Goal: Information Seeking & Learning: Learn about a topic

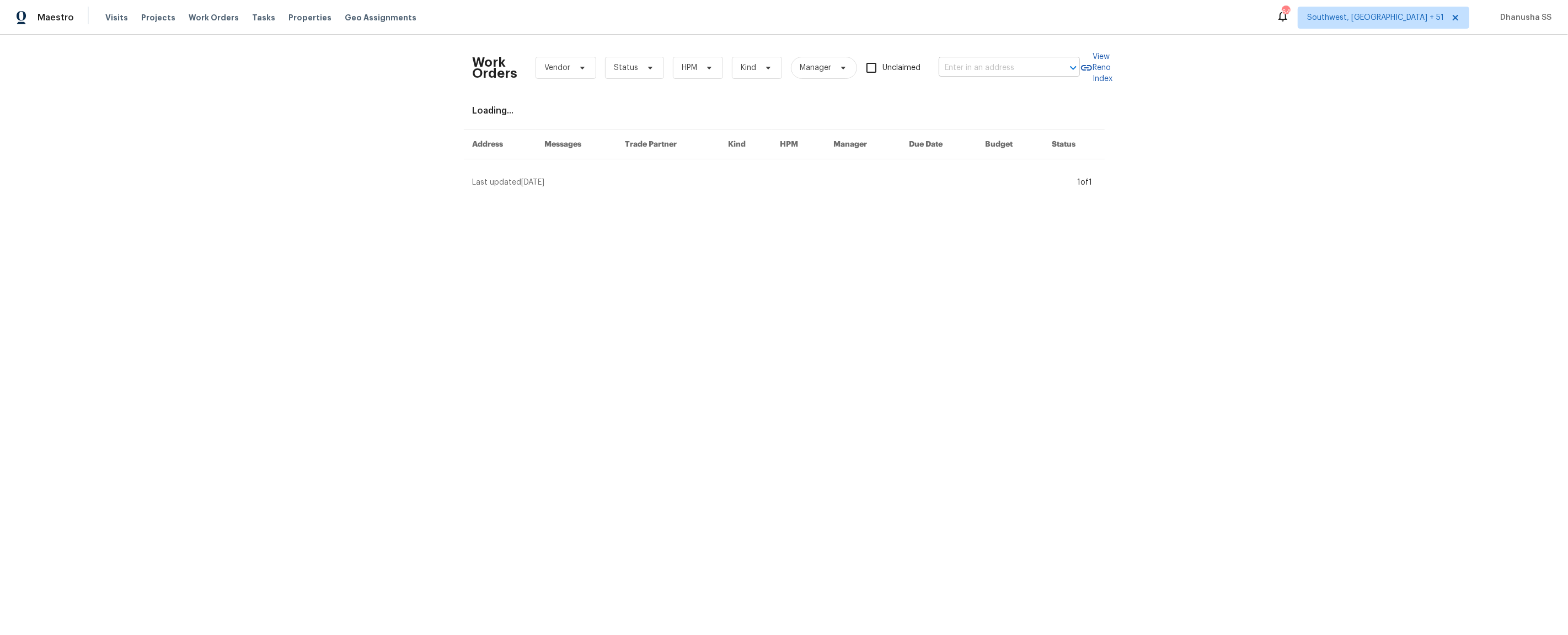
click at [982, 72] on input "text" at bounding box center [993, 68] width 110 height 17
paste input "[STREET_ADDRESS]"
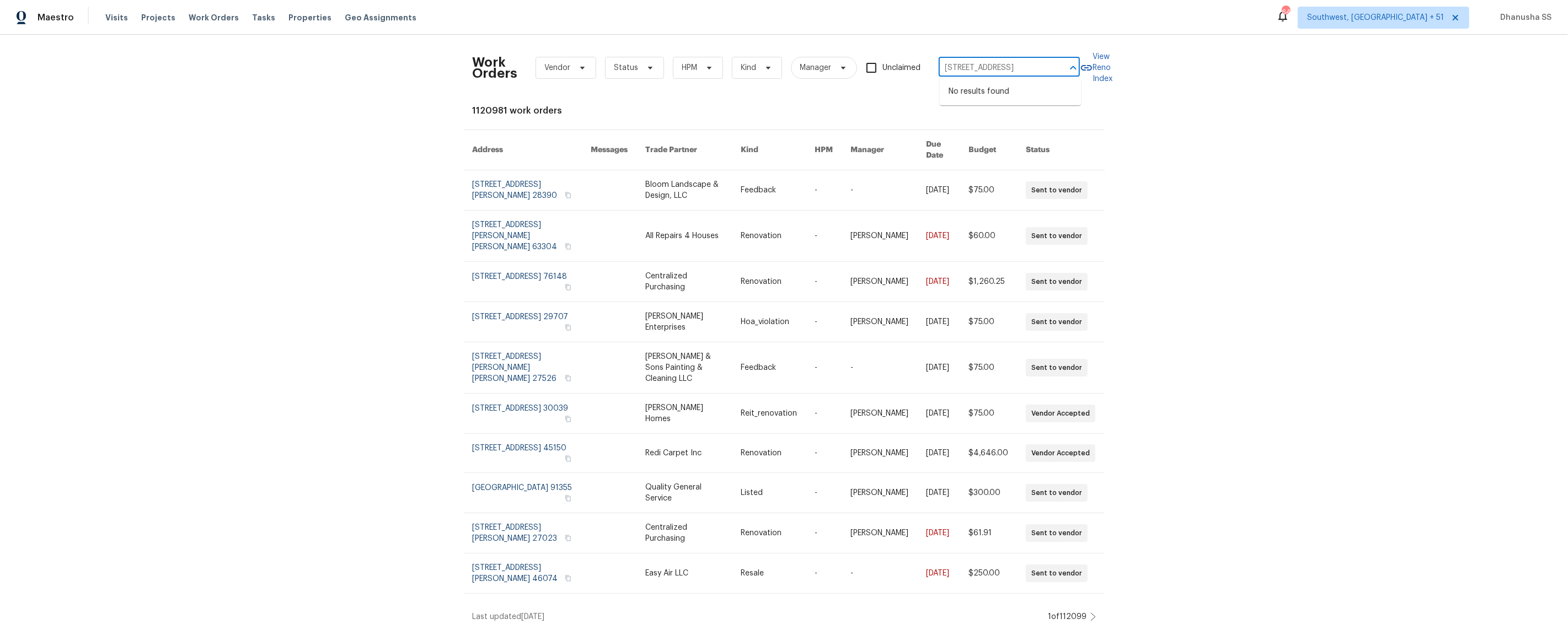
drag, startPoint x: 957, startPoint y: 68, endPoint x: 1499, endPoint y: 156, distance: 549.1
click at [1499, 156] on div "Work Orders Vendor Status HPM Kind Manager Unclaimed [STREET_ADDRESS] ​ View Re…" at bounding box center [784, 333] width 1568 height 596
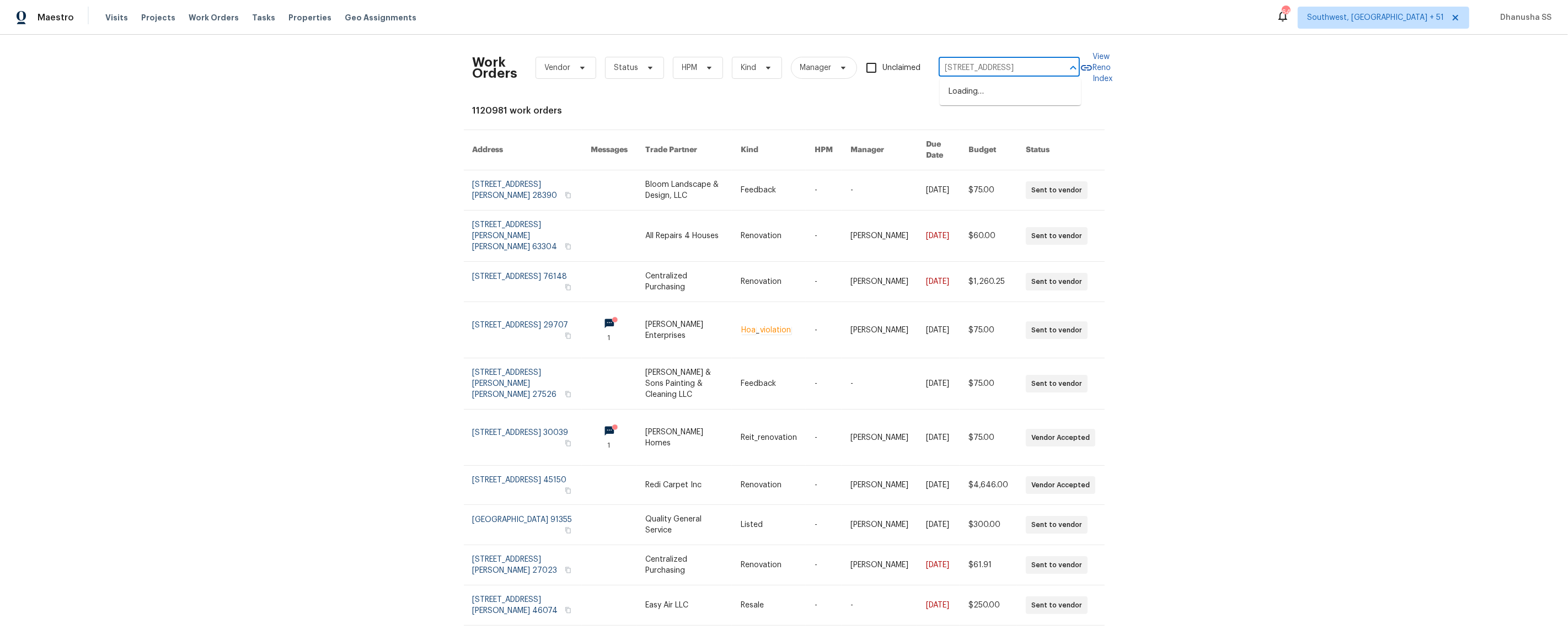
scroll to position [0, 0]
type input "[STREET_ADDRESS]"
click at [1035, 86] on li "[STREET_ADDRESS]" at bounding box center [1010, 92] width 141 height 18
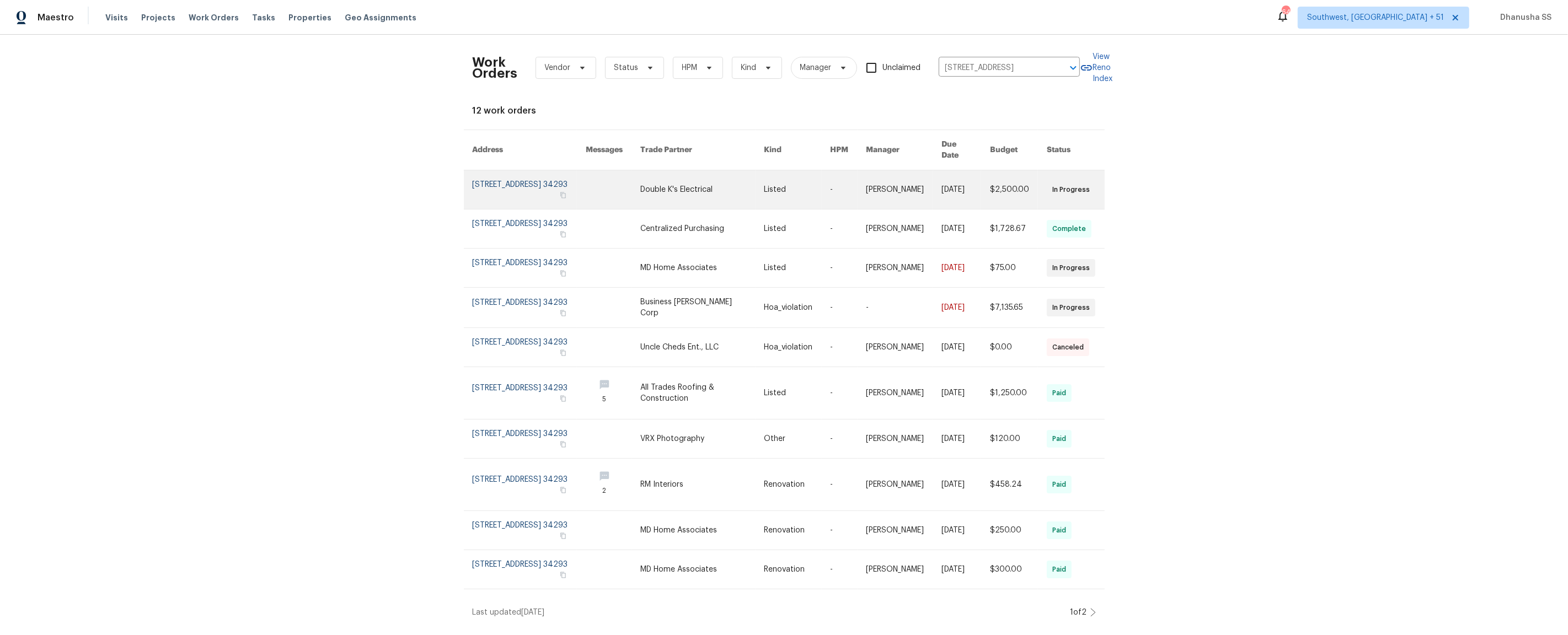
click at [671, 185] on link at bounding box center [702, 189] width 124 height 38
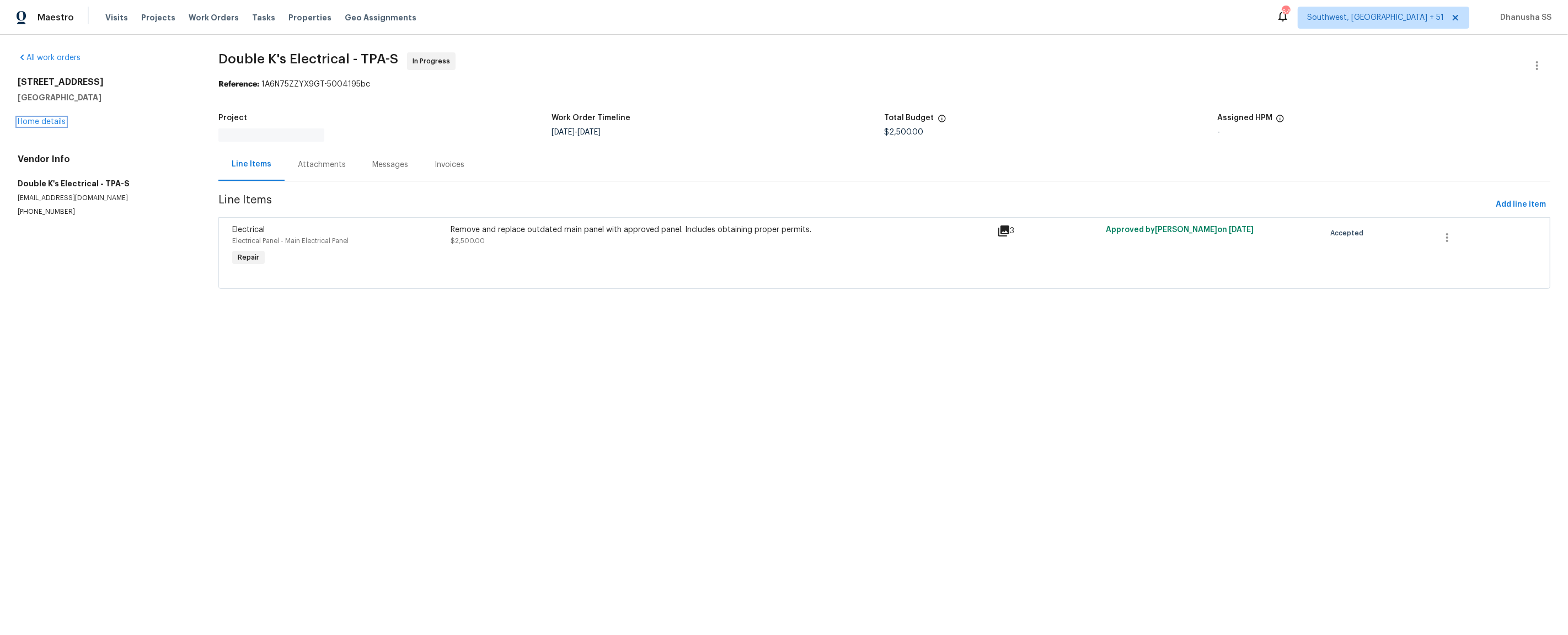
click at [44, 122] on link "Home details" at bounding box center [41, 122] width 48 height 8
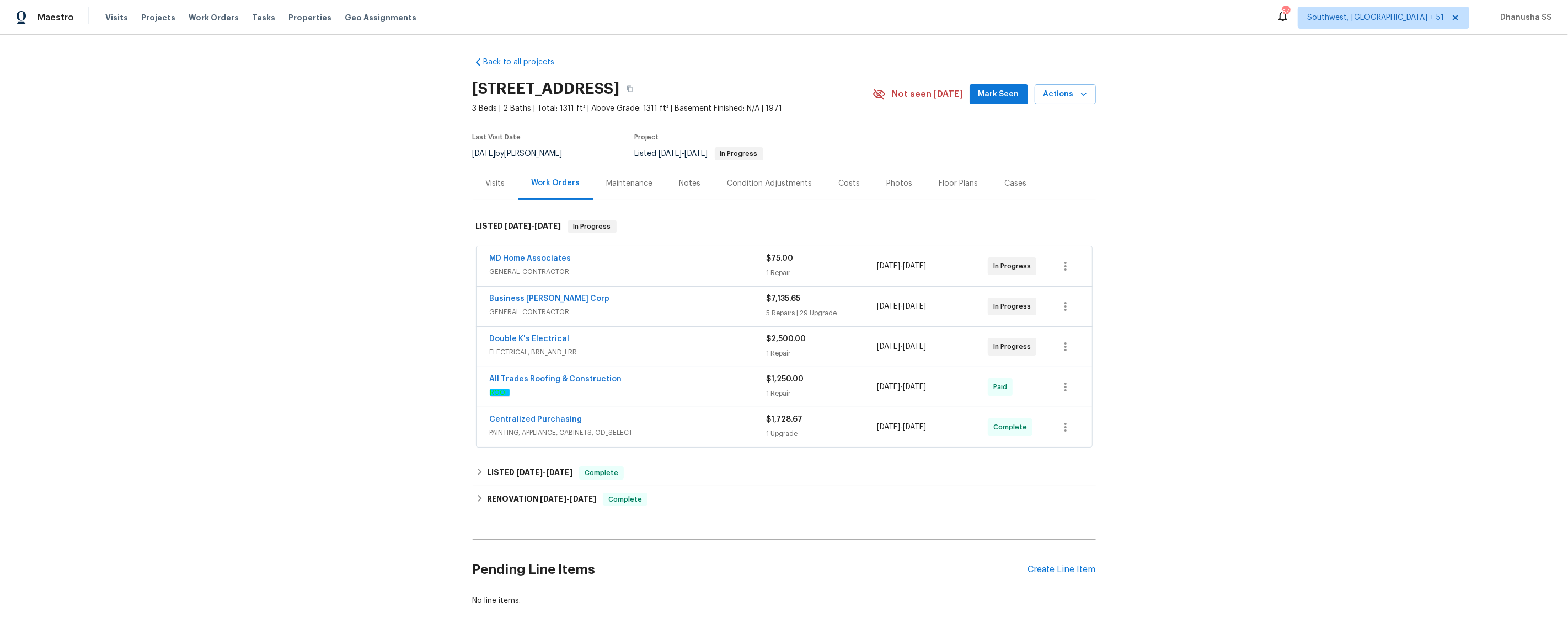
click at [714, 459] on div "Back to all projects [STREET_ADDRESS] 3 Beds | 2 Baths | Total: 1311 ft² | Abov…" at bounding box center [785, 331] width 623 height 567
click at [708, 466] on div "LISTED [DATE] - [DATE] Complete" at bounding box center [785, 473] width 623 height 26
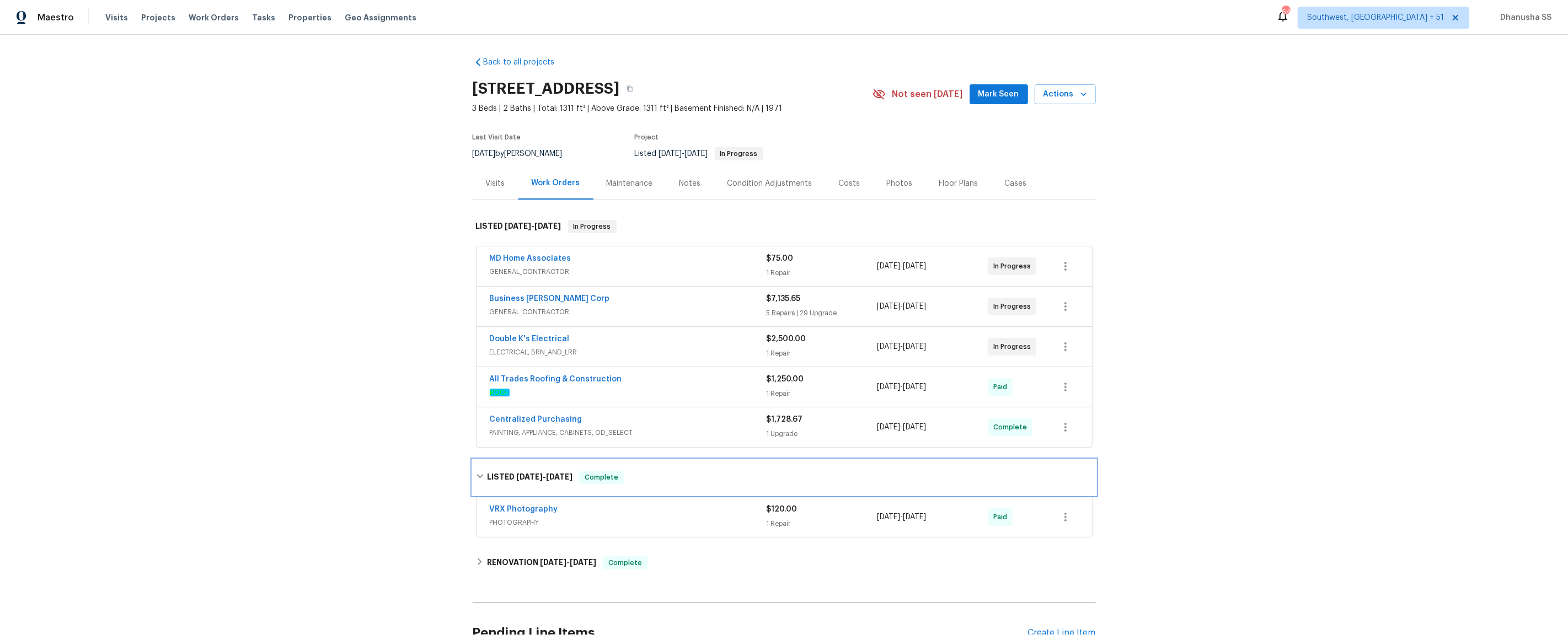
scroll to position [88, 0]
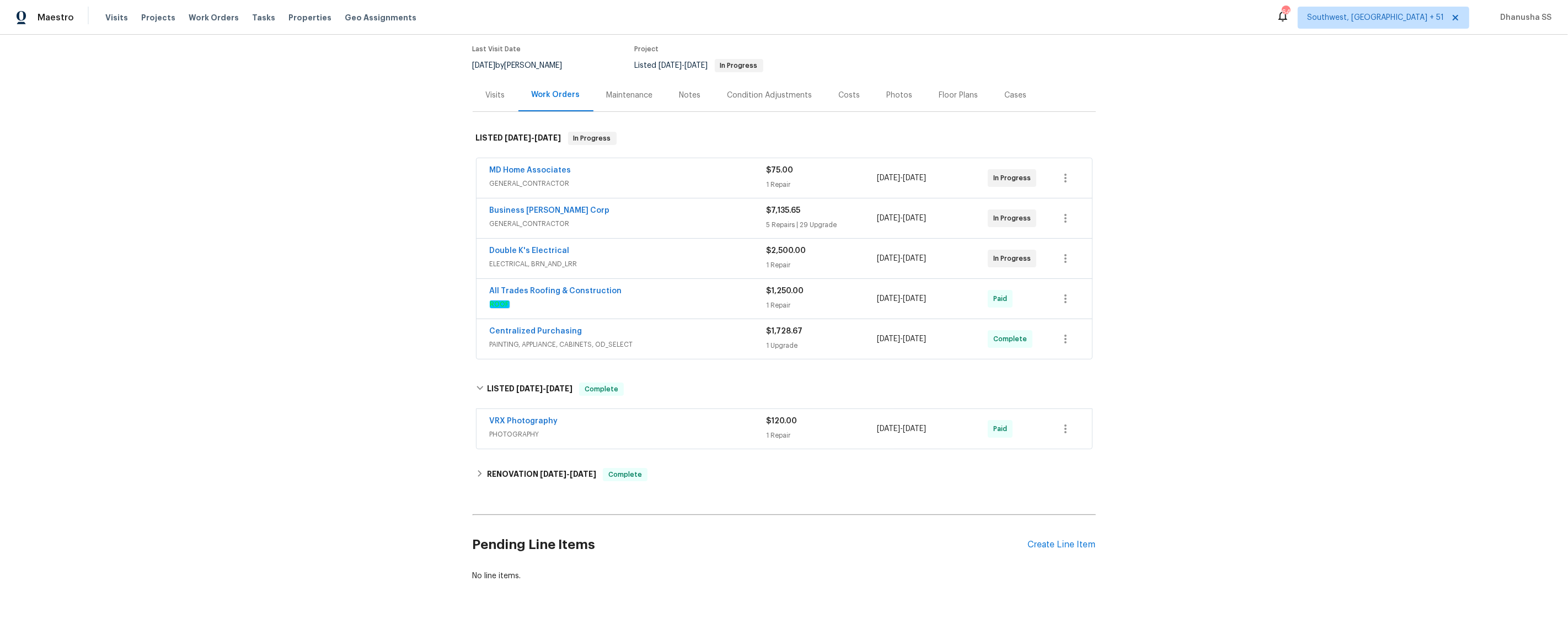
click at [719, 347] on span "PAINTING, APPLIANCE, CABINETS, OD_SELECT" at bounding box center [628, 344] width 277 height 11
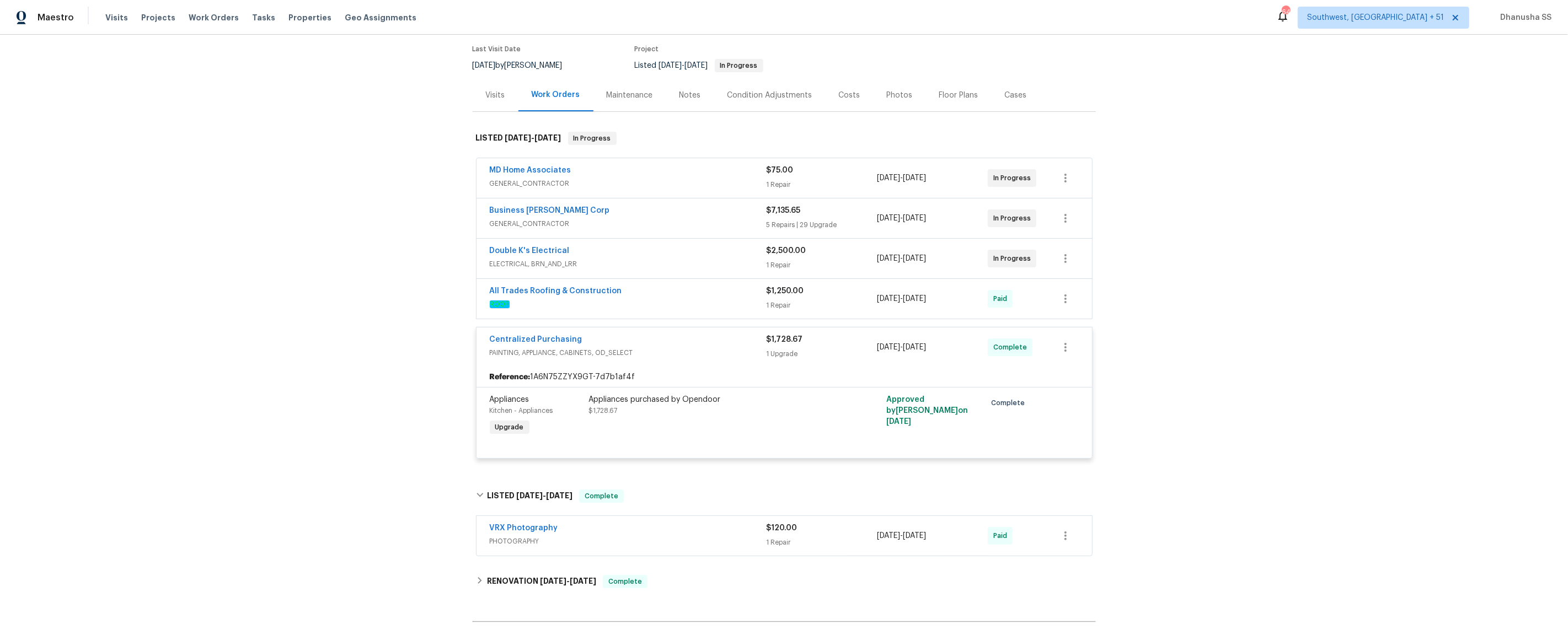
click at [719, 273] on div "Double K's Electrical ELECTRICAL, BRN_AND_LRR $2,500.00 1 Repair [DATE] - [DATE…" at bounding box center [784, 258] width 615 height 40
click at [721, 316] on div "All Trades Roofing & Construction ROOF $1,250.00 1 Repair [DATE] - [DATE] Paid" at bounding box center [784, 298] width 615 height 40
click at [721, 303] on span "ROOF" at bounding box center [628, 304] width 277 height 11
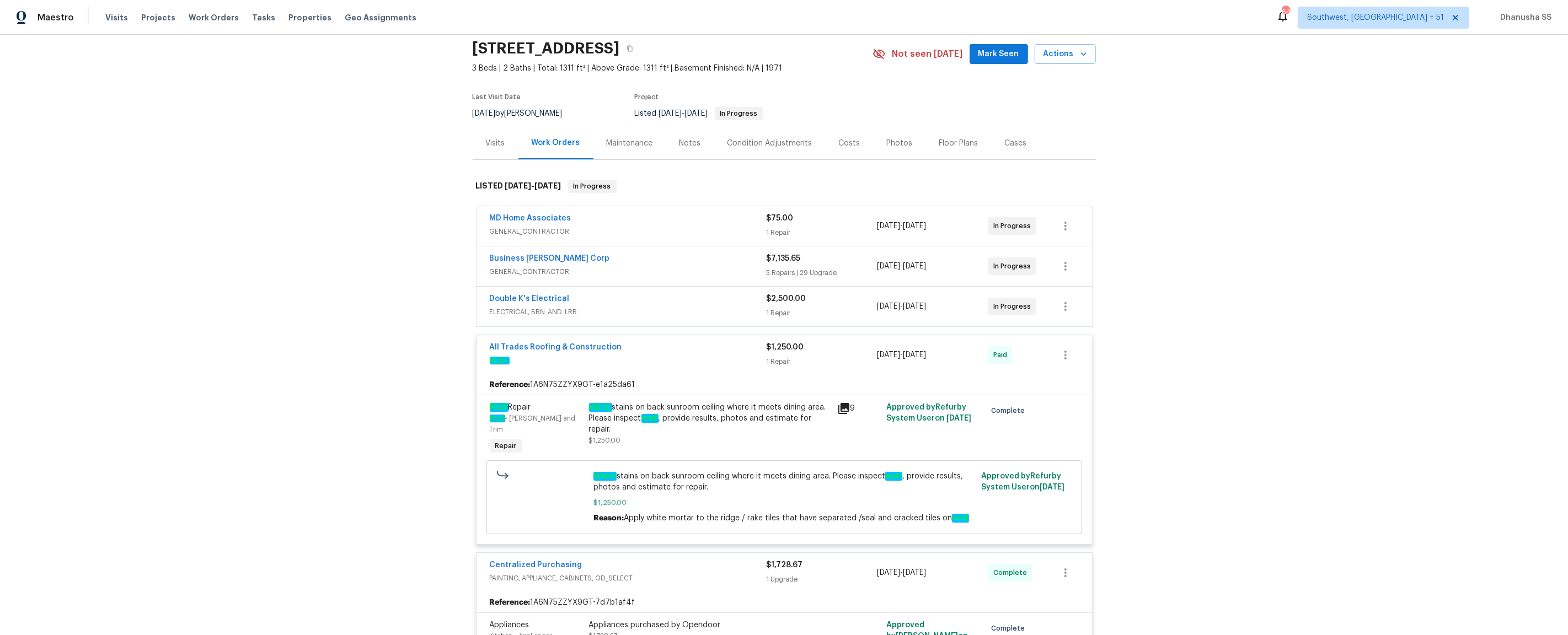
scroll to position [39, 0]
click at [715, 302] on div "Double K's Electrical" at bounding box center [628, 301] width 277 height 13
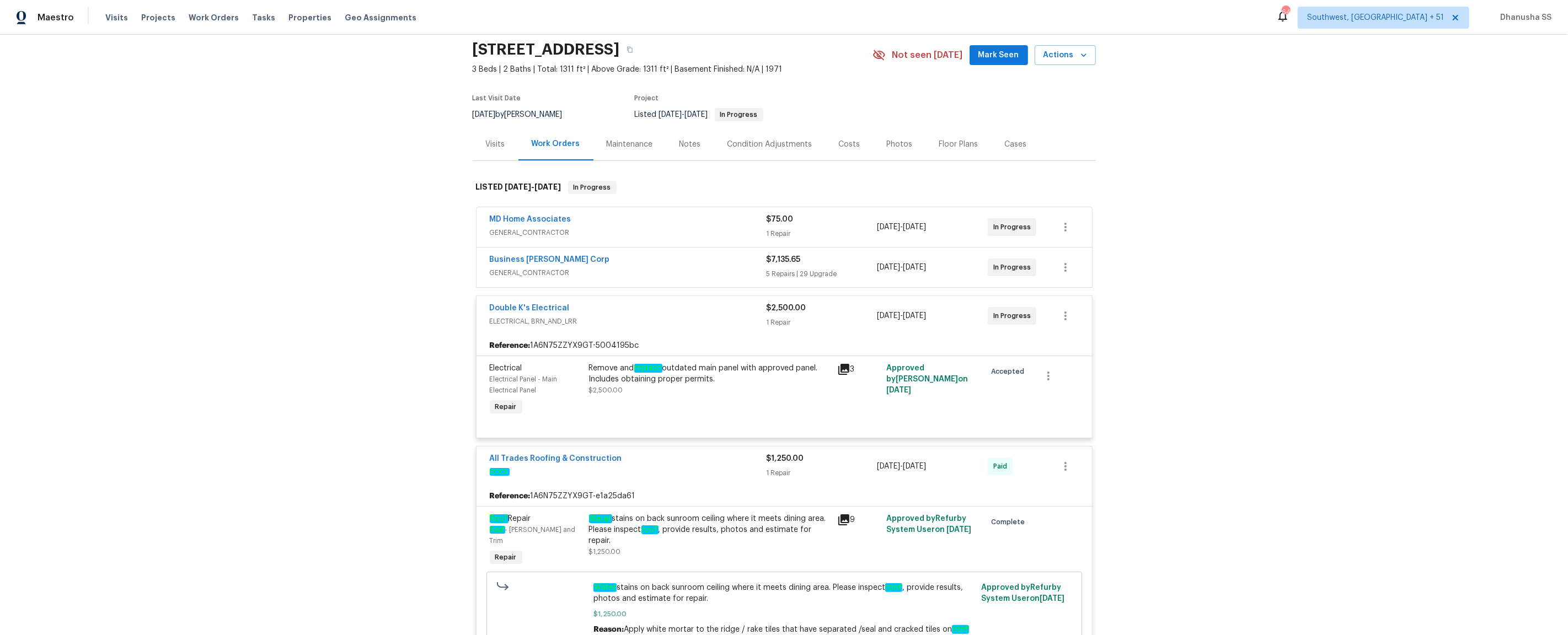
click at [715, 279] on div "Business [PERSON_NAME] Corp GENERAL_CONTRACTOR" at bounding box center [628, 267] width 277 height 26
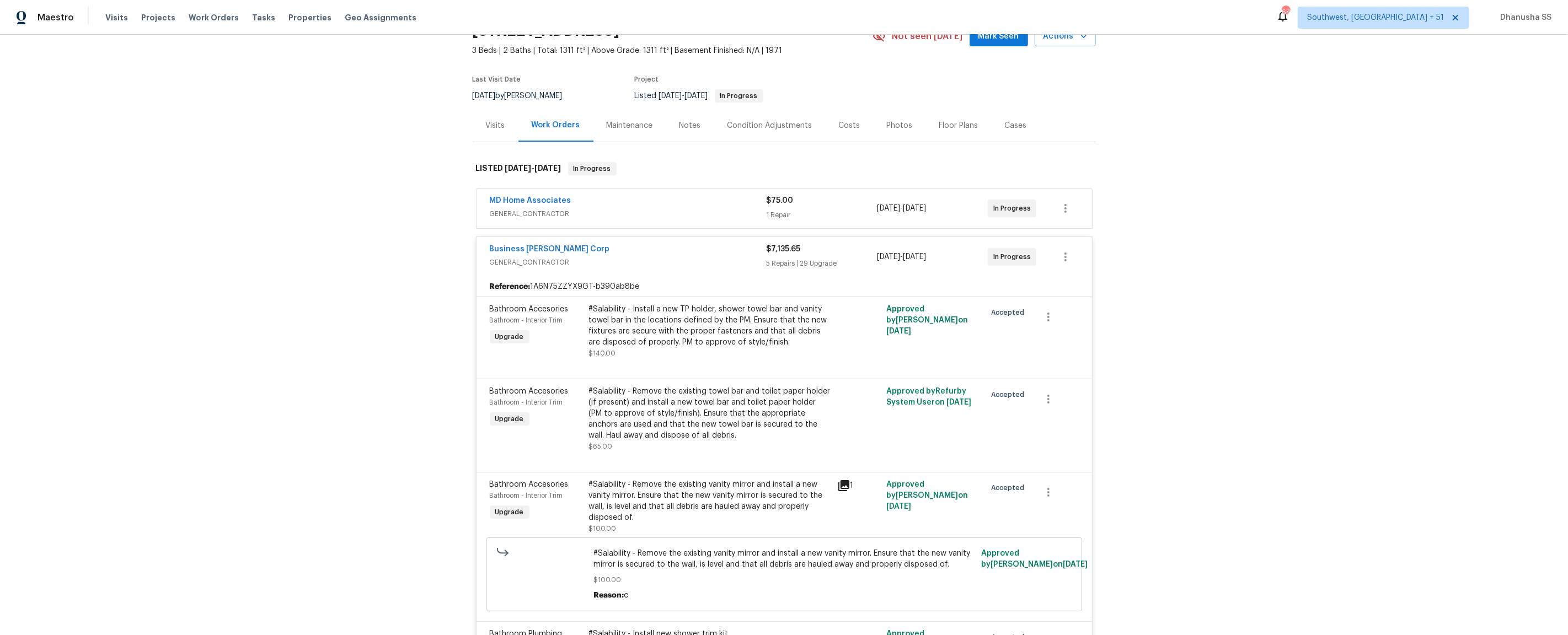
scroll to position [0, 0]
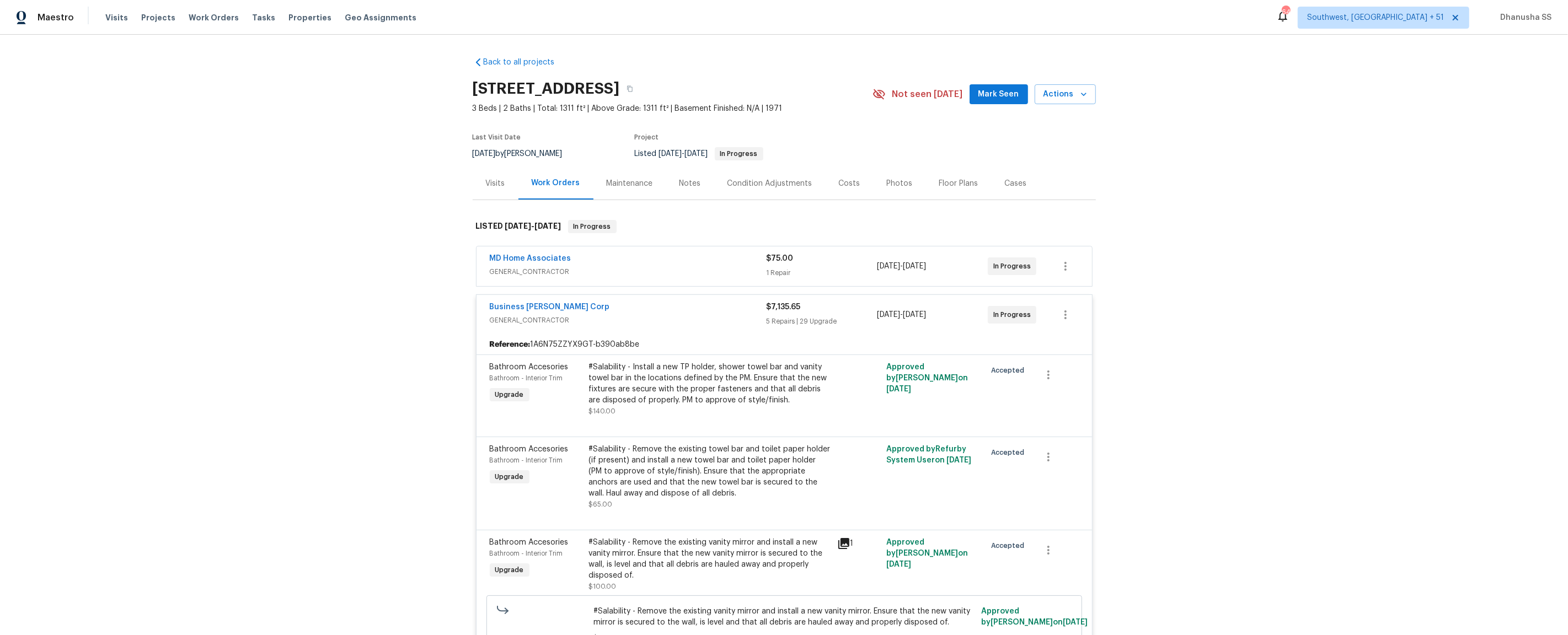
click at [719, 269] on span "GENERAL_CONTRACTOR" at bounding box center [628, 272] width 277 height 11
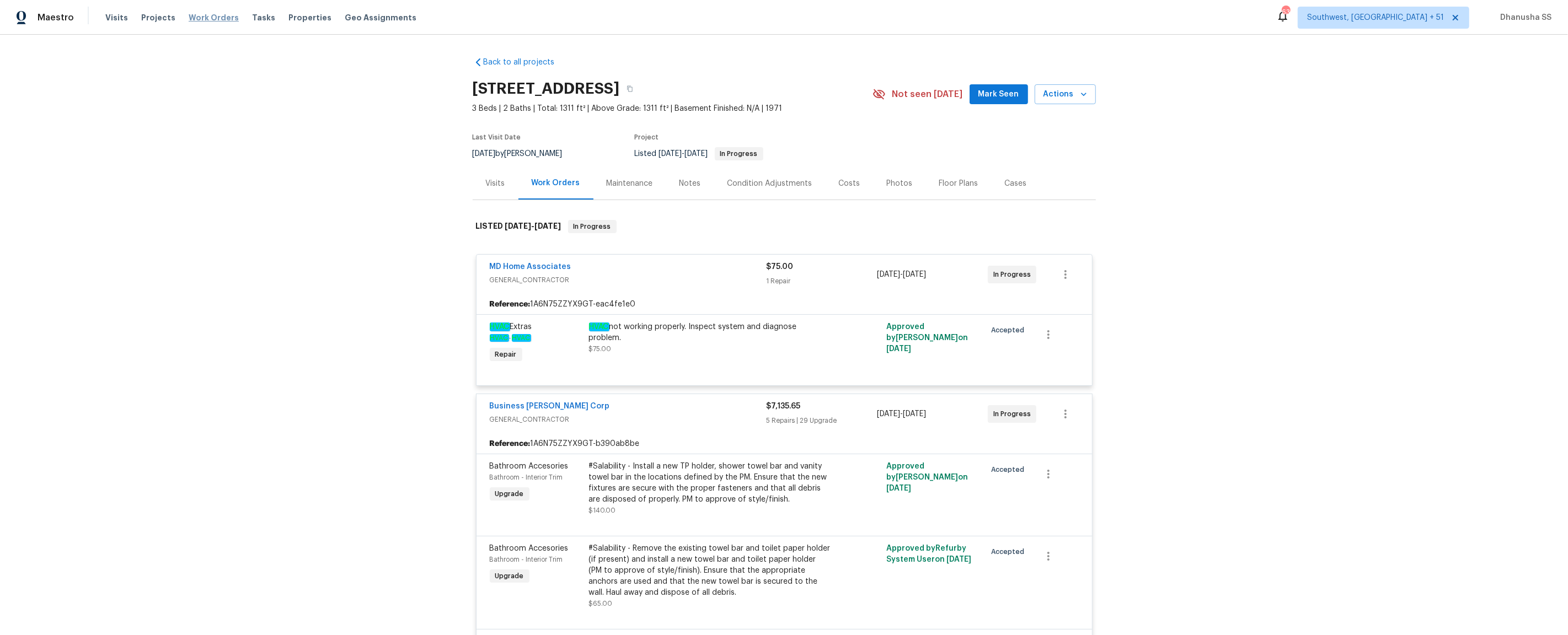
click at [201, 18] on span "Work Orders" at bounding box center [214, 18] width 50 height 11
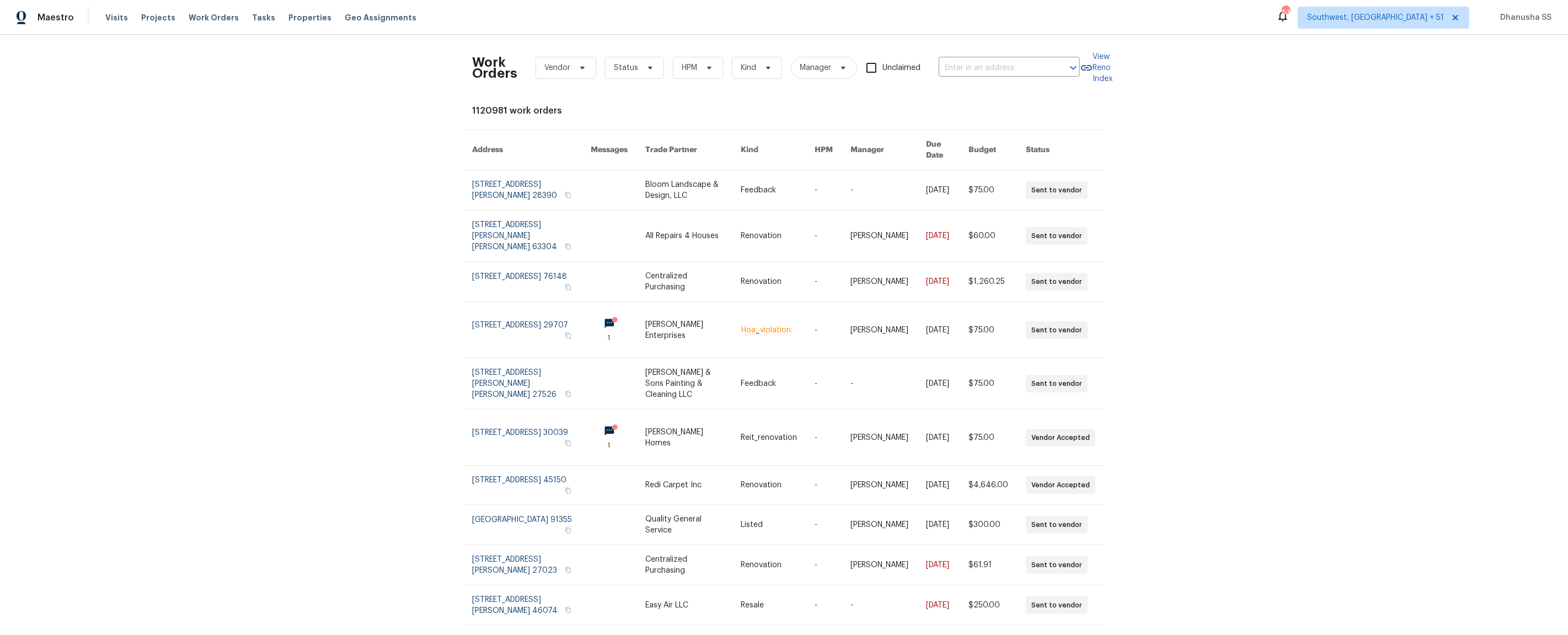
click at [964, 56] on div "Work Orders Vendor Status HPM Kind Manager Unclaimed ​" at bounding box center [777, 68] width 607 height 49
click at [959, 66] on input "text" at bounding box center [993, 68] width 110 height 17
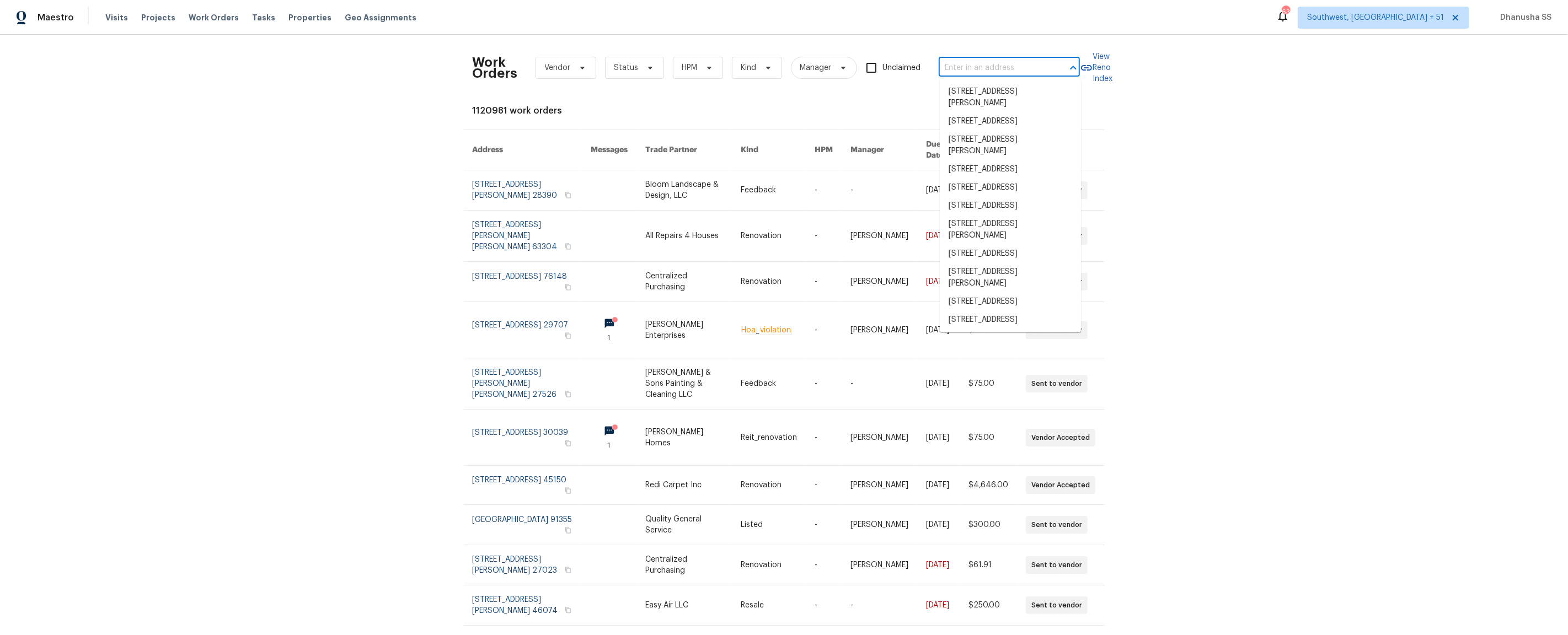
paste input "[STREET_ADDRESS]"
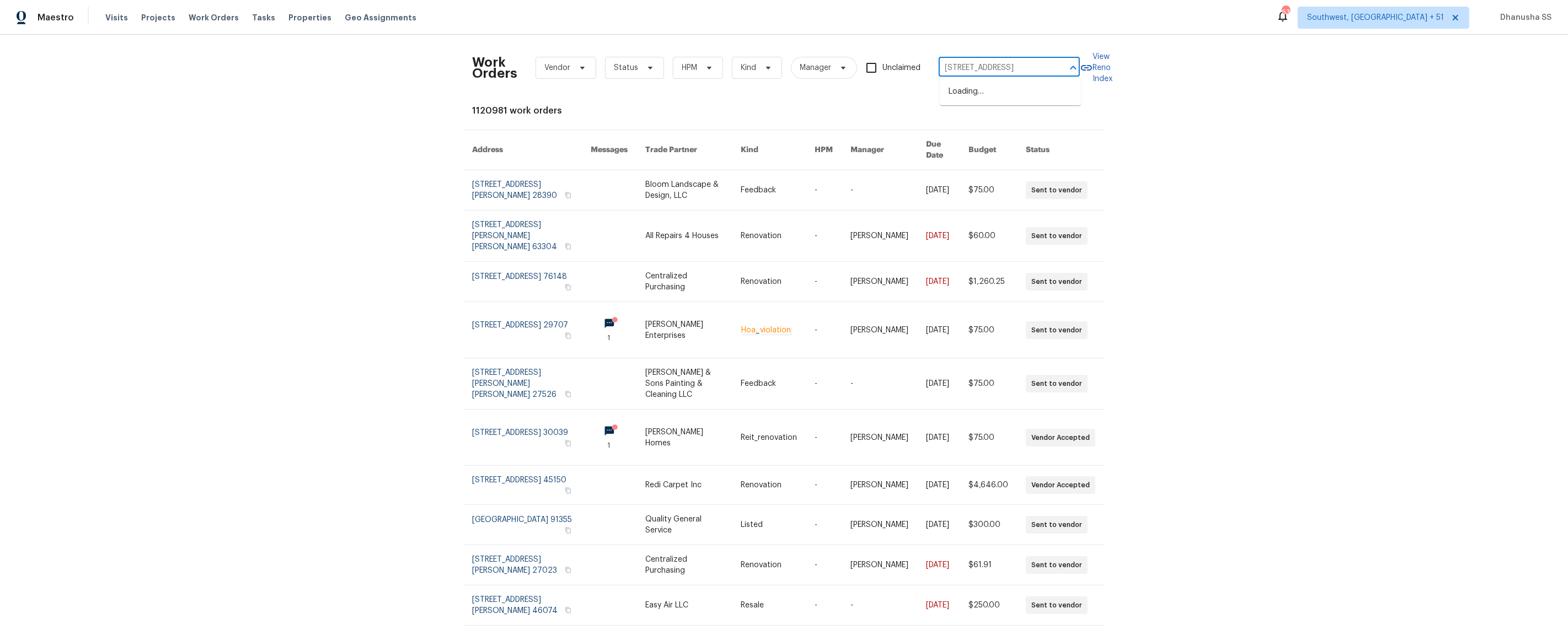
type input "[STREET_ADDRESS]"
click at [962, 86] on li "[STREET_ADDRESS]" at bounding box center [1010, 92] width 141 height 18
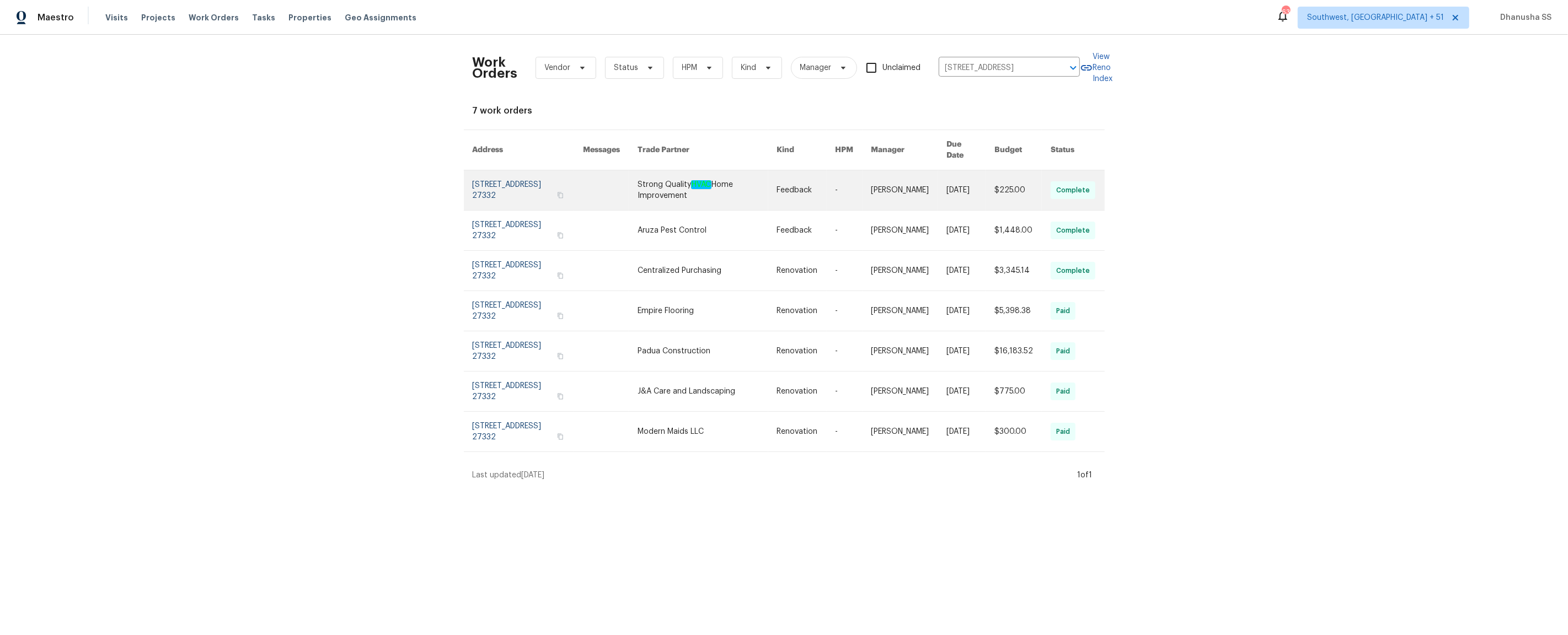
click at [729, 191] on link at bounding box center [707, 190] width 139 height 40
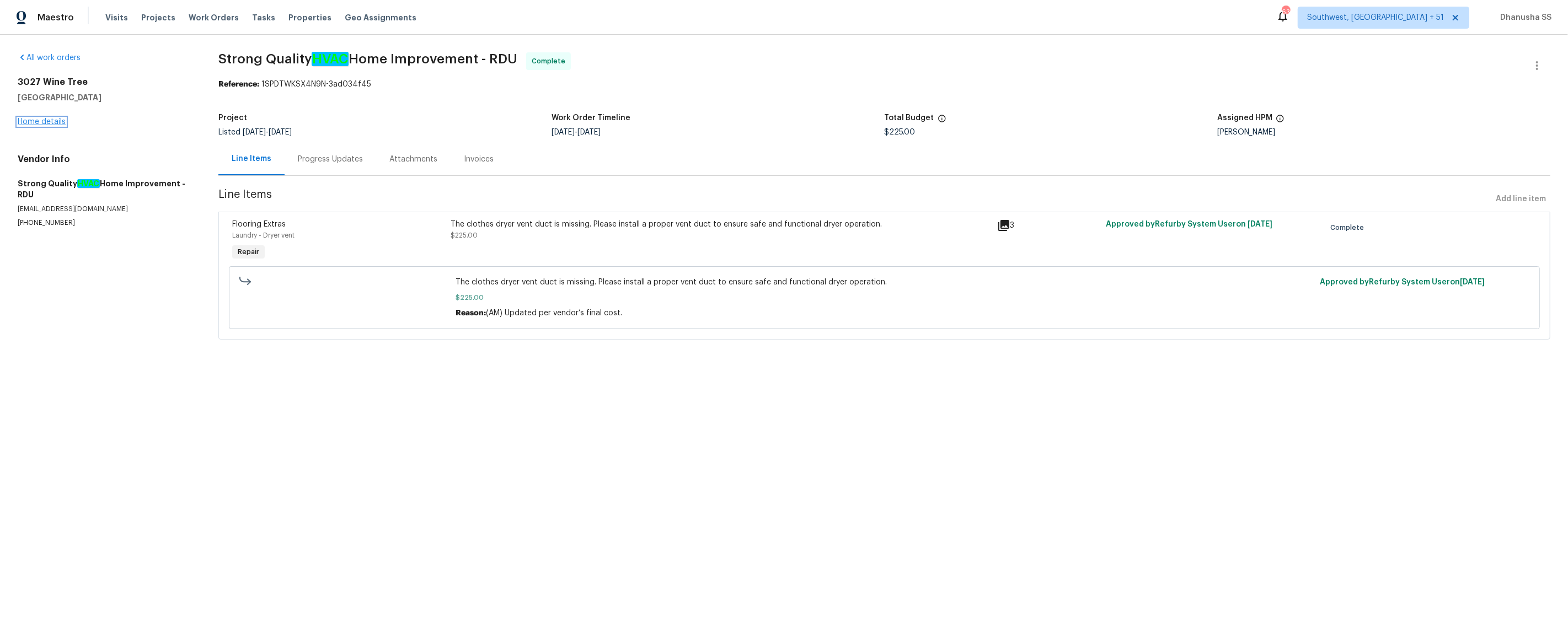
click at [48, 120] on link "Home details" at bounding box center [41, 122] width 48 height 8
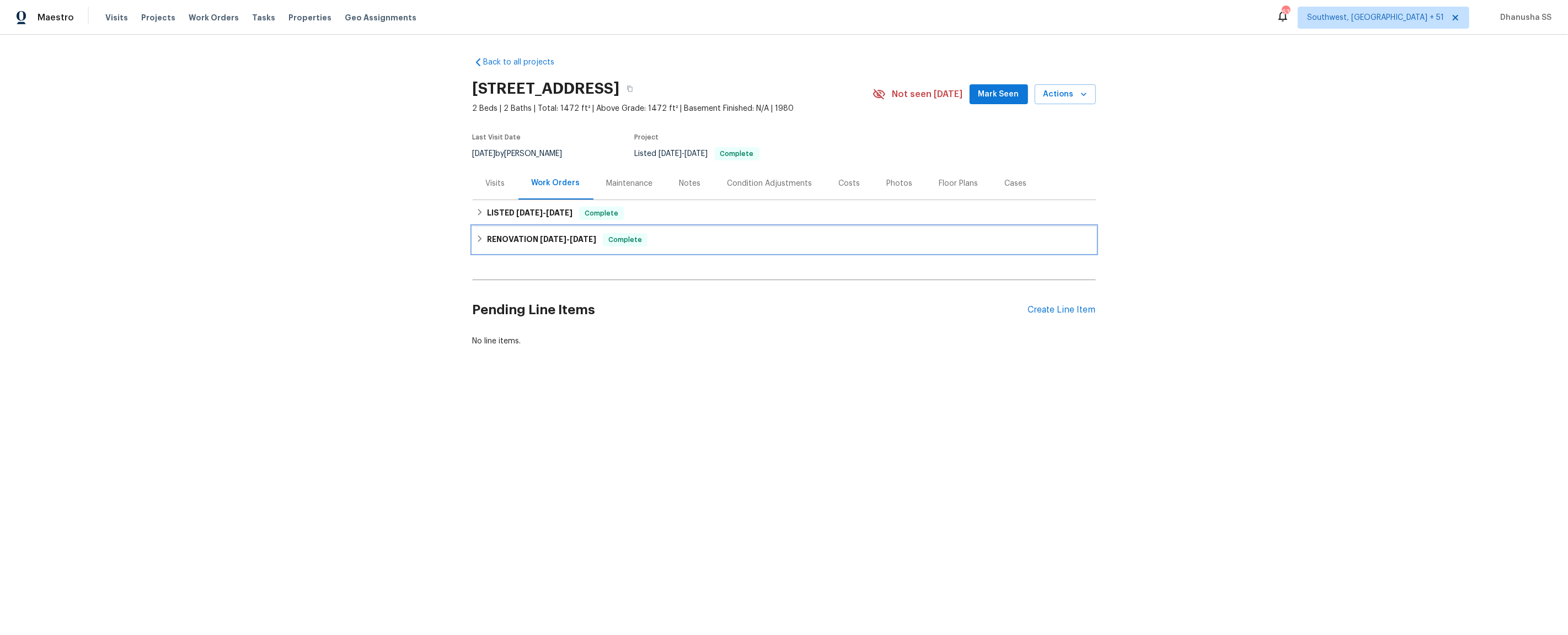
click at [677, 235] on div "RENOVATION [DATE] - [DATE] Complete" at bounding box center [784, 240] width 617 height 13
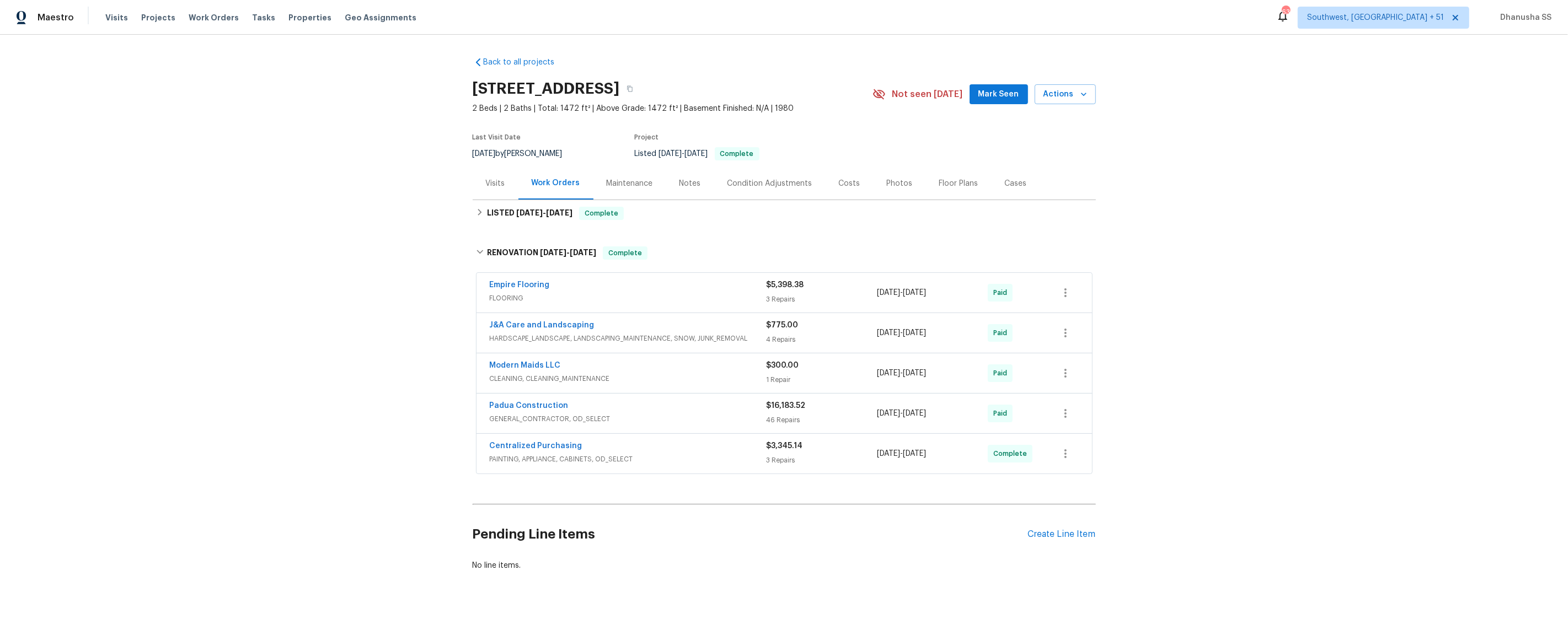
click at [710, 291] on div "Empire Flooring" at bounding box center [628, 286] width 277 height 13
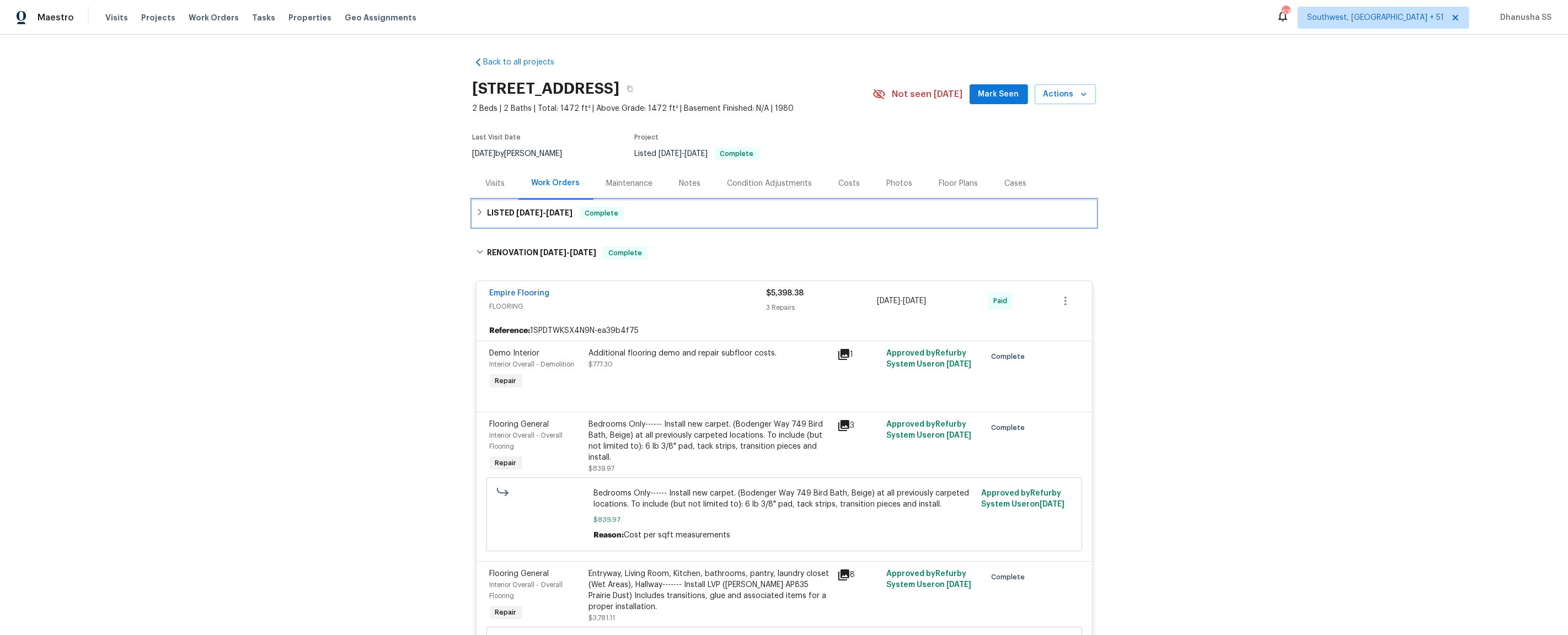
click at [662, 213] on div "LISTED [DATE] - [DATE] Complete" at bounding box center [784, 213] width 617 height 13
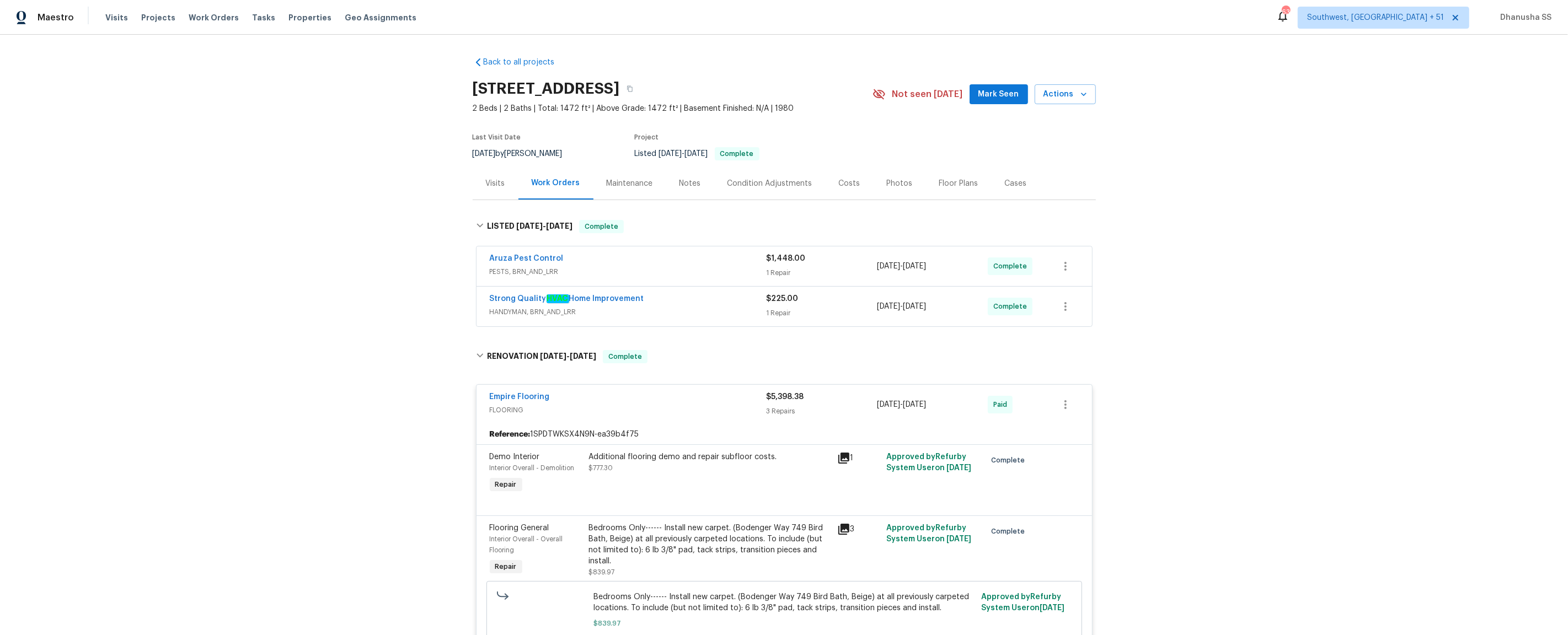
click at [726, 296] on div "Strong Quality HVAC Home Improvement" at bounding box center [628, 300] width 277 height 13
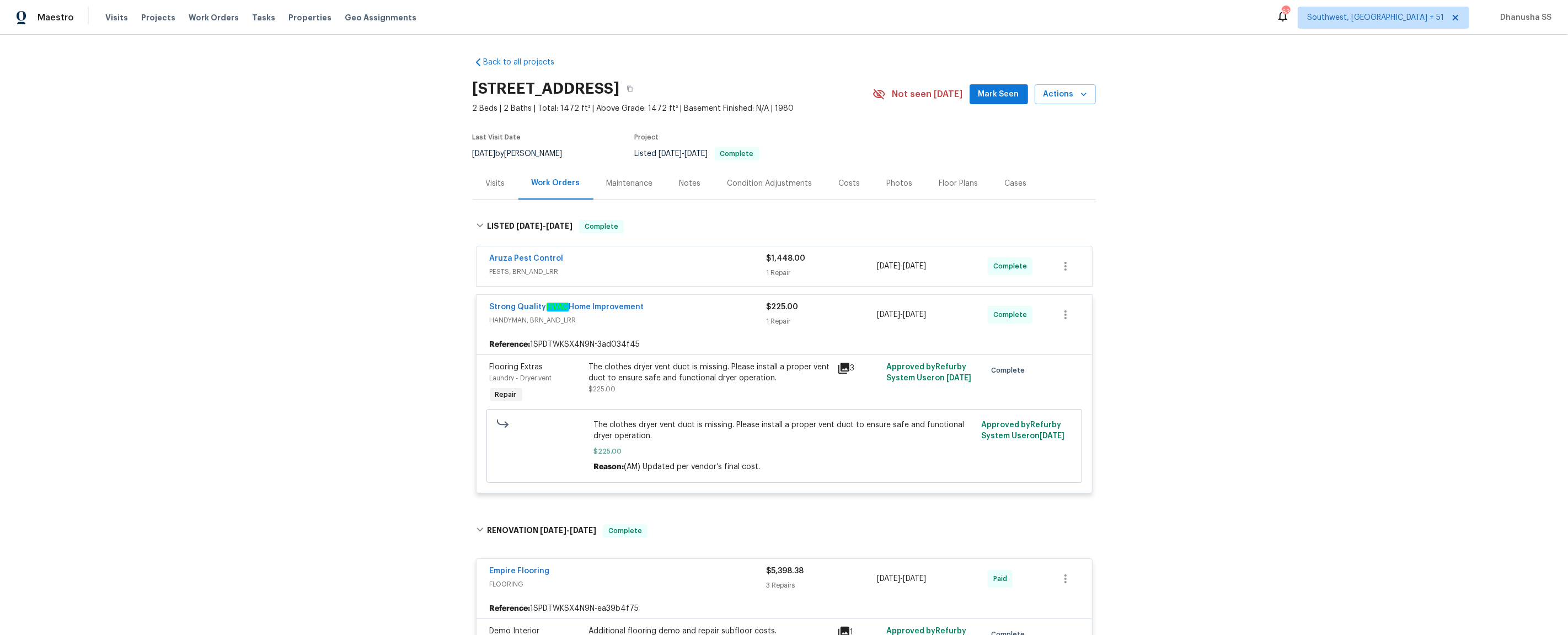
click at [710, 268] on span "PESTS, BRN_AND_LRR" at bounding box center [628, 272] width 277 height 11
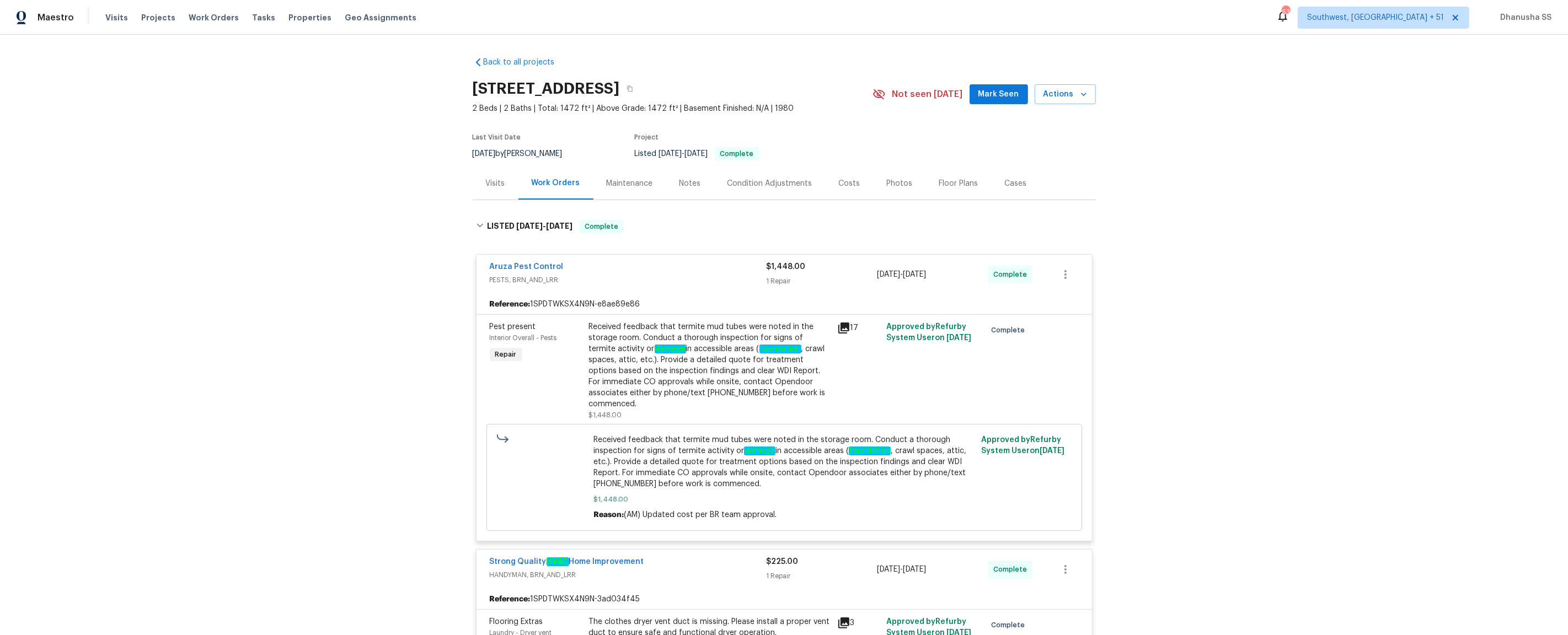
click at [687, 340] on div "Received feedback that termite mud tubes were noted in the storage room. Conduc…" at bounding box center [710, 365] width 242 height 88
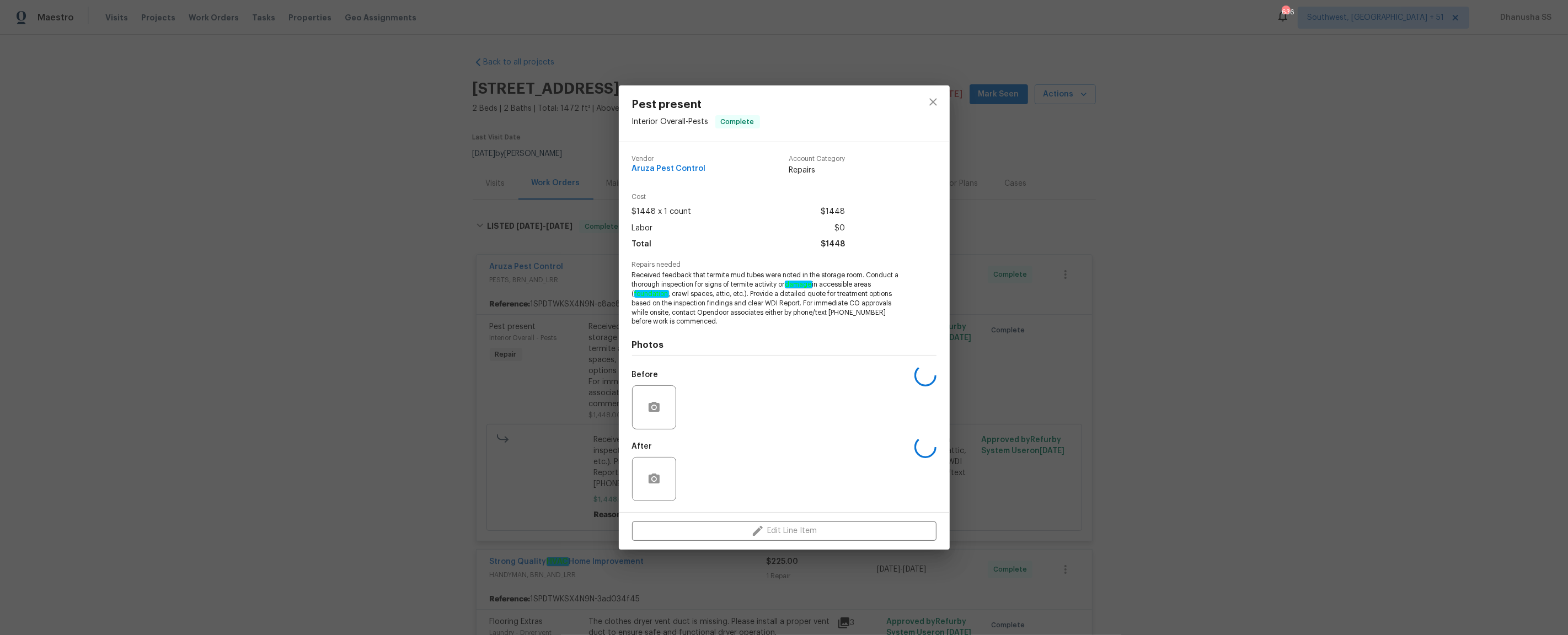
click at [667, 173] on div "Vendor Aruza Pest Control" at bounding box center [668, 166] width 74 height 21
copy span "Aruza Pest Control"
click at [934, 102] on icon "close" at bounding box center [933, 102] width 13 height 13
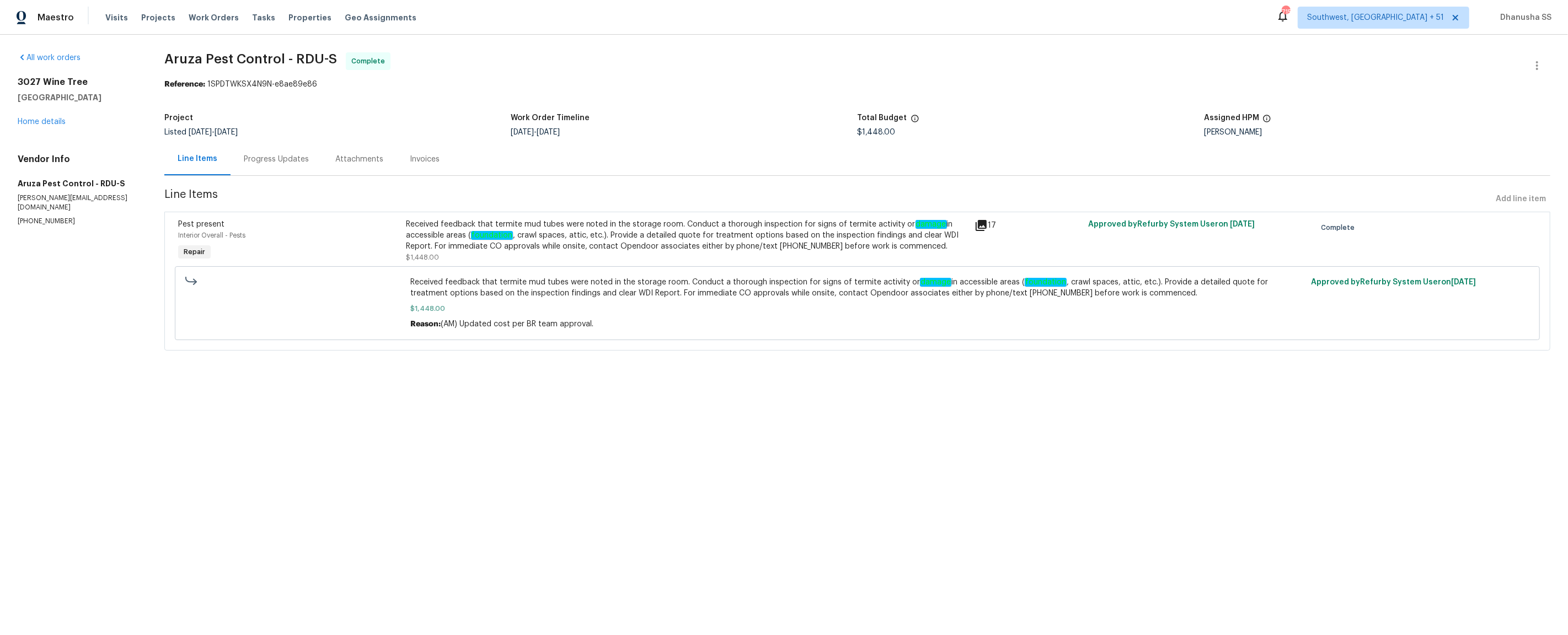
click at [296, 165] on div "Progress Updates" at bounding box center [276, 159] width 65 height 11
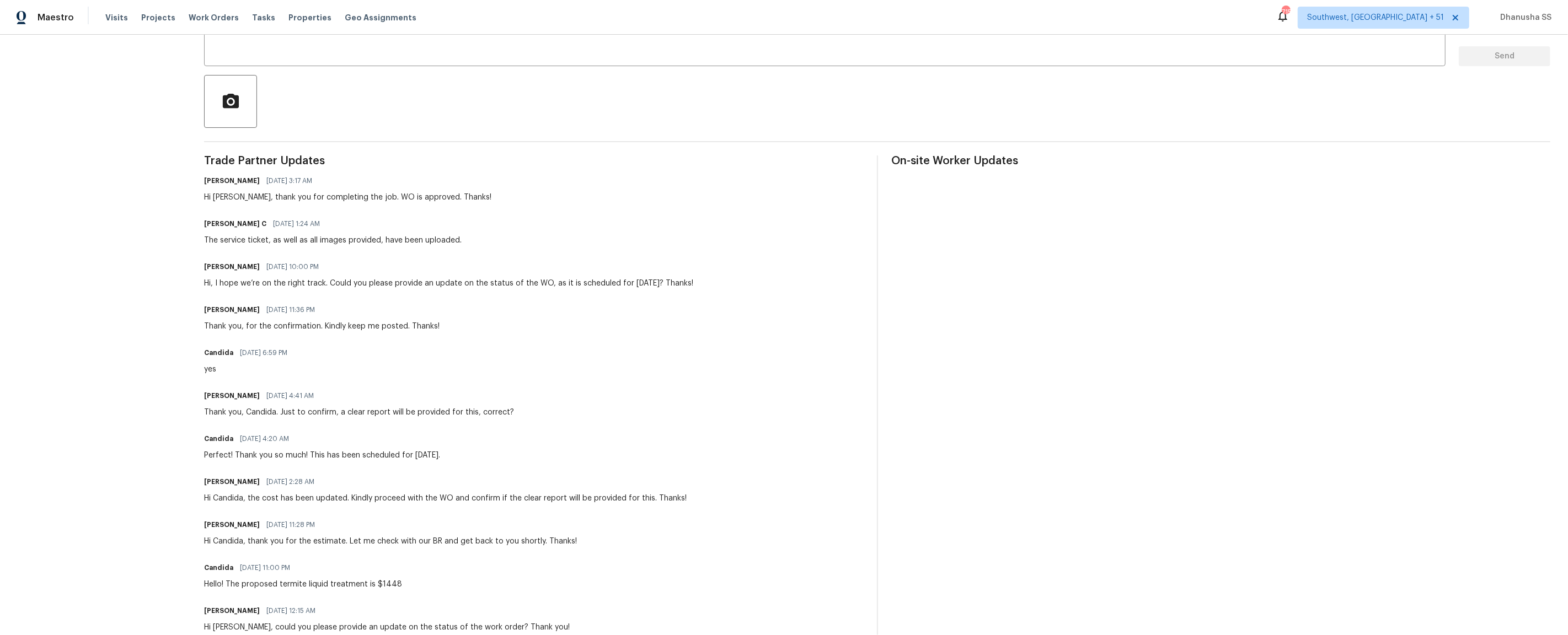
scroll to position [196, 0]
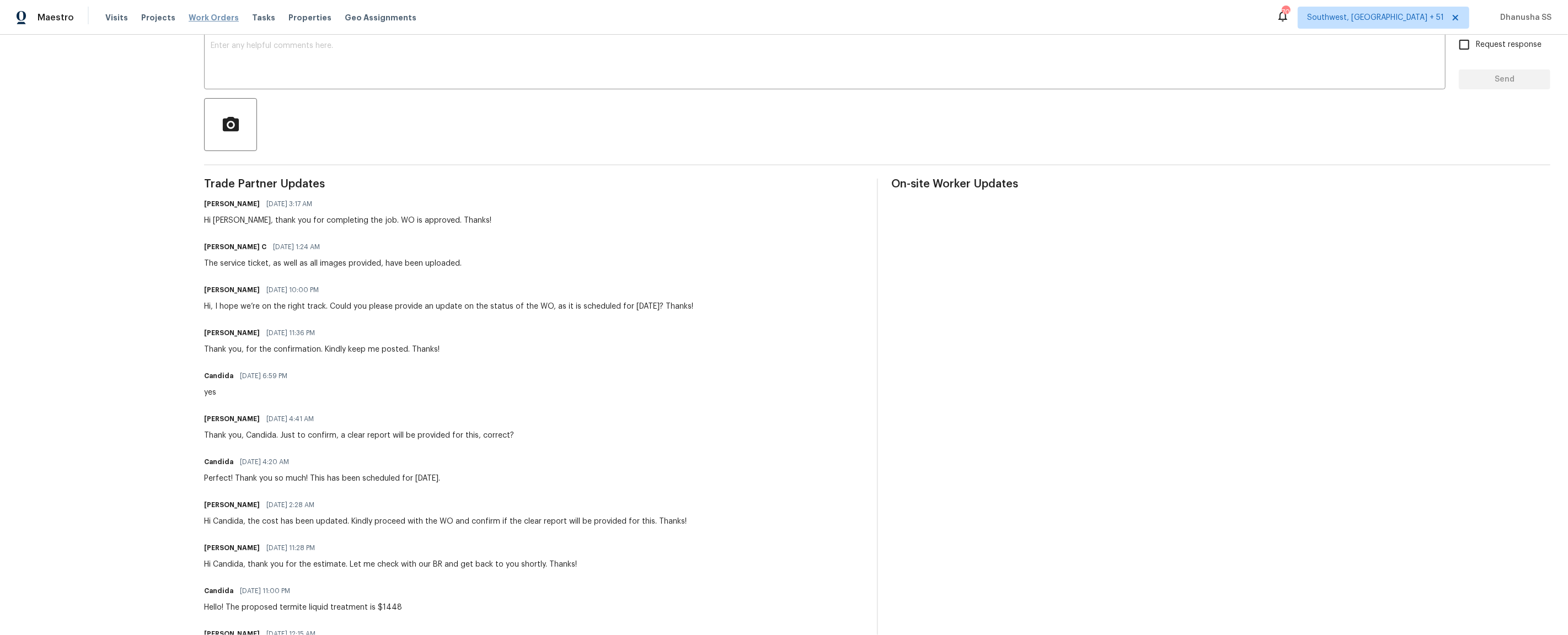
click at [224, 15] on span "Work Orders" at bounding box center [214, 18] width 50 height 11
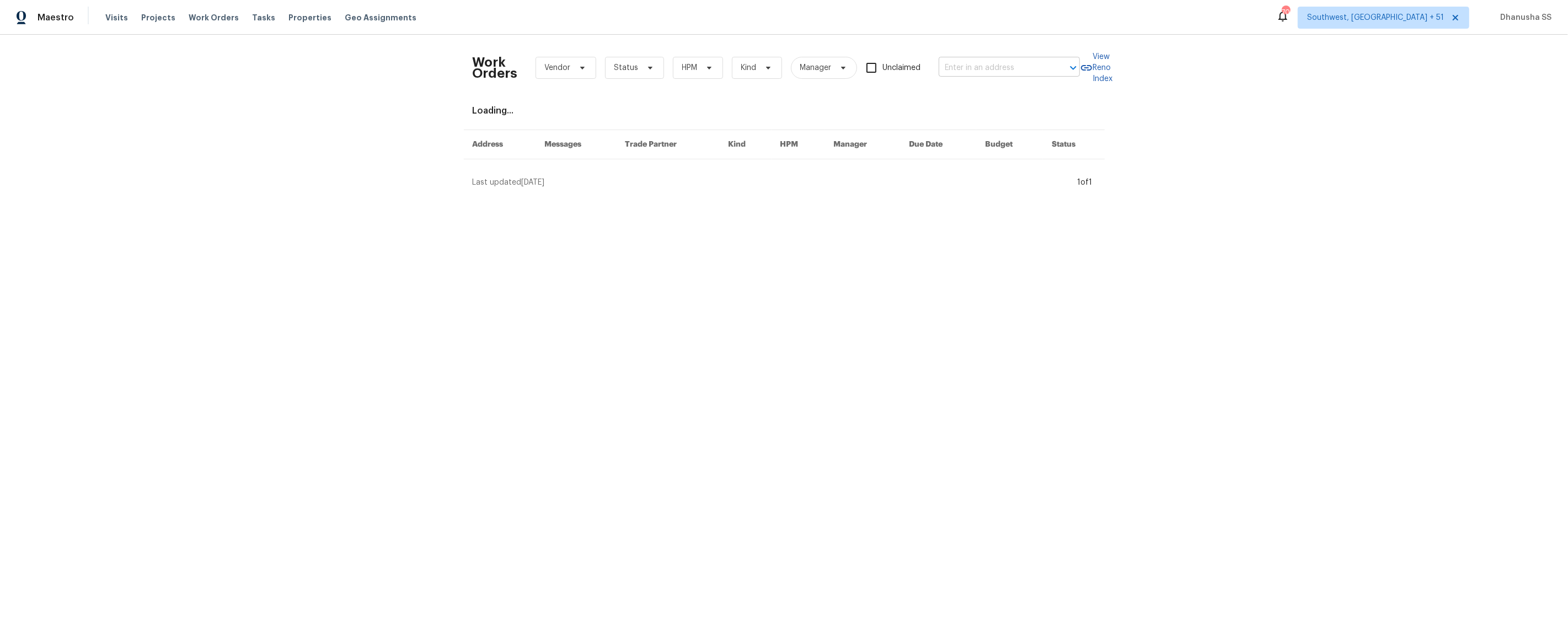
click at [973, 66] on input "text" at bounding box center [993, 68] width 110 height 17
paste input "1761 Spring Haven Dr, Clarksville, TN 37042"
type input "1761 Spring Haven Dr, Clarksville, TN 37042"
click at [975, 86] on li "1761 Spring Haven Dr, Clarksville, TN 37042" at bounding box center [1010, 92] width 141 height 18
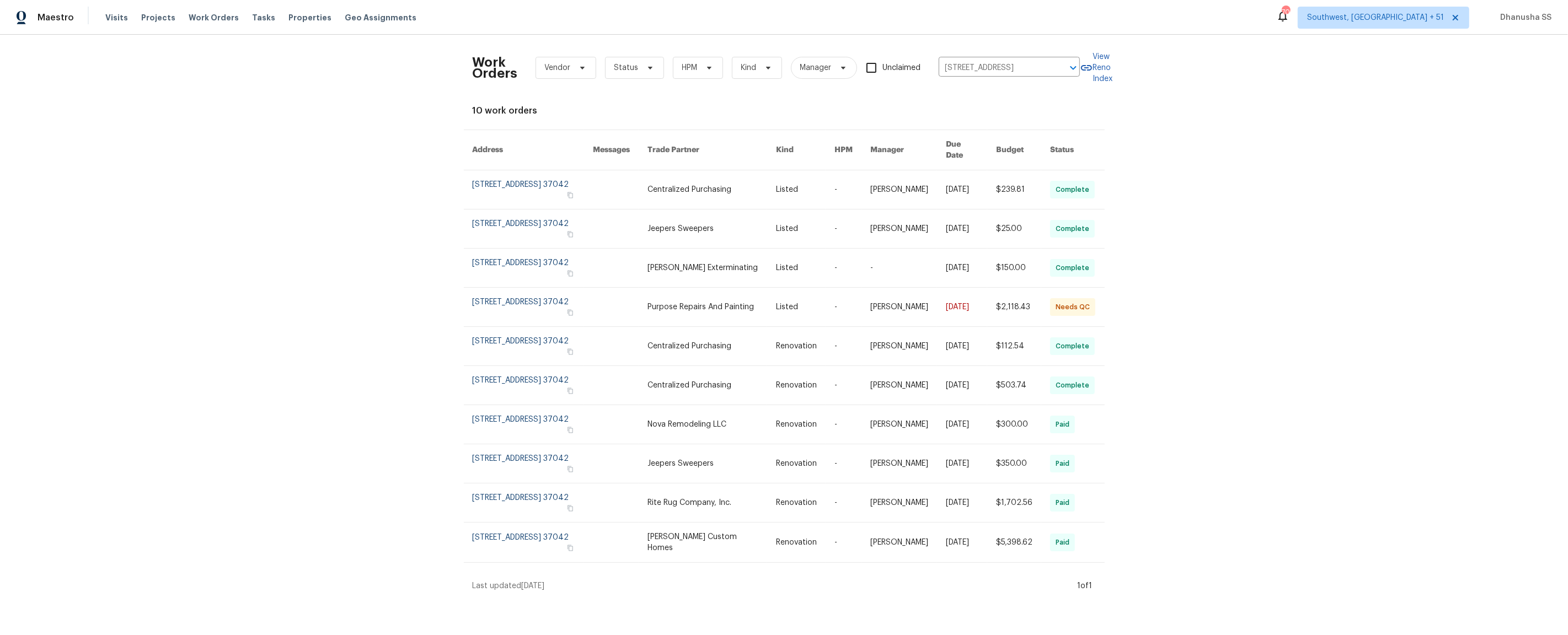
click at [743, 181] on link at bounding box center [712, 189] width 129 height 38
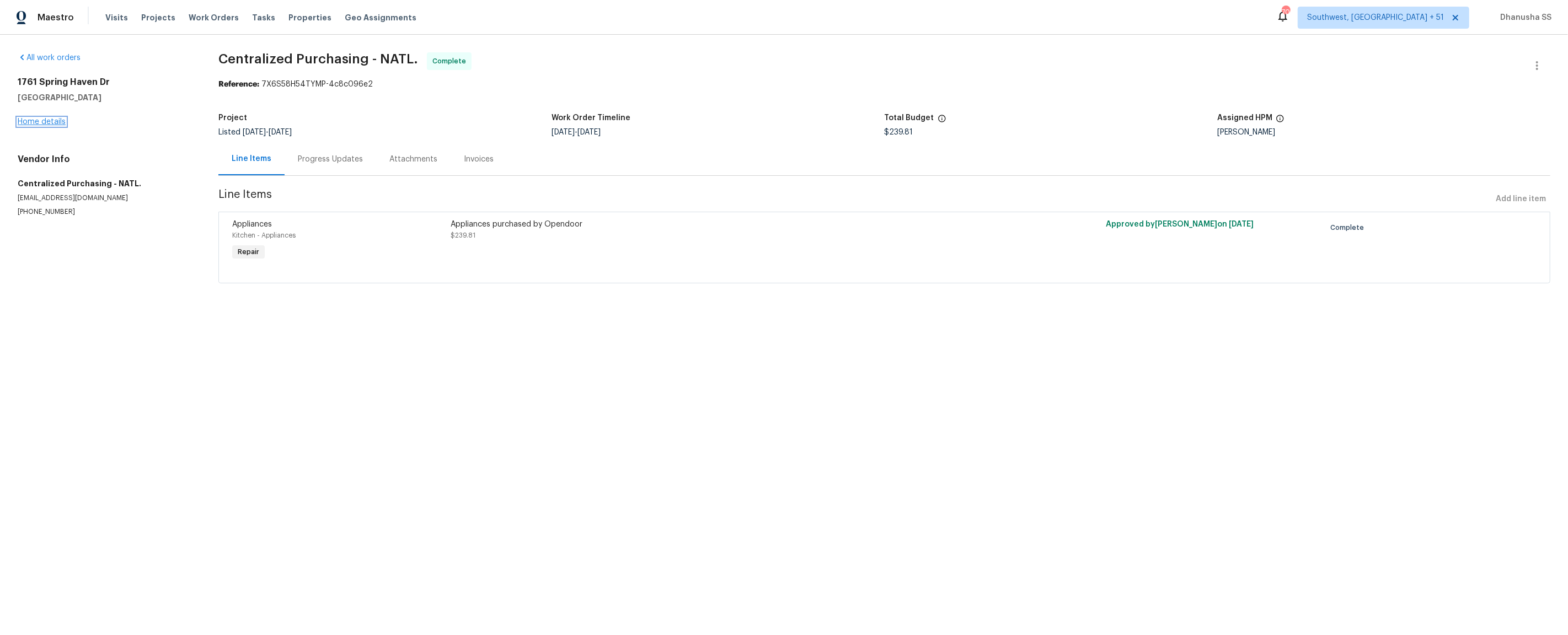
click at [63, 125] on link "Home details" at bounding box center [41, 122] width 48 height 8
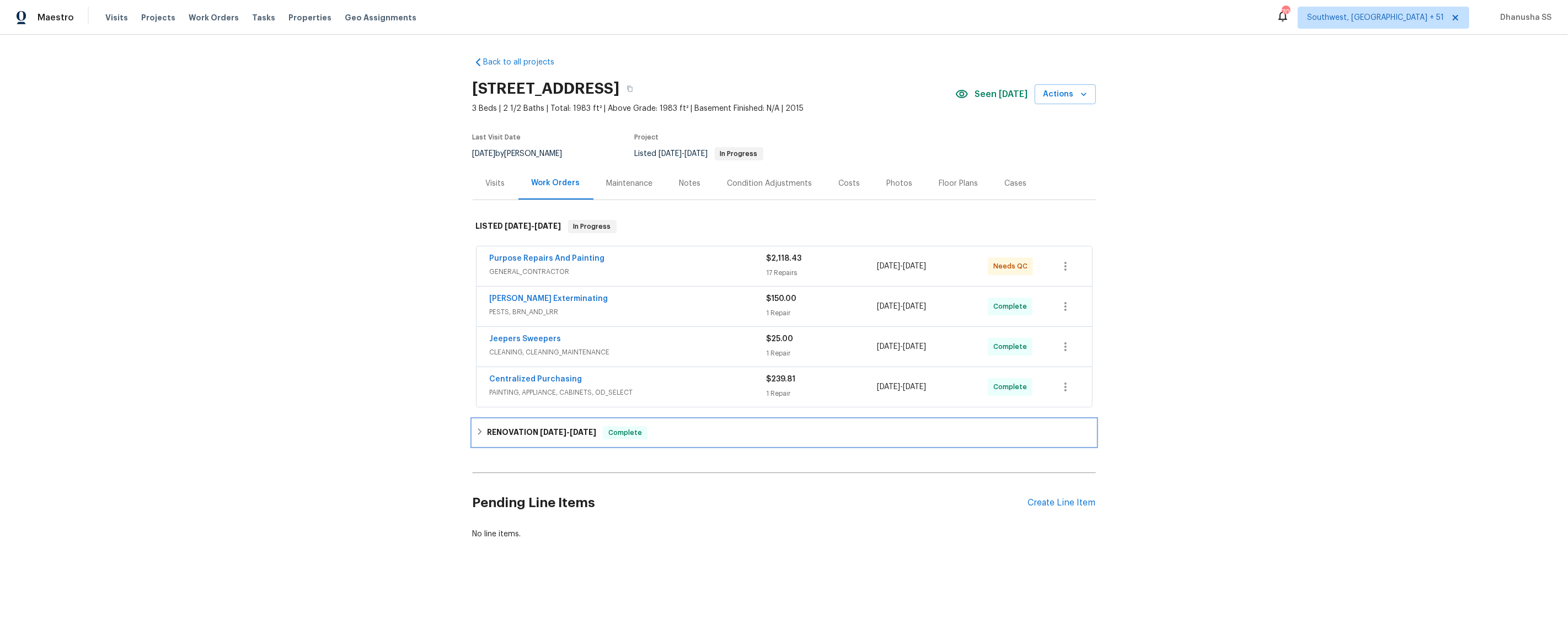
click at [679, 443] on div "RENOVATION 5/12/25 - 5/19/25 Complete" at bounding box center [785, 432] width 623 height 26
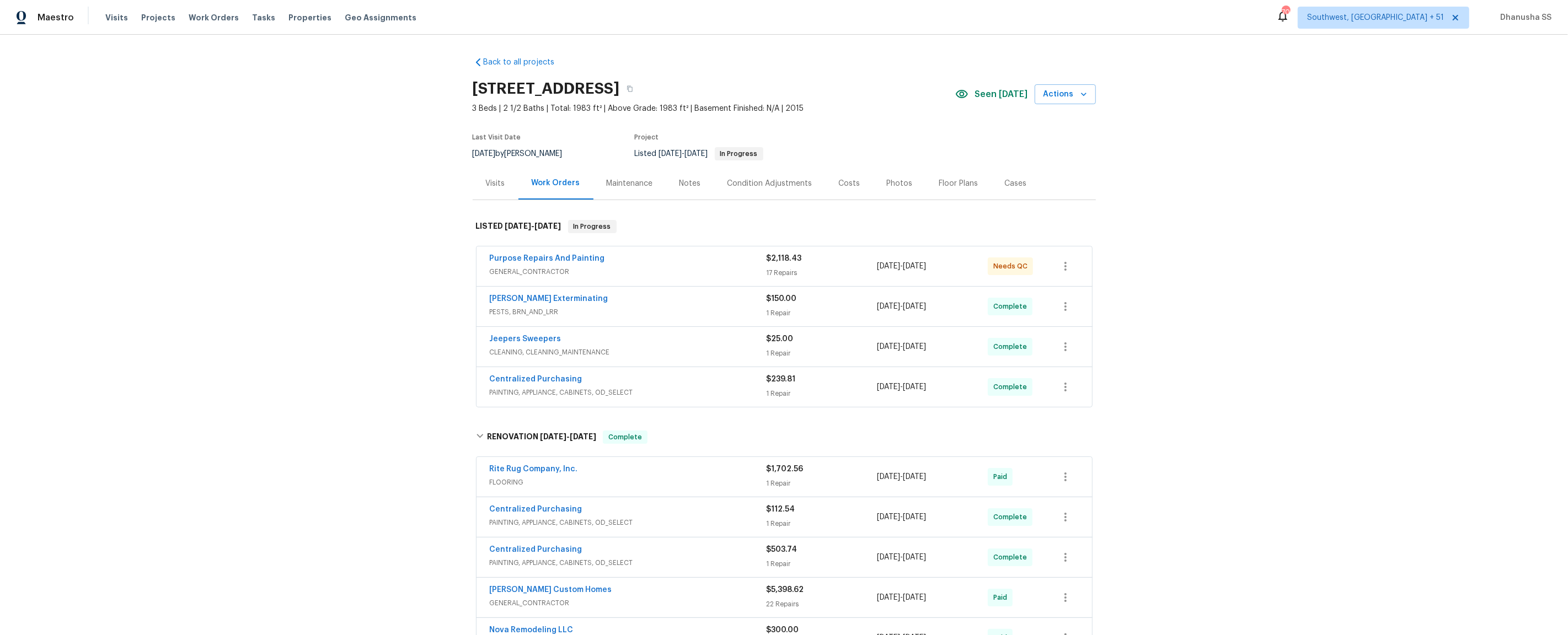
click at [713, 484] on span "FLOORING" at bounding box center [628, 482] width 277 height 11
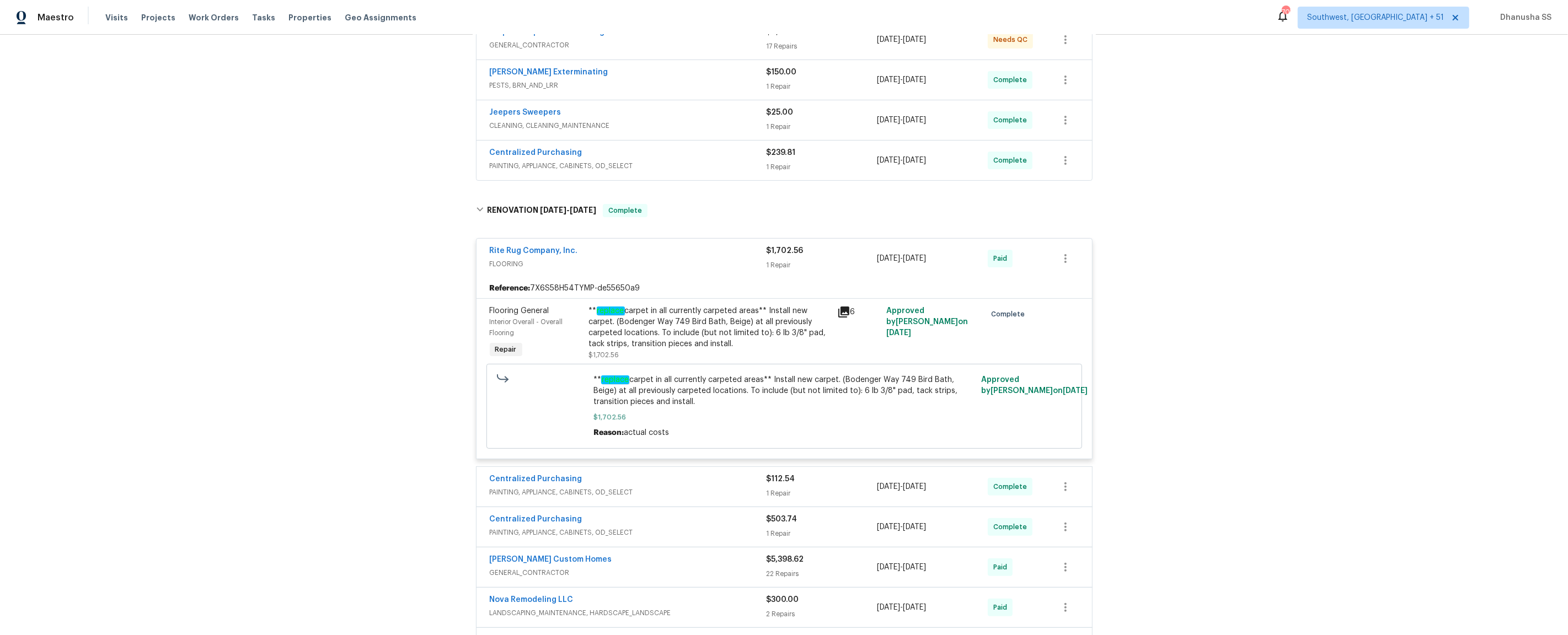
scroll to position [225, 0]
click at [683, 172] on span "PAINTING, APPLIANCE, CABINETS, OD_SELECT" at bounding box center [628, 167] width 277 height 11
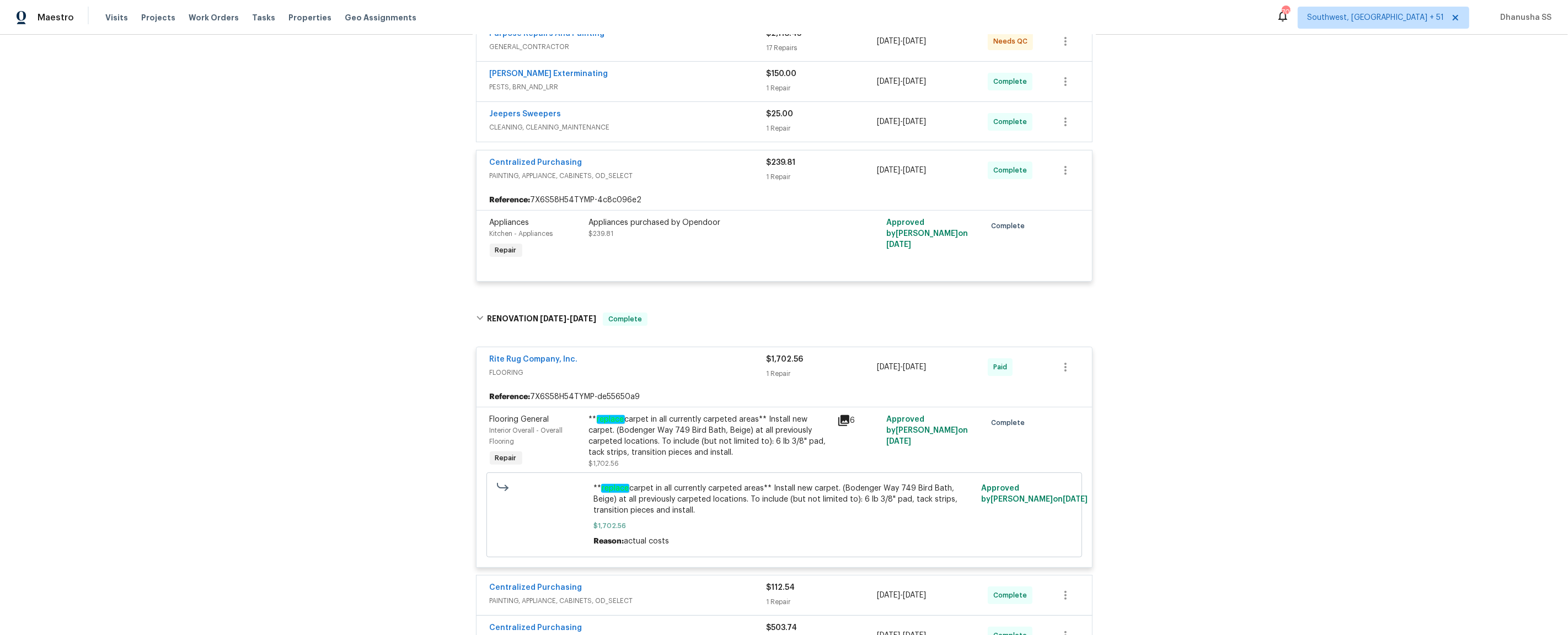
click at [688, 127] on span "CLEANING, CLEANING_MAINTENANCE" at bounding box center [628, 127] width 277 height 11
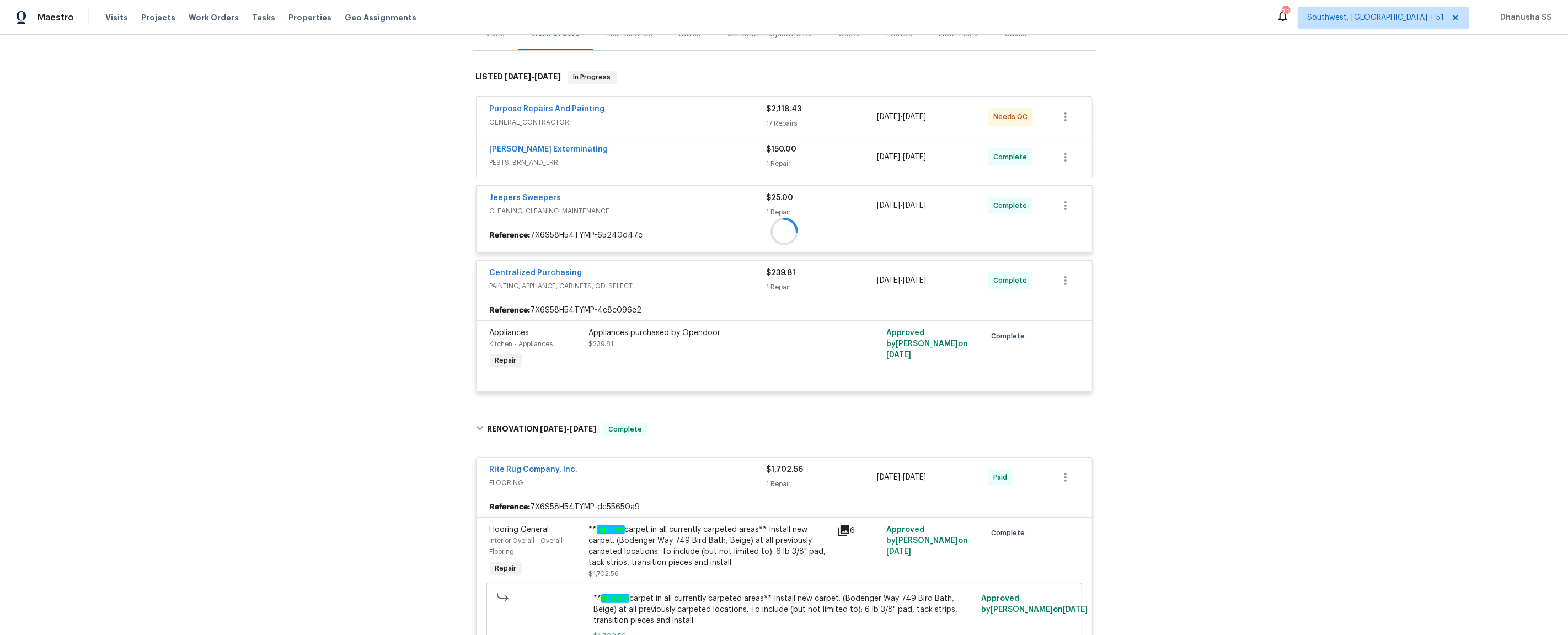
scroll to position [131, 0]
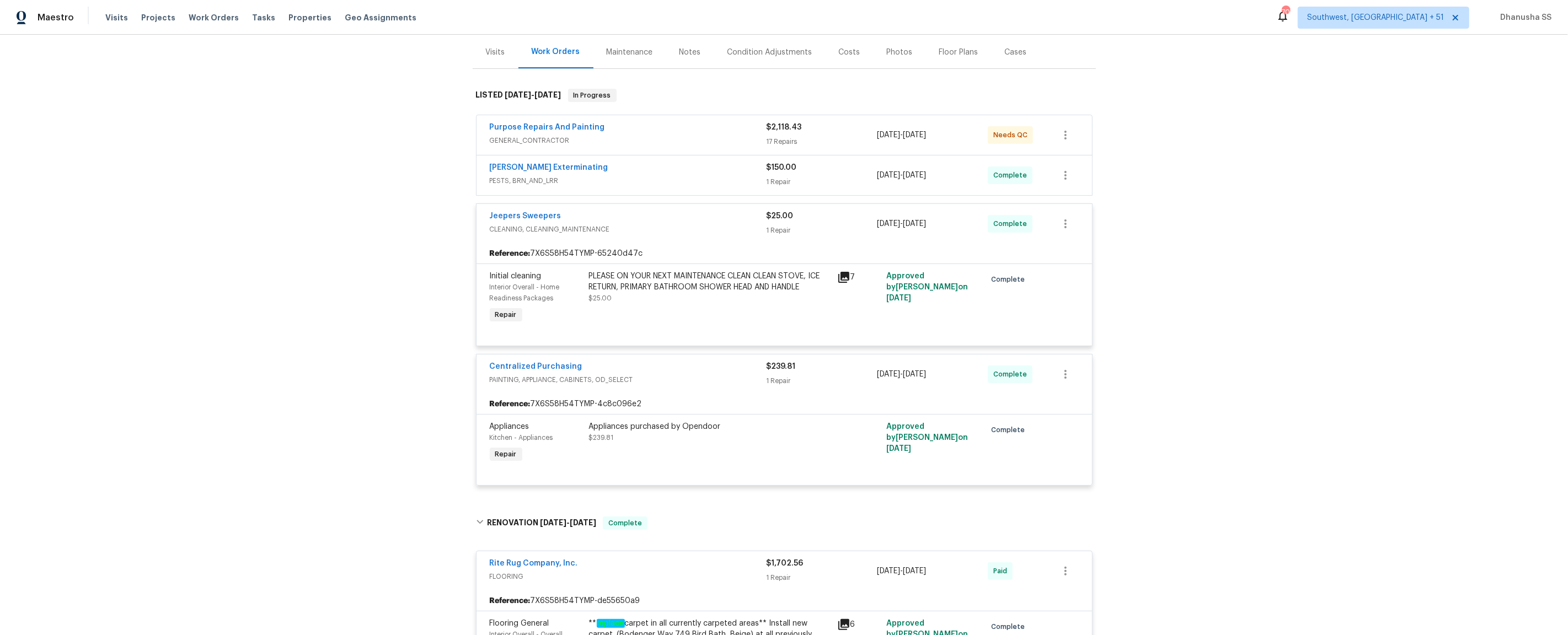
click at [688, 180] on span "PESTS, BRN_AND_LRR" at bounding box center [628, 181] width 277 height 11
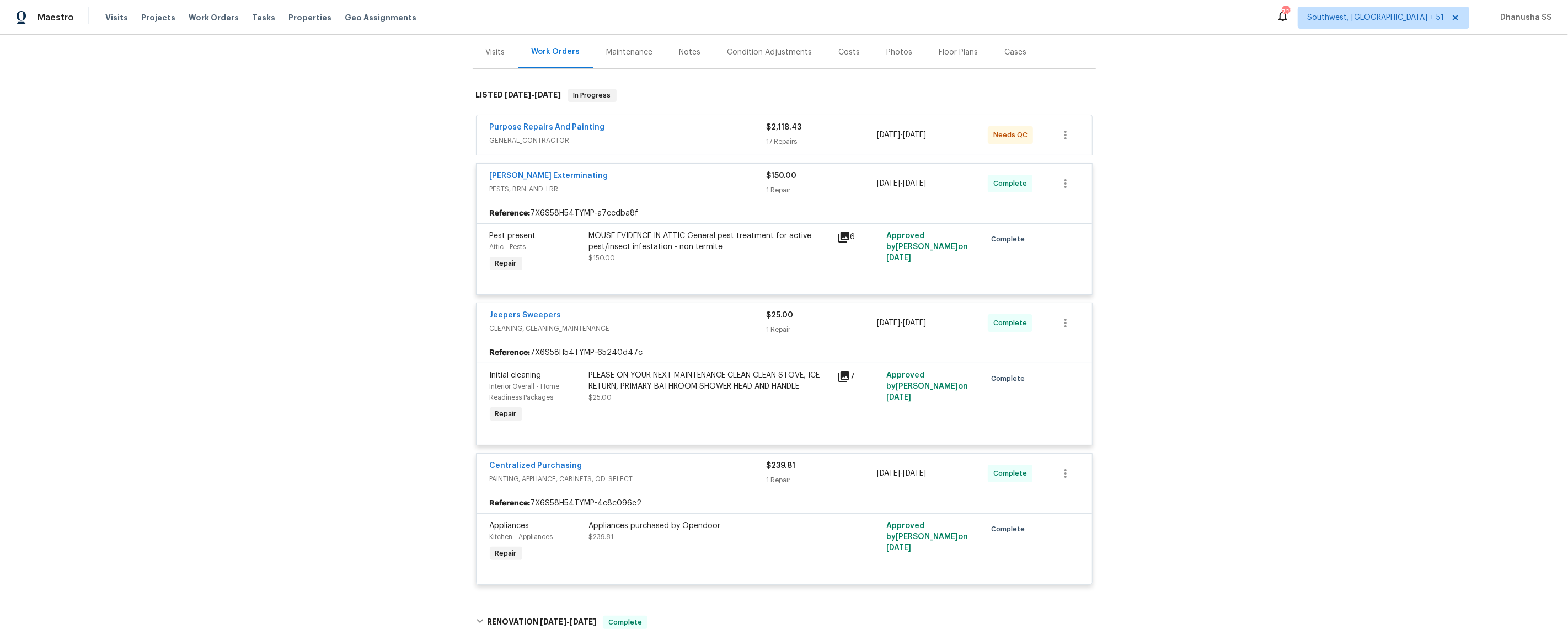
click at [712, 130] on div "Purpose Repairs And Painting" at bounding box center [628, 128] width 277 height 13
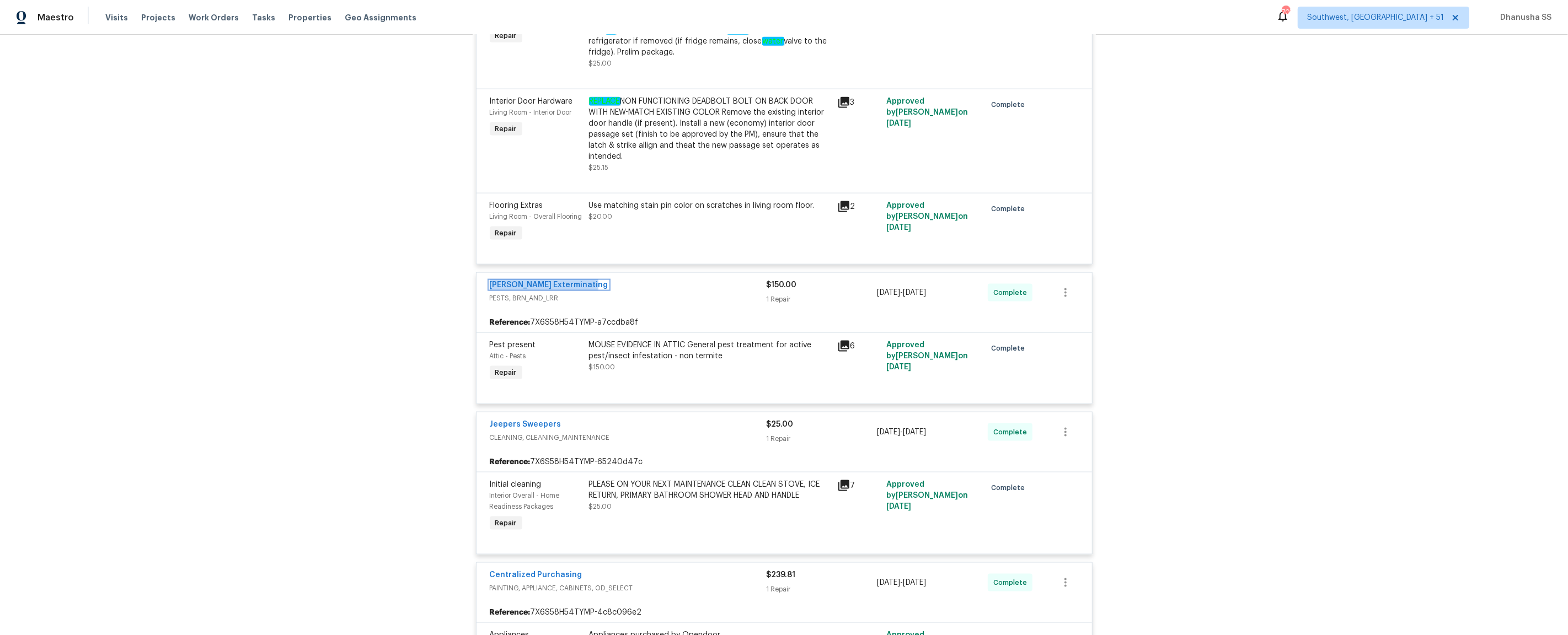
scroll to position [1594, 0]
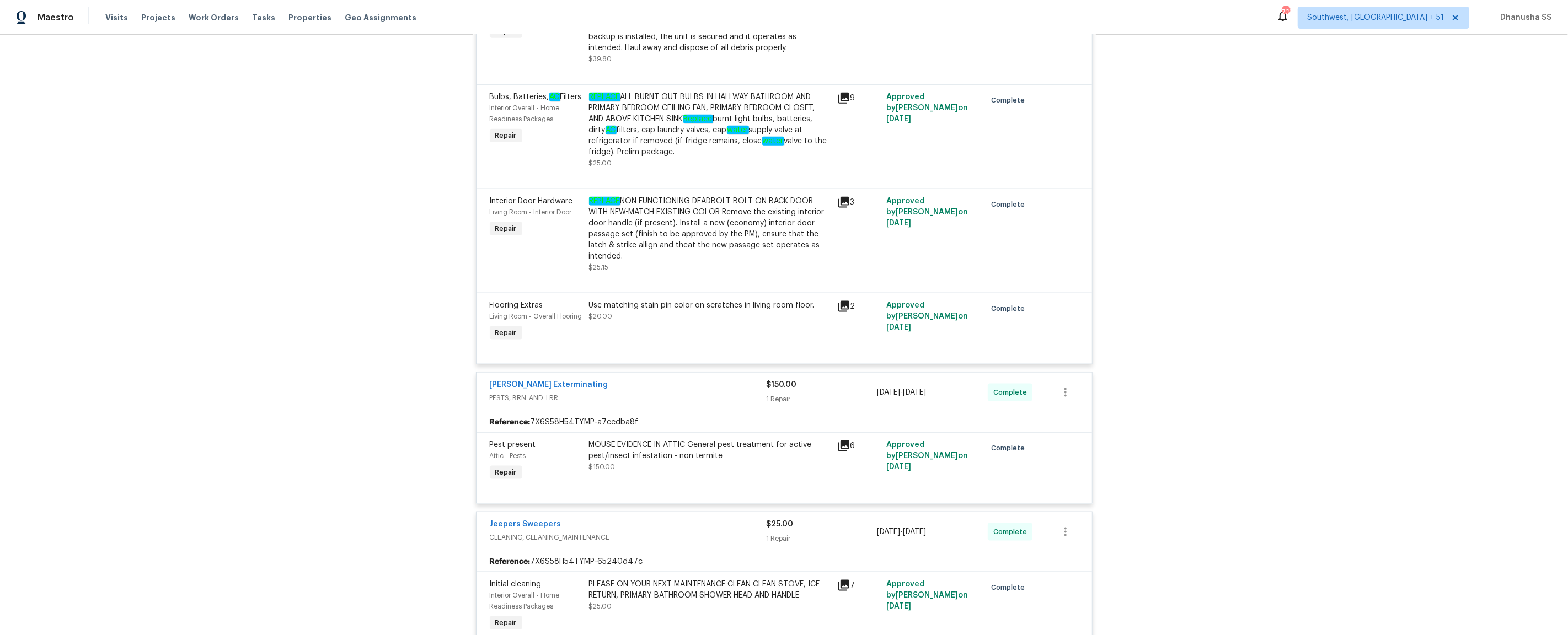
click at [710, 246] on div "REPLACE NON FUNCTIONING DEADBOLT BOLT ON BACK DOOR WITH NEW-MATCH EXISTING COLO…" at bounding box center [710, 229] width 242 height 66
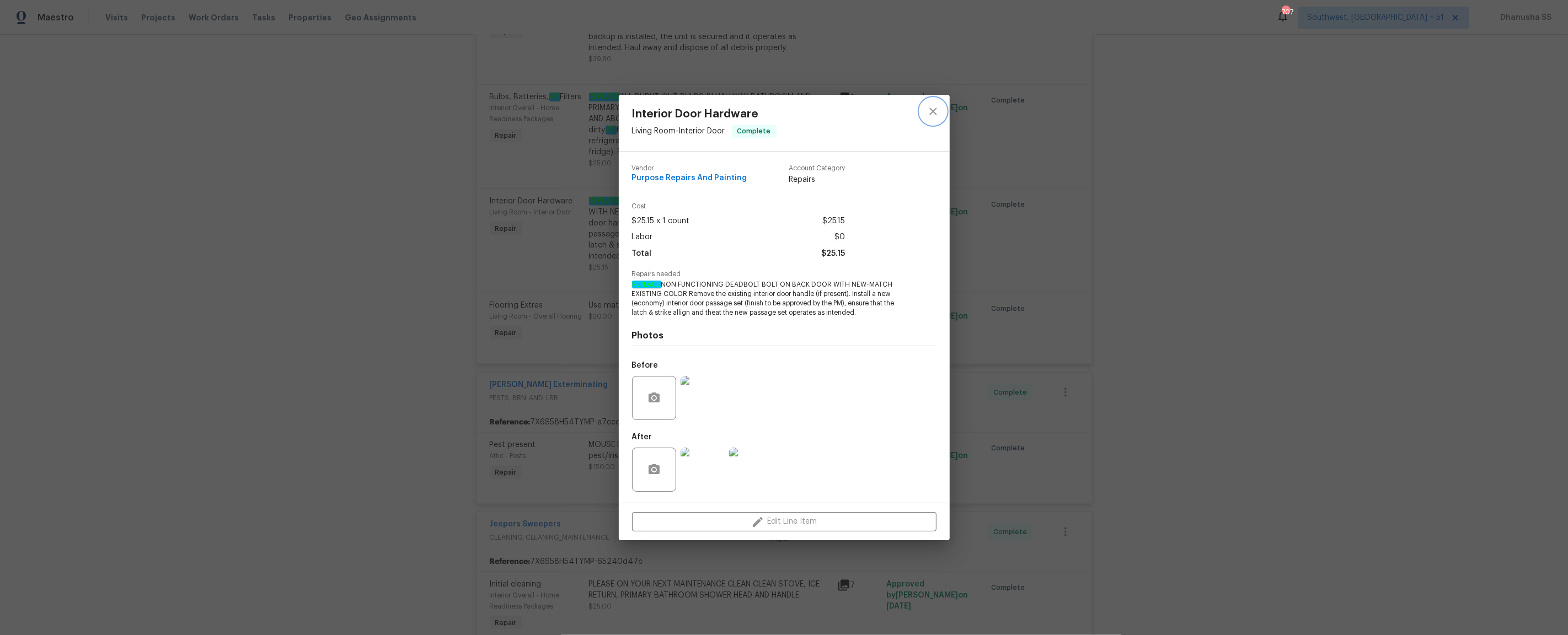
click at [937, 109] on icon "close" at bounding box center [933, 111] width 13 height 13
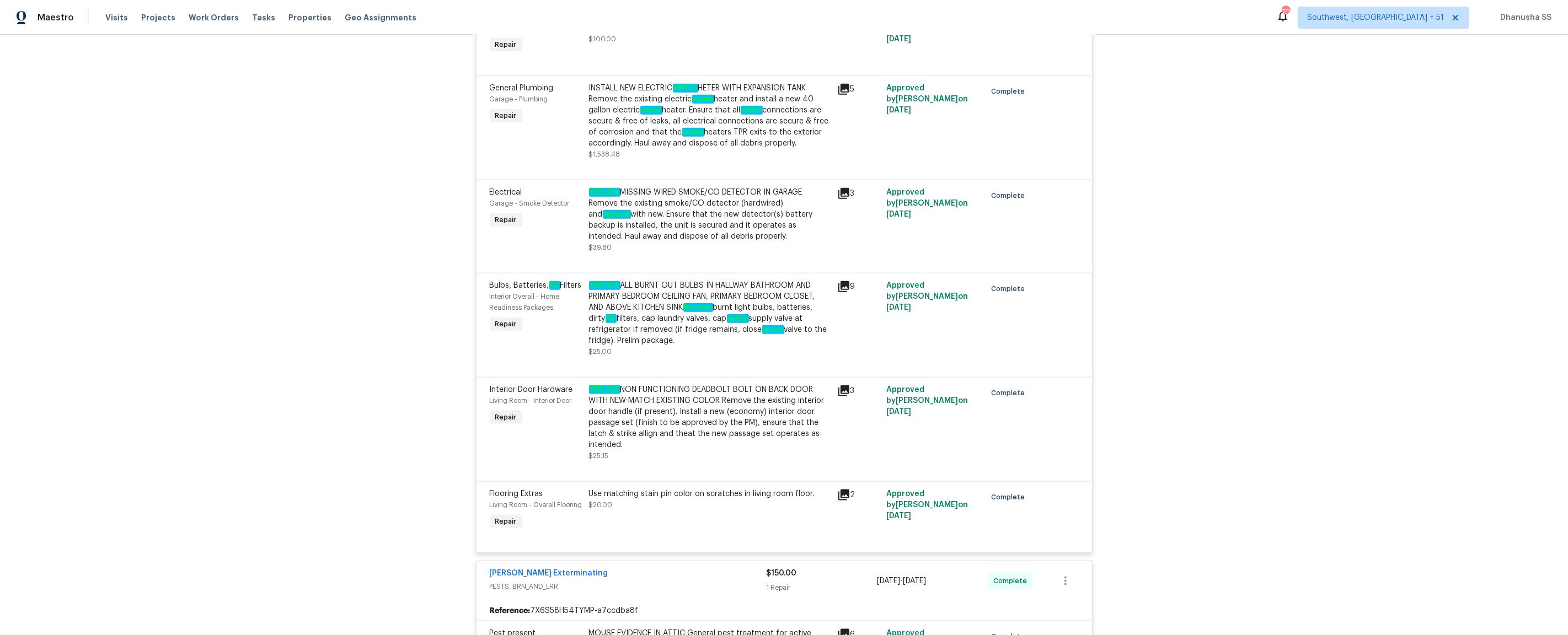
scroll to position [1360, 0]
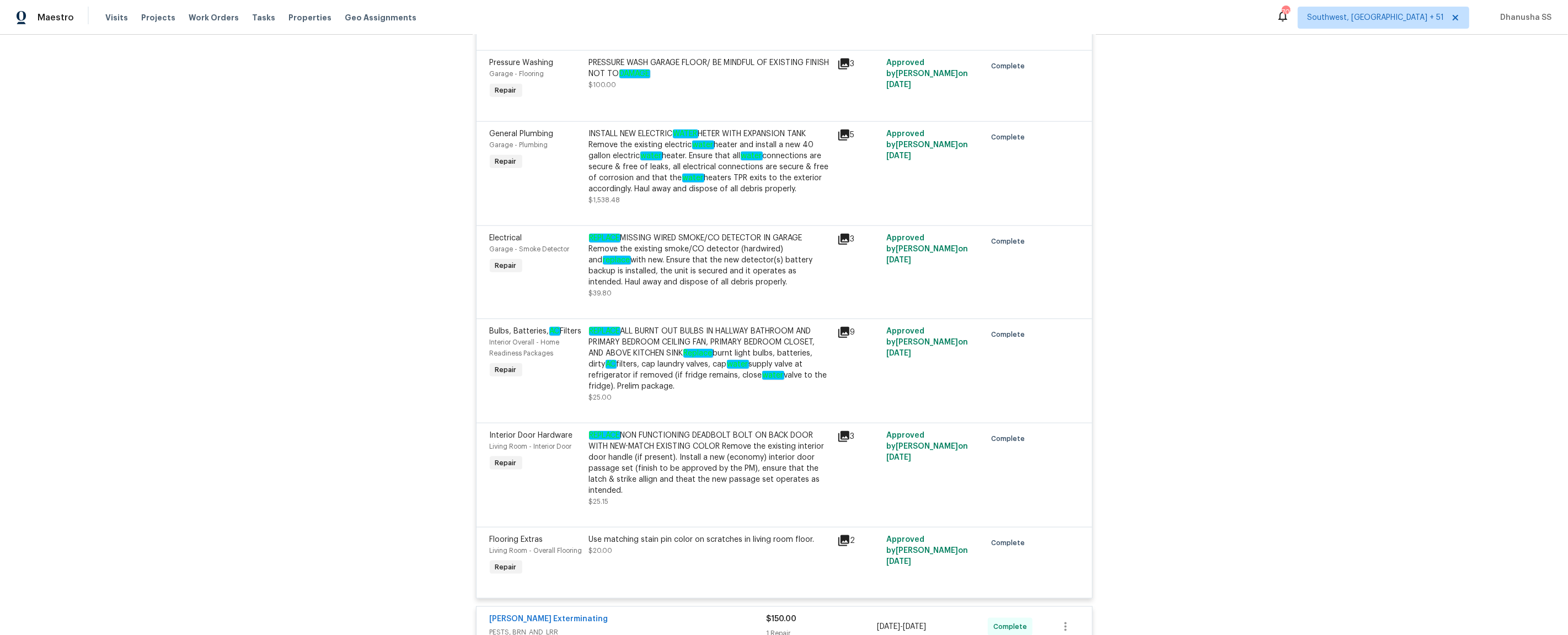
click at [762, 266] on div "REPLACE MISSING WIRED SMOKE/CO DETECTOR IN GARAGE Remove the existing smoke/CO …" at bounding box center [710, 260] width 242 height 55
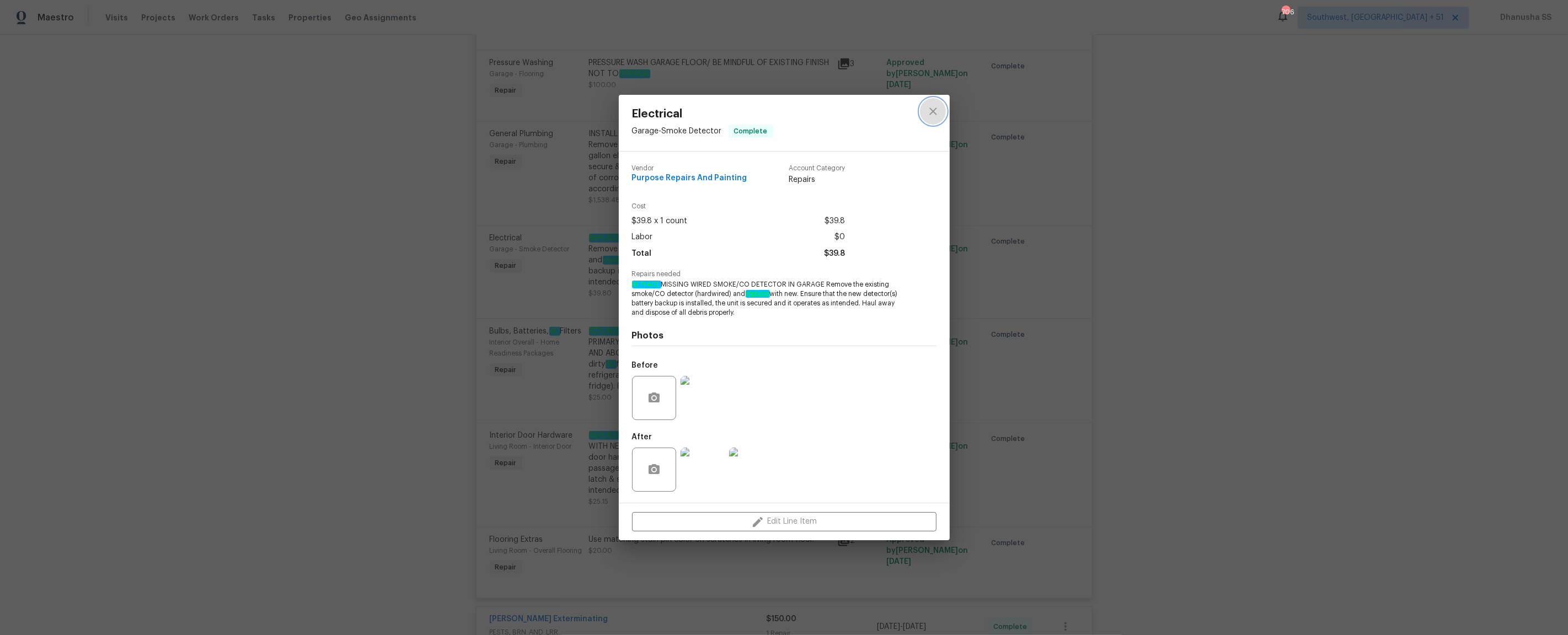
click at [932, 113] on icon "close" at bounding box center [933, 111] width 13 height 13
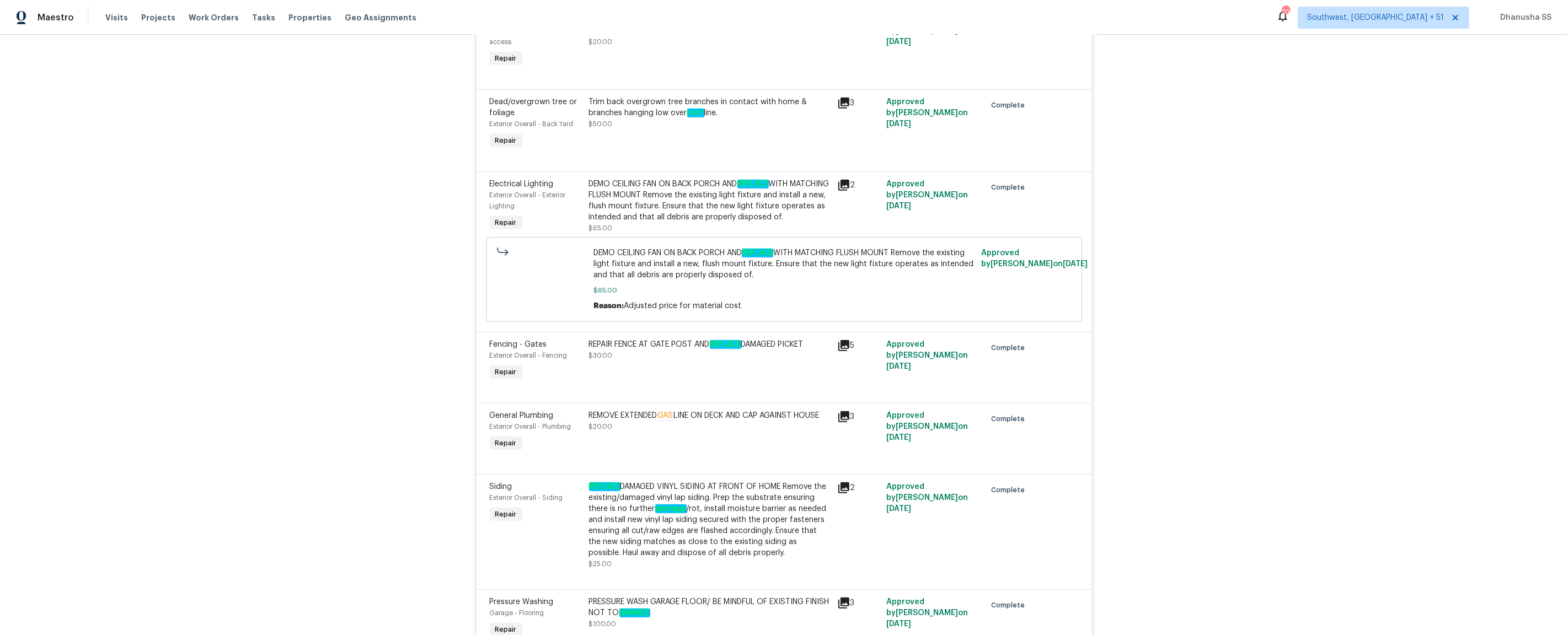
scroll to position [877, 0]
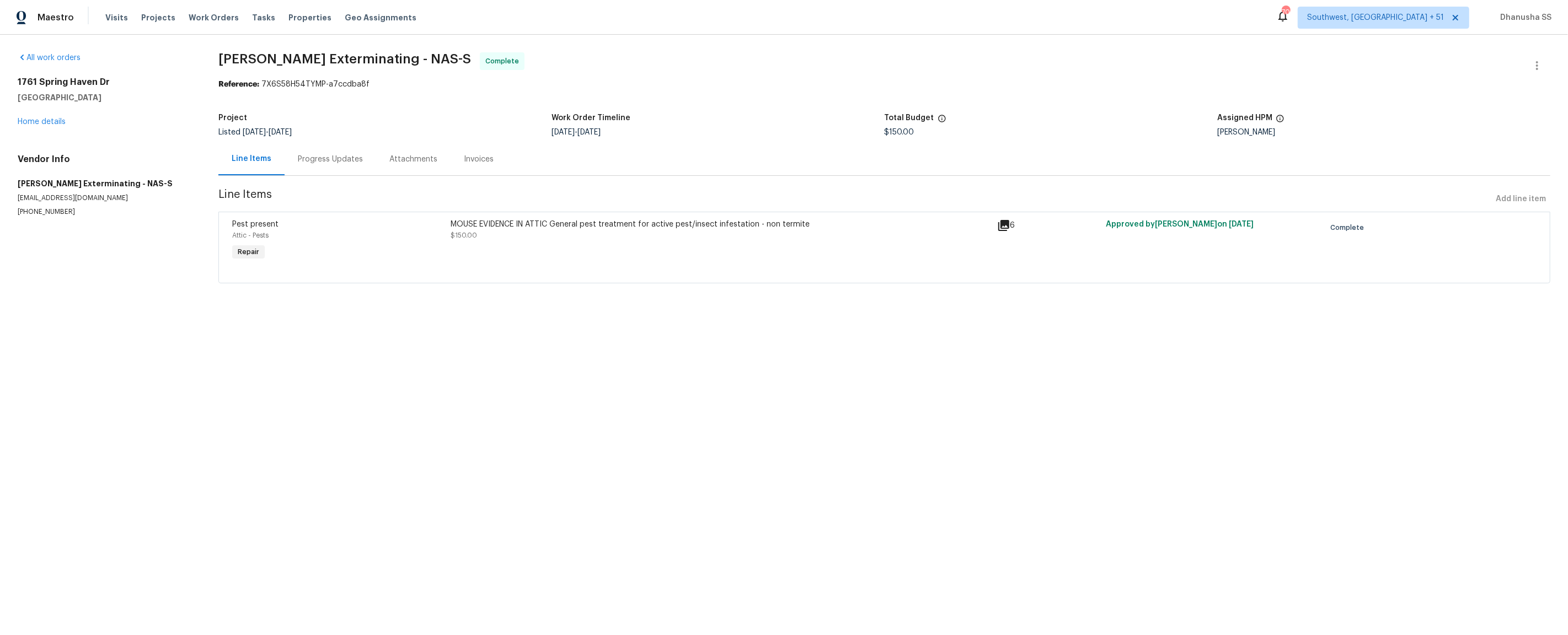
click at [314, 176] on div "Line Items Progress Updates Attachments Invoices" at bounding box center [884, 159] width 1332 height 33
click at [318, 167] on div "Progress Updates" at bounding box center [331, 159] width 91 height 32
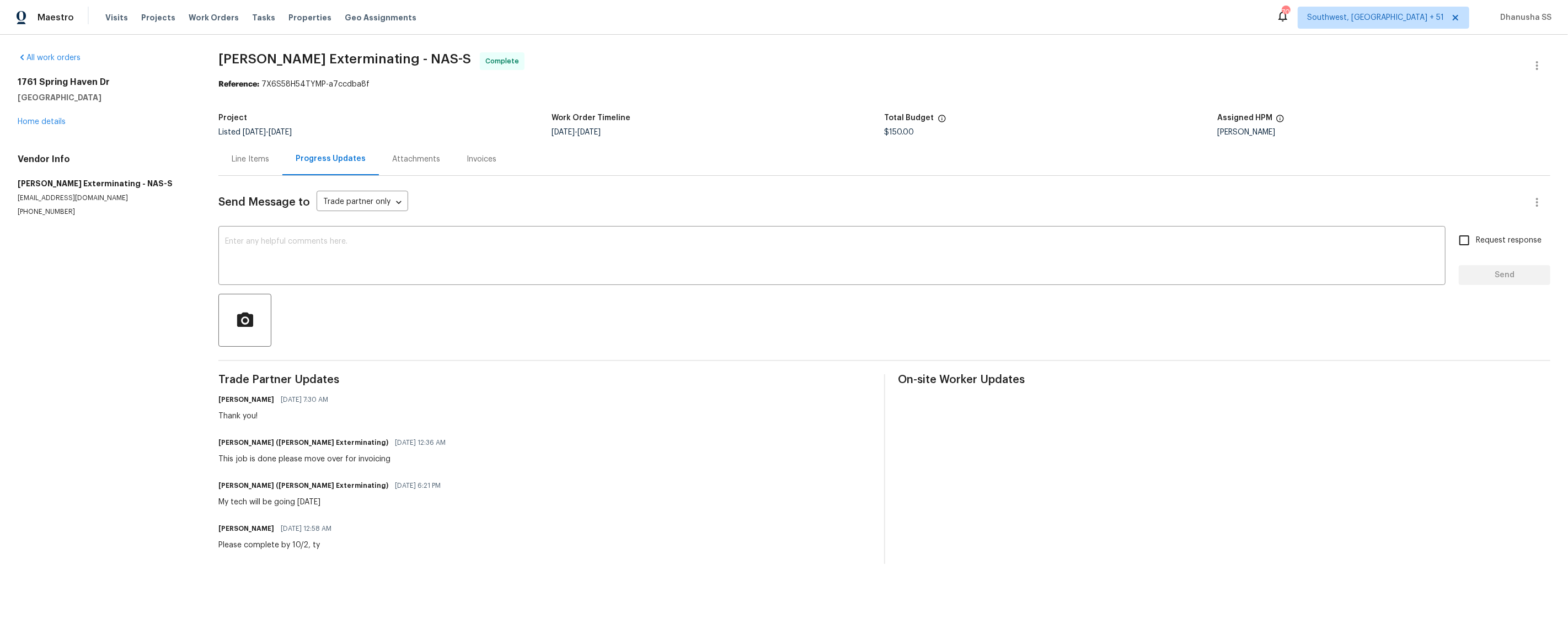
click at [243, 161] on div "Line Items" at bounding box center [251, 159] width 38 height 11
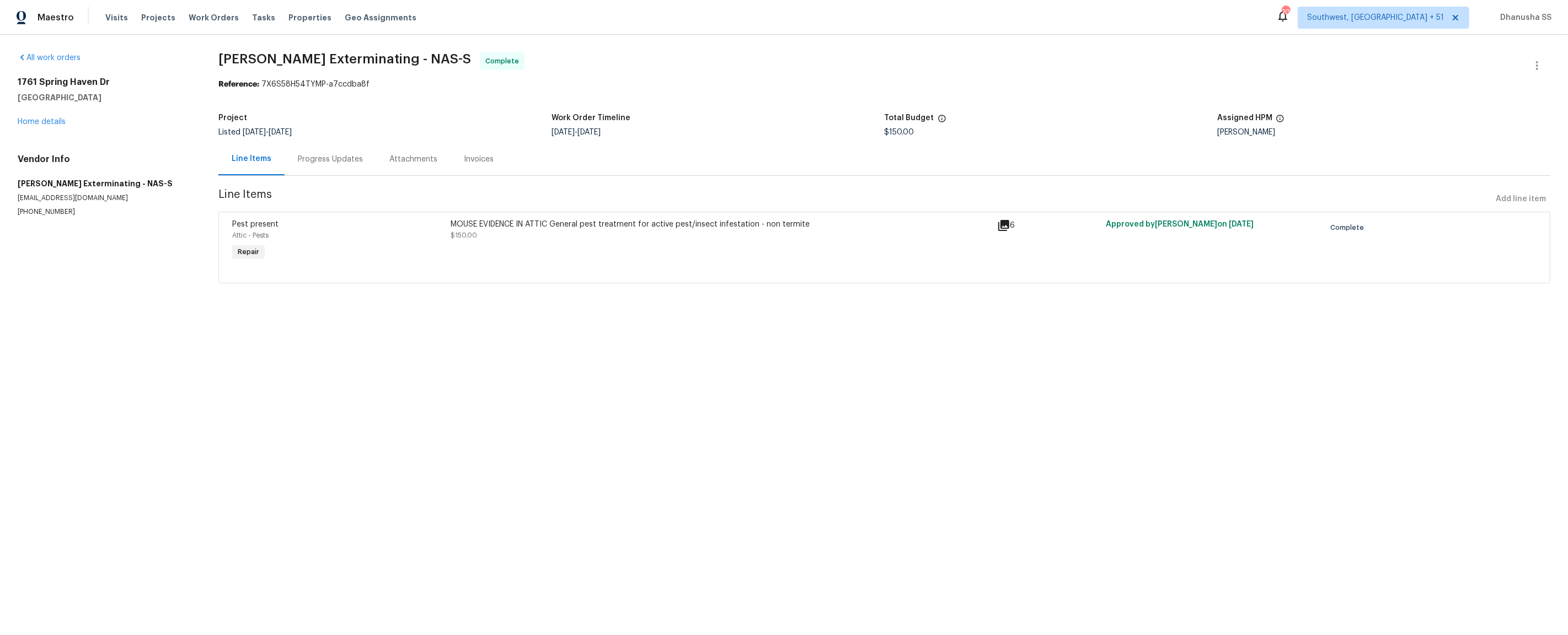
click at [523, 240] on div "MOUSE EVIDENCE IN ATTIC General pest treatment for active pest/insect infestati…" at bounding box center [720, 230] width 539 height 22
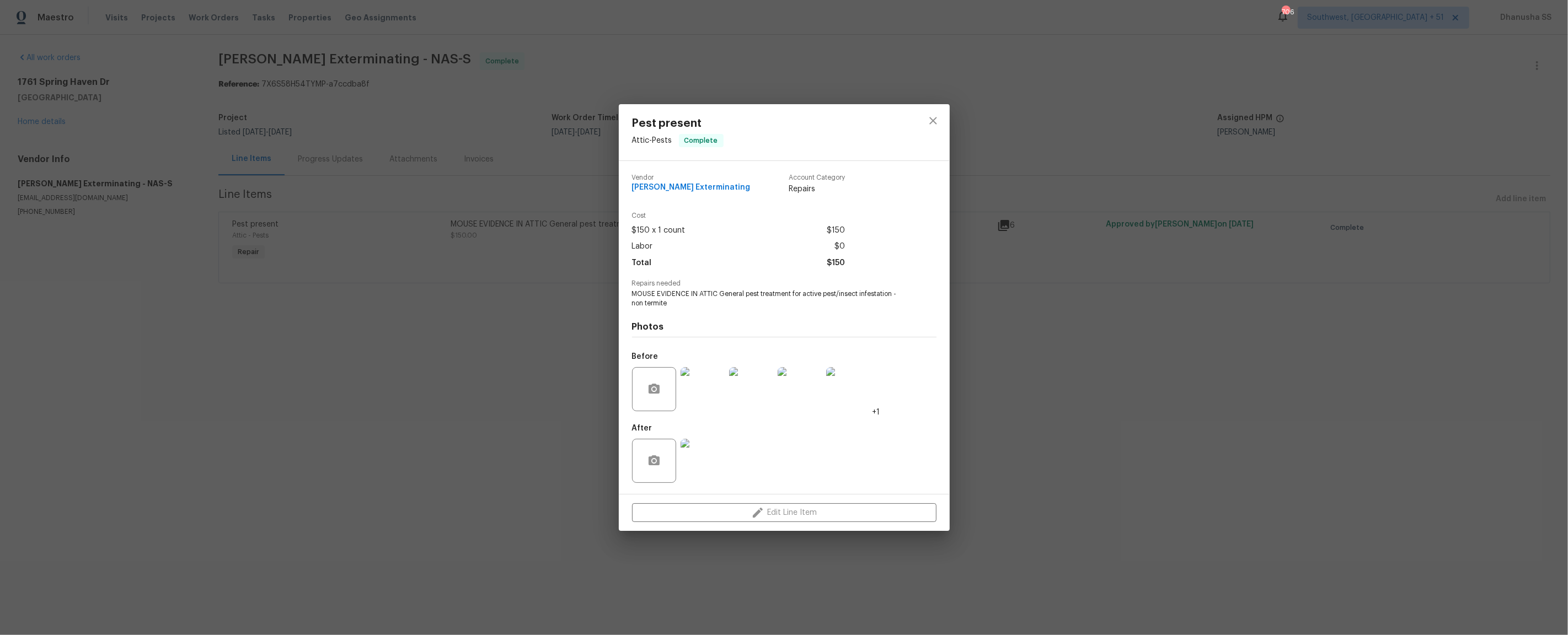
click at [667, 187] on span "Belle Meade Exterminating" at bounding box center [691, 188] width 119 height 9
copy span "Belle Meade Exterminating"
click at [934, 116] on icon "close" at bounding box center [933, 121] width 13 height 13
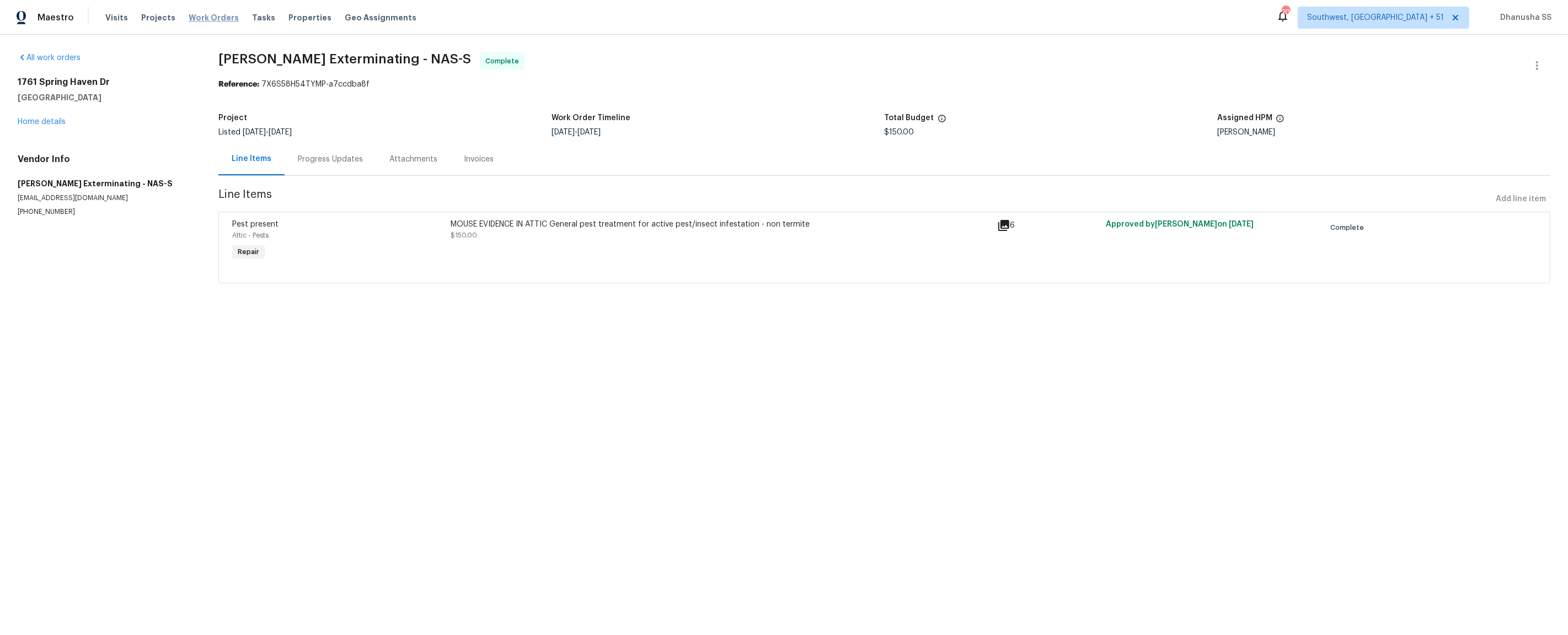
click at [209, 18] on span "Work Orders" at bounding box center [214, 18] width 50 height 11
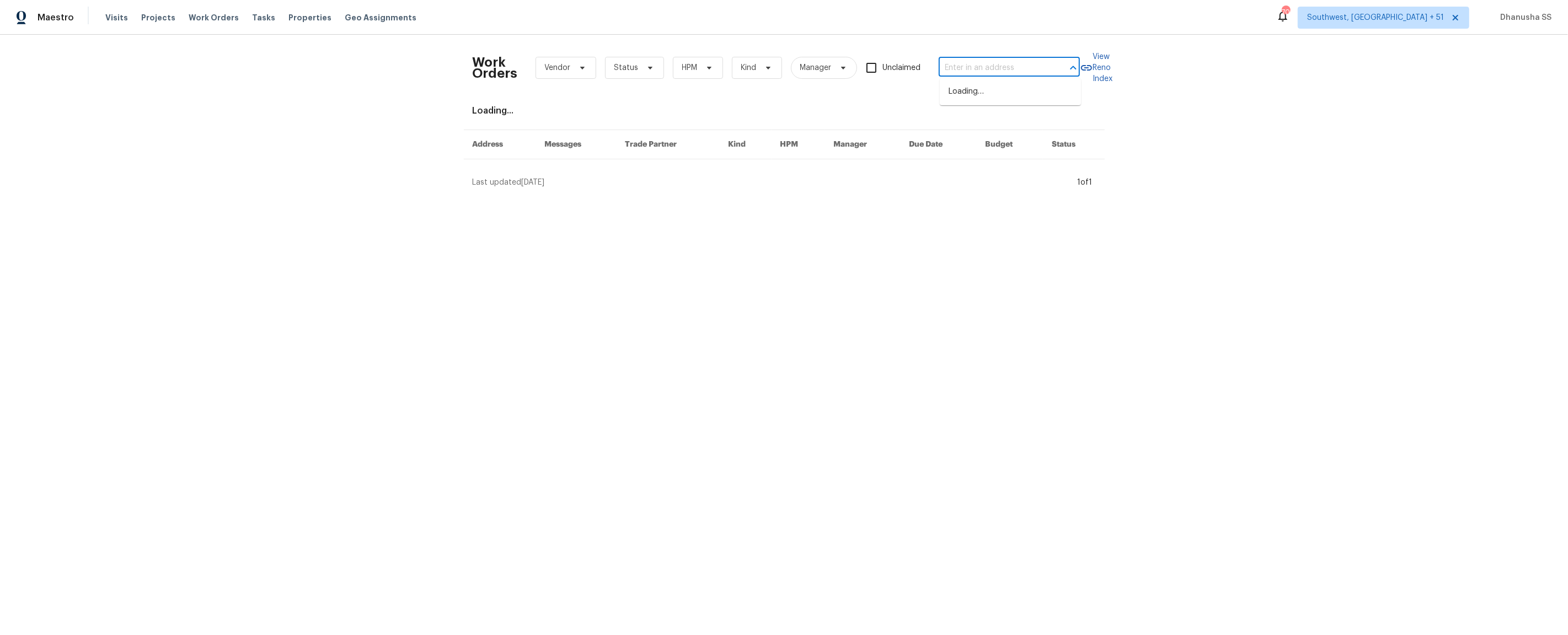
click at [975, 61] on input "text" at bounding box center [993, 68] width 110 height 17
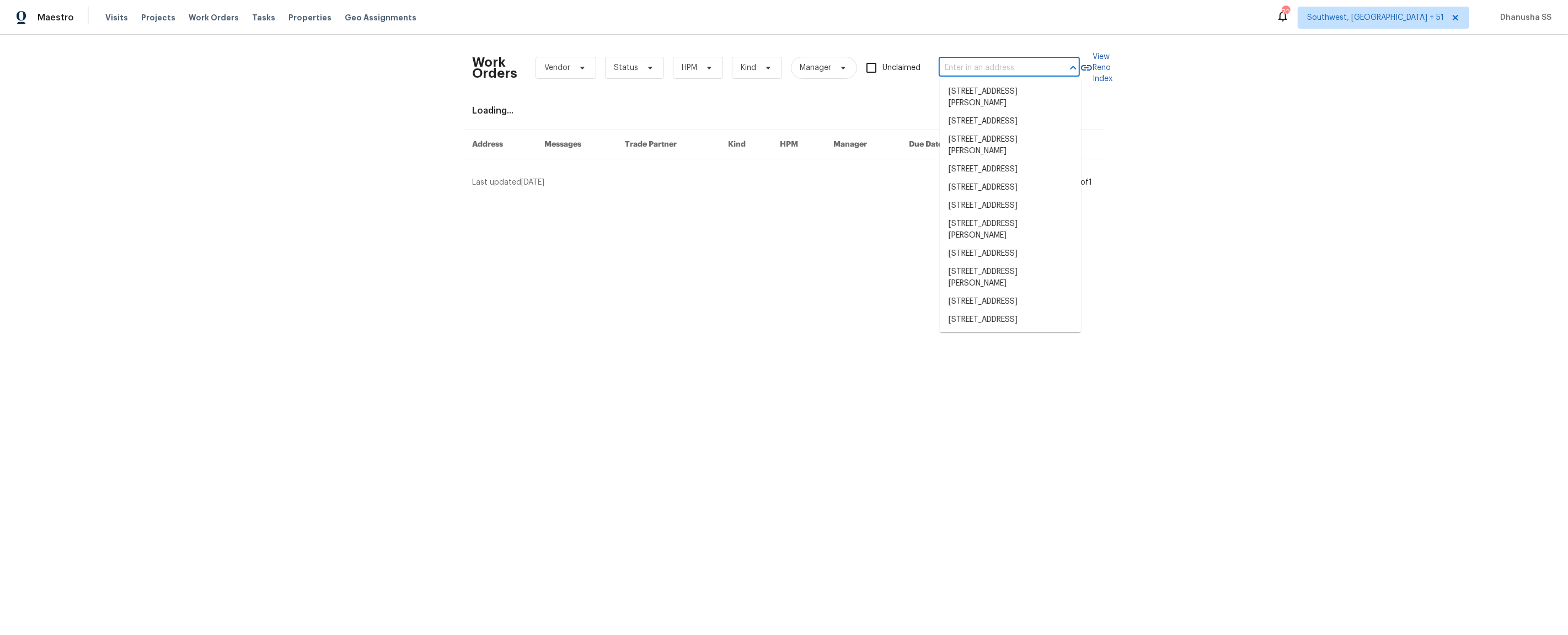
paste input "10180 Lakeshore Dr, Lancaster, SC 29720"
type input "10180 Lakeshore Dr, Lancaster, SC 29720"
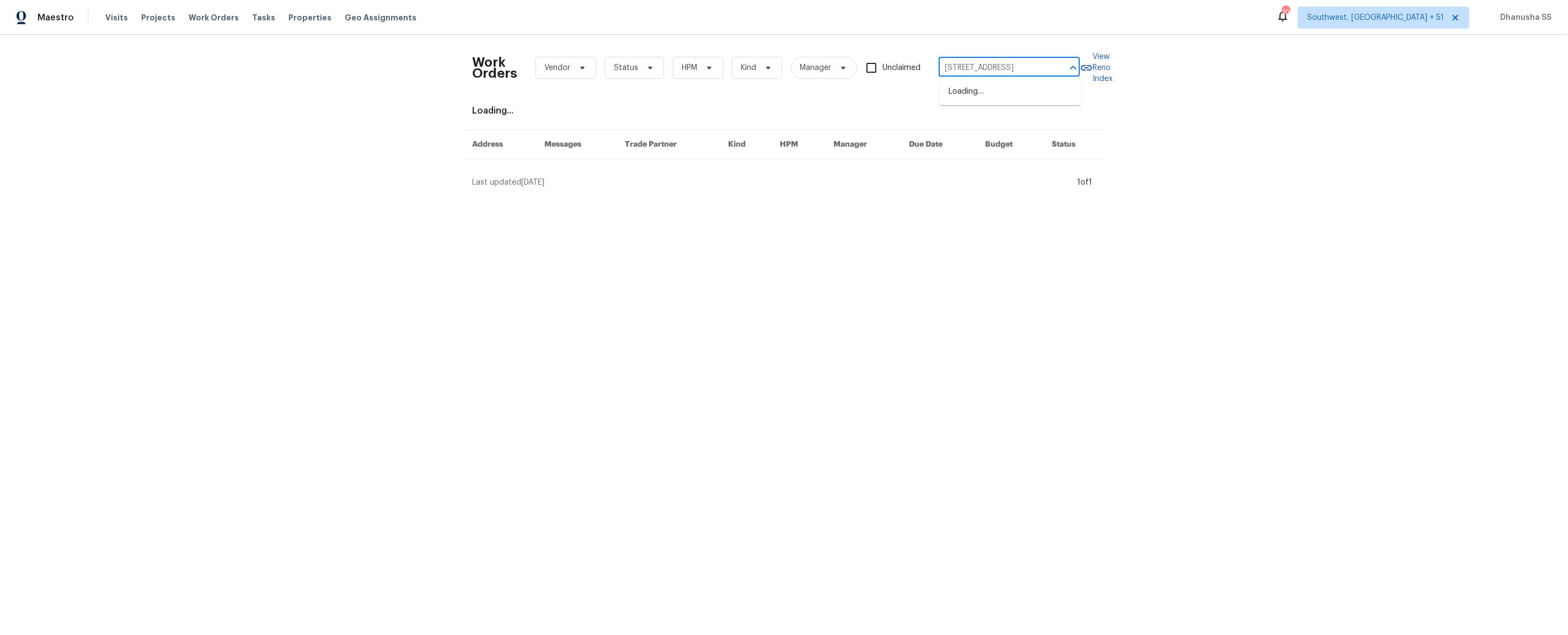
scroll to position [0, 44]
click at [978, 86] on li "10180 Lakeshore Dr, Lancaster, SC 29720" at bounding box center [1010, 92] width 141 height 18
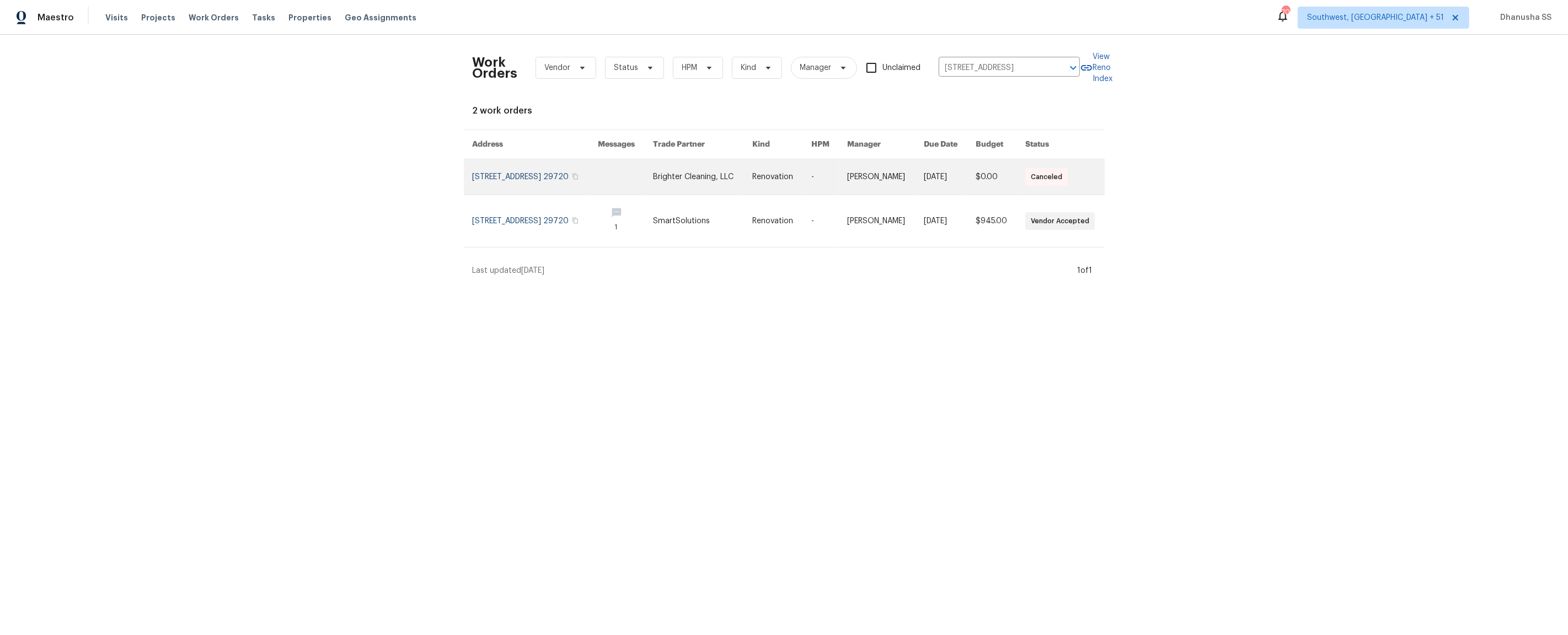
click at [701, 185] on link at bounding box center [702, 177] width 99 height 35
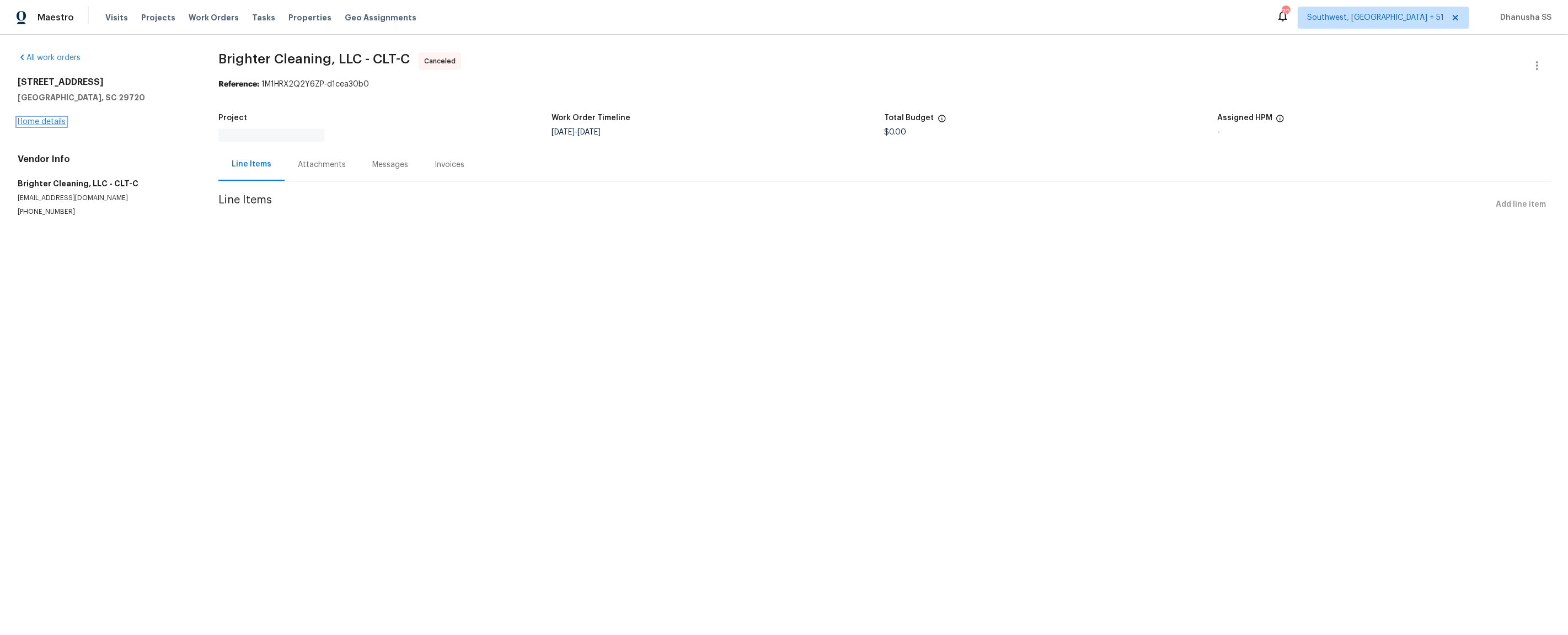
click at [33, 121] on link "Home details" at bounding box center [41, 122] width 48 height 8
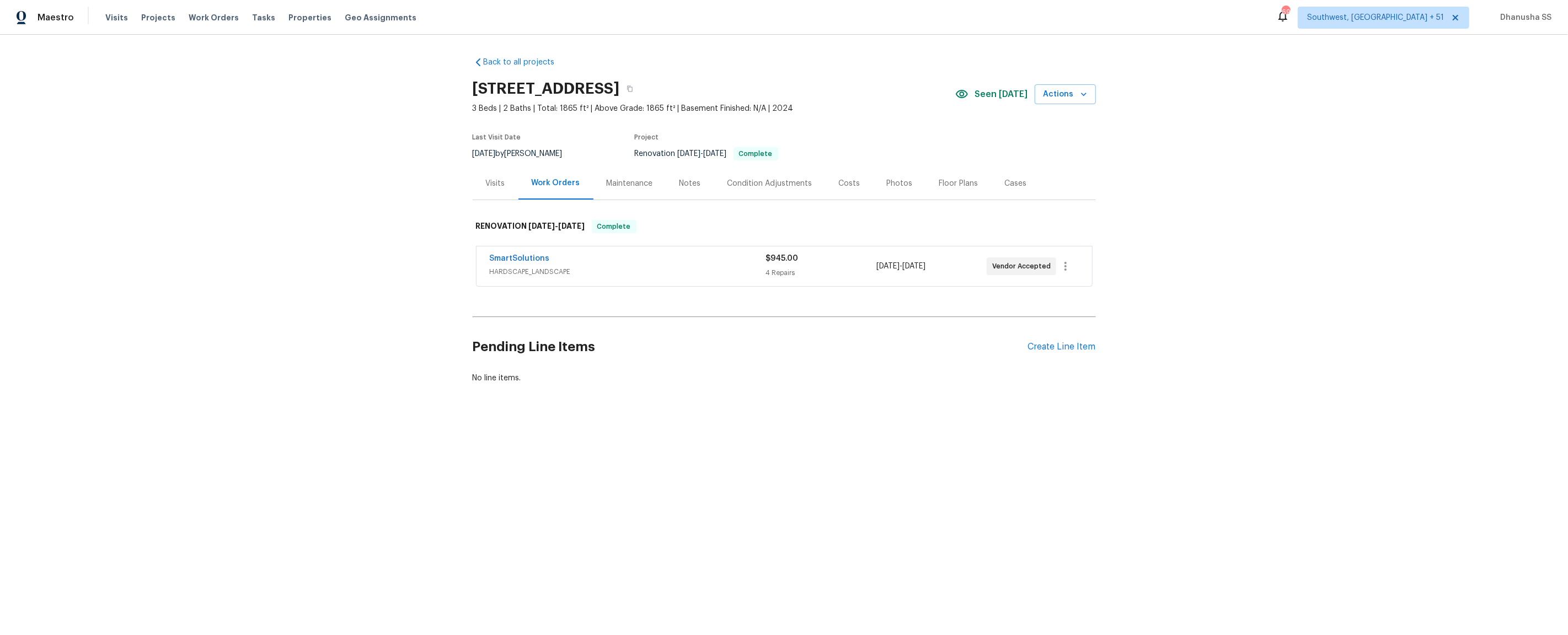
click at [500, 182] on div "Visits" at bounding box center [495, 184] width 19 height 11
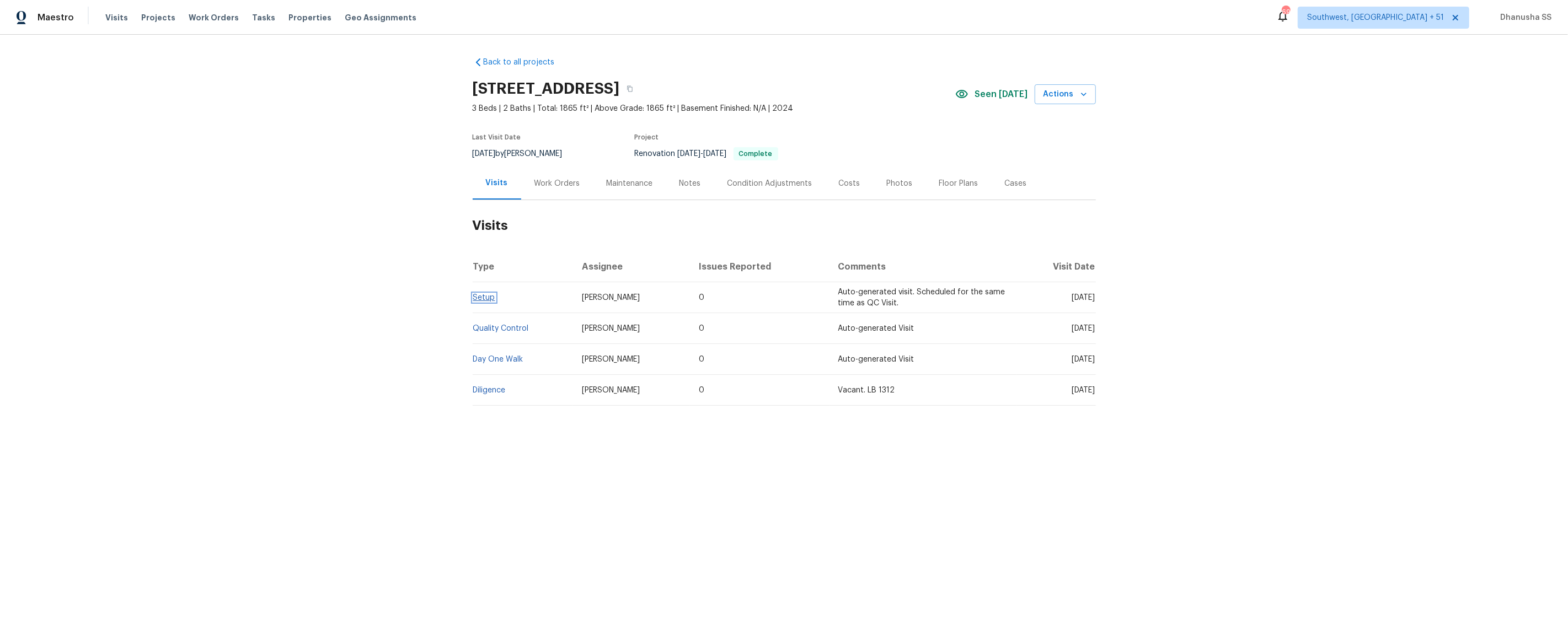
click at [481, 300] on link "Setup" at bounding box center [484, 297] width 22 height 8
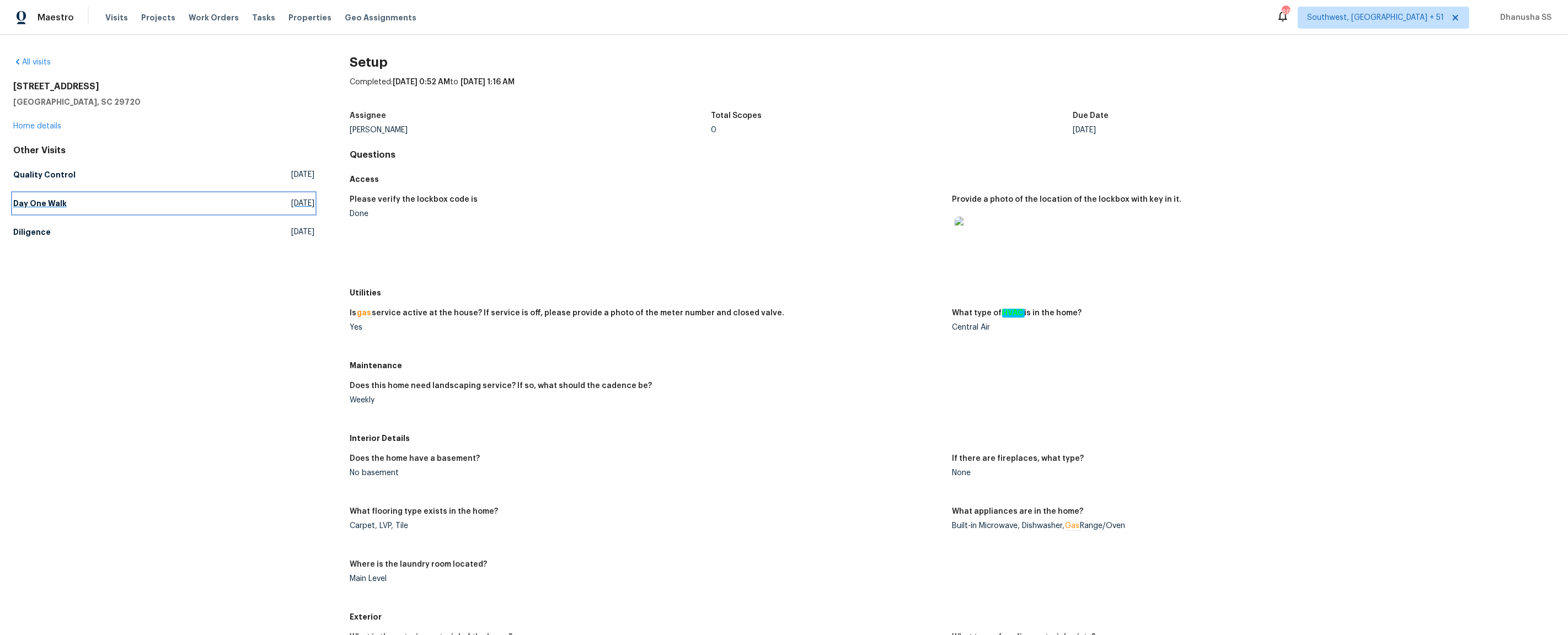
click at [136, 212] on link "Day One Walk Thu, Oct 02 2025" at bounding box center [164, 203] width 301 height 20
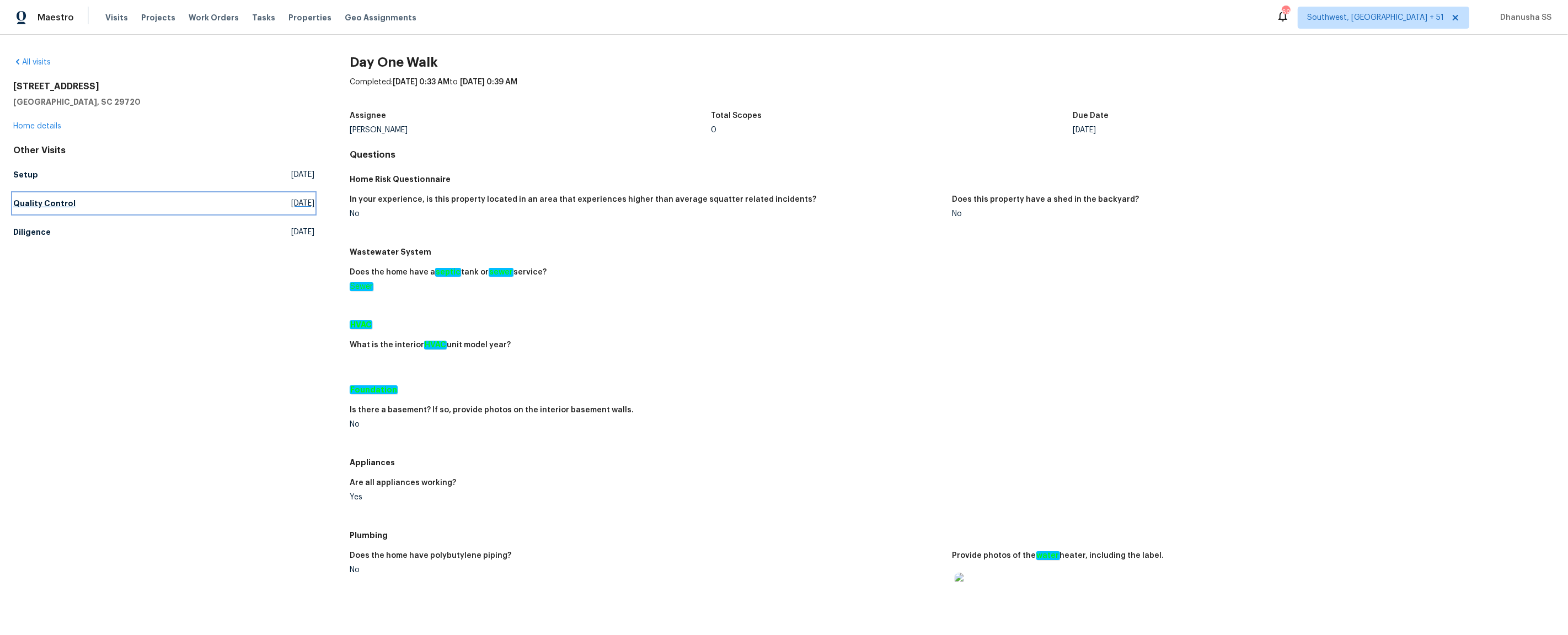
click at [131, 211] on link "Quality Control Thu, Oct 02 2025" at bounding box center [164, 203] width 301 height 20
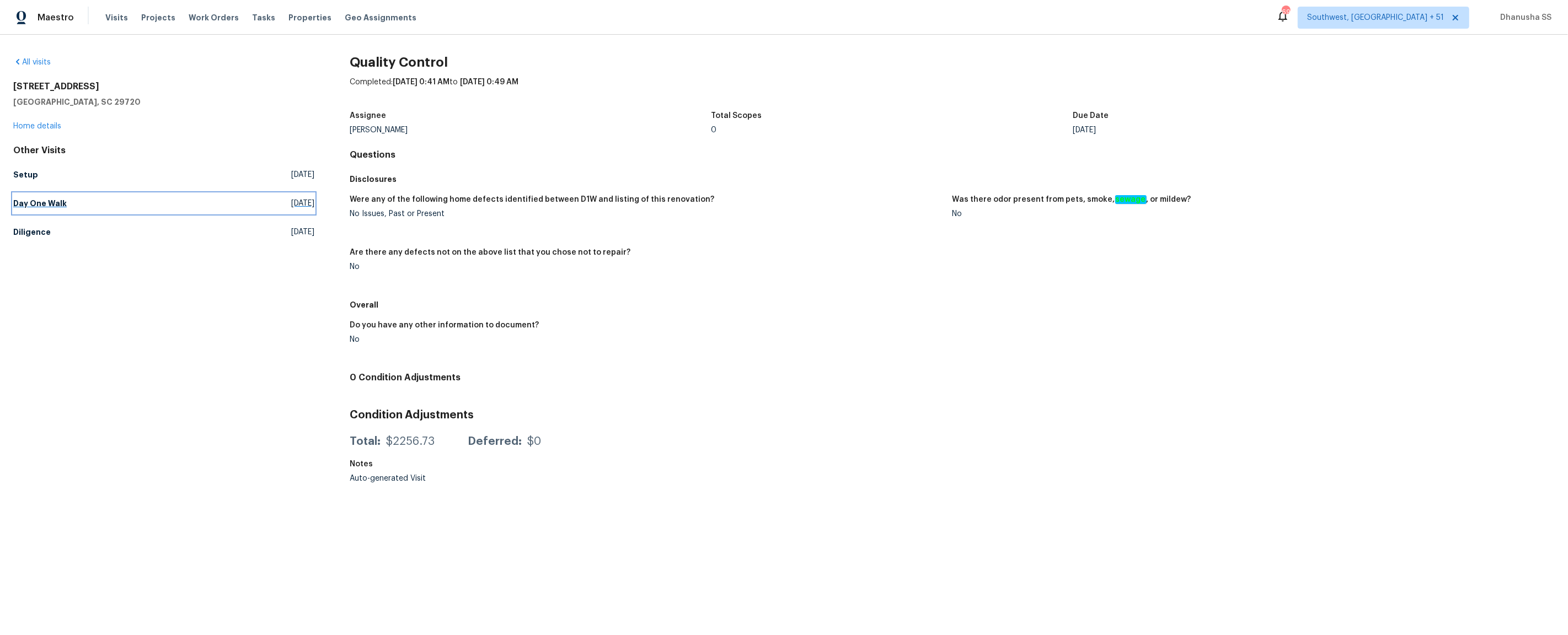
click at [291, 198] on span "Thu, Oct 02 2025" at bounding box center [303, 203] width 23 height 11
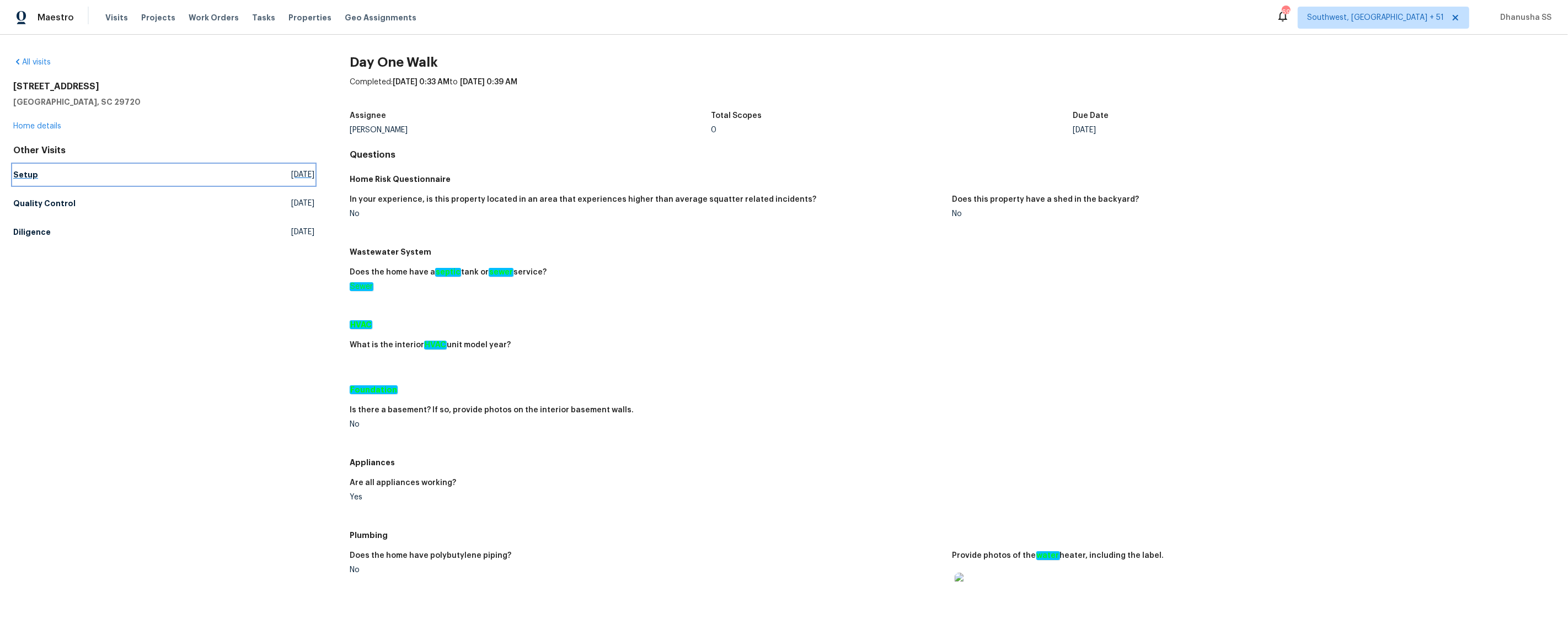
click at [38, 173] on link "Setup Thu, Oct 02 2025" at bounding box center [164, 175] width 301 height 20
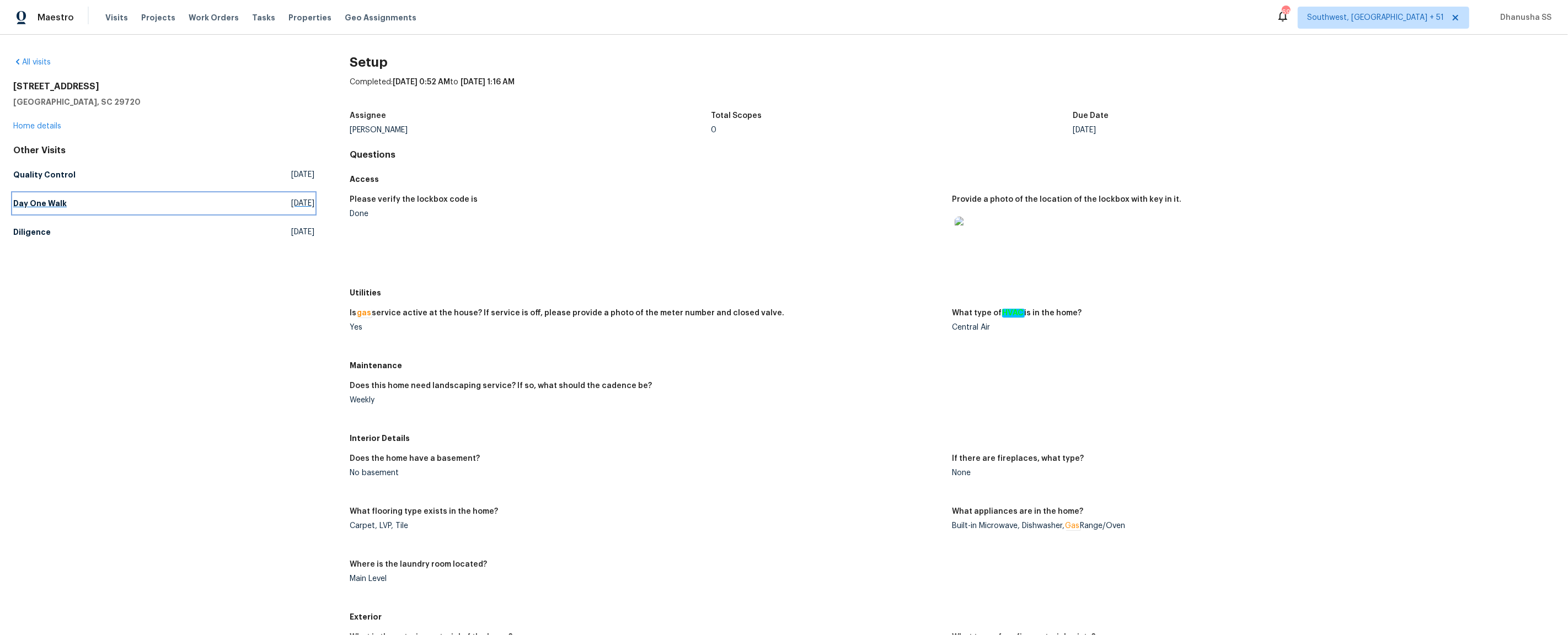
click at [107, 212] on link "Day One Walk Thu, Oct 02 2025" at bounding box center [164, 203] width 301 height 20
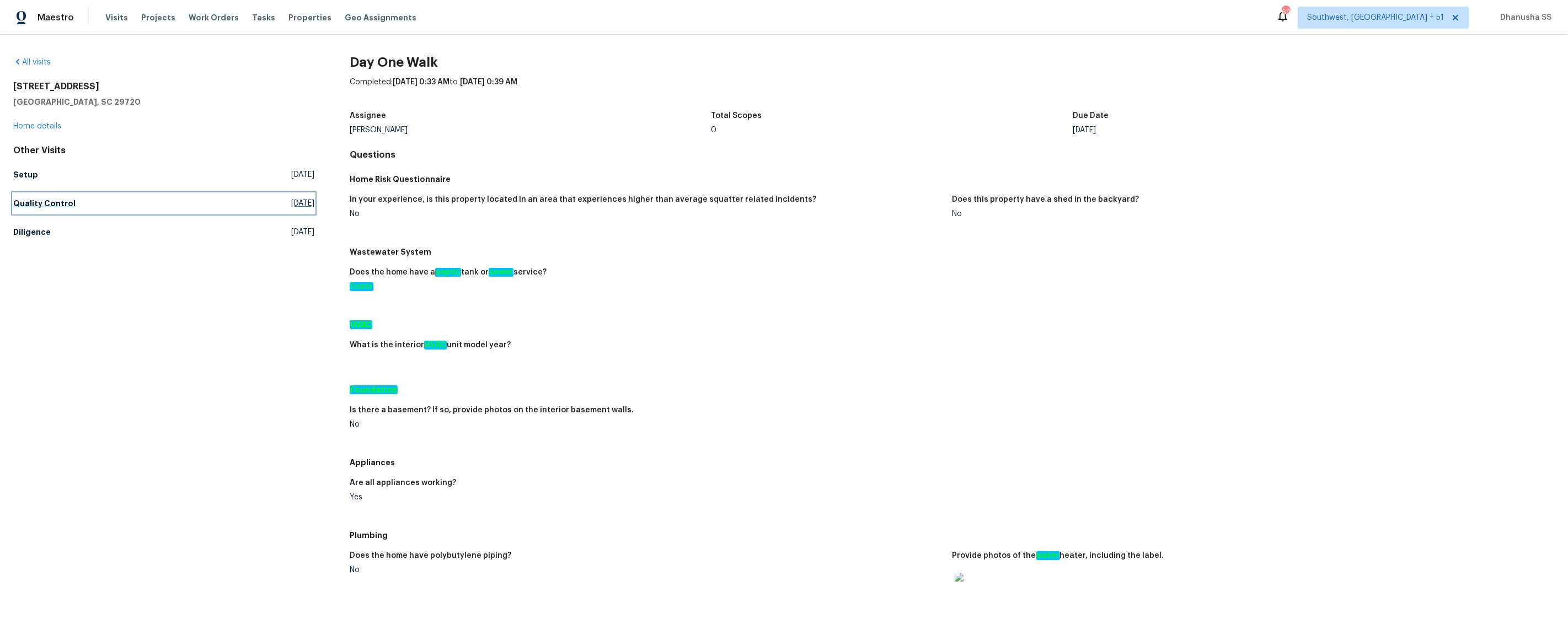
click at [75, 198] on link "Quality Control Thu, Oct 02 2025" at bounding box center [164, 203] width 301 height 20
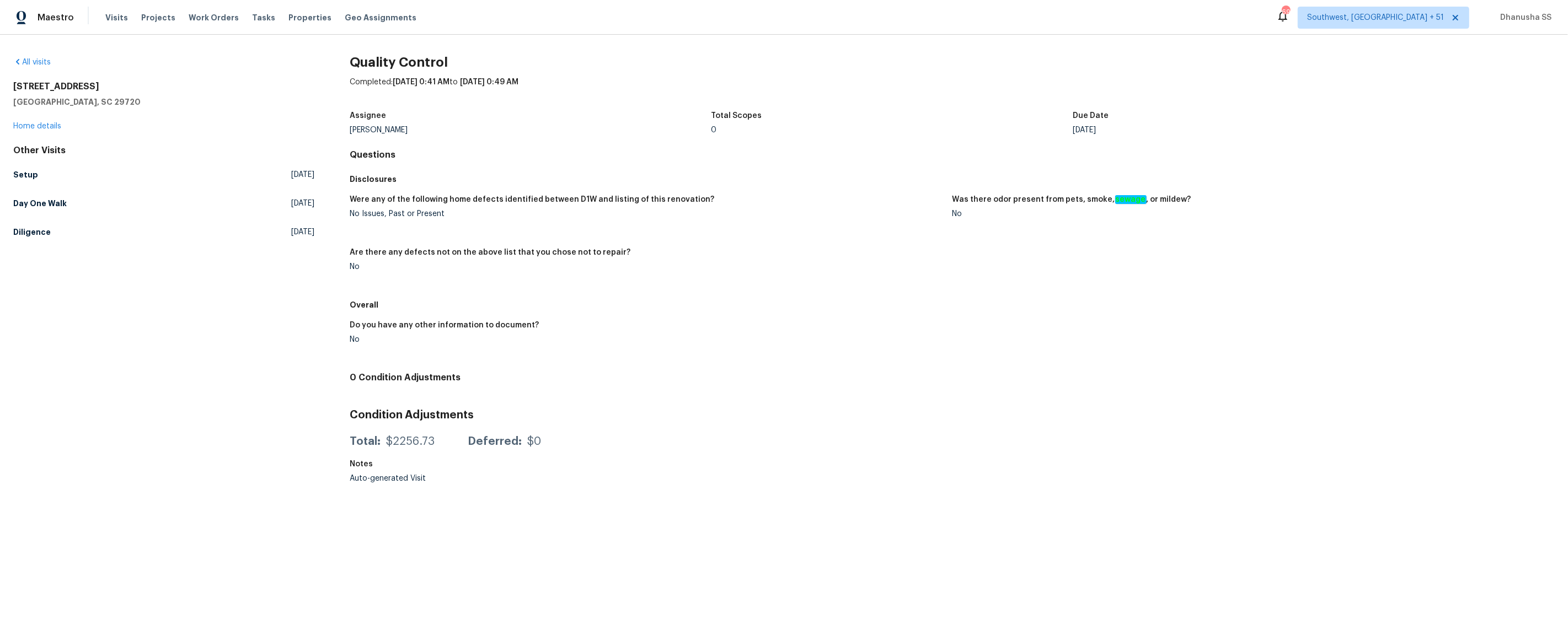
click at [234, 190] on div "Other Visits Setup Thu, Oct 02 2025 Day One Walk Thu, Oct 02 2025 Diligence Mon…" at bounding box center [164, 193] width 301 height 97
click at [267, 196] on link "Day One Walk Thu, Oct 02 2025" at bounding box center [164, 203] width 301 height 20
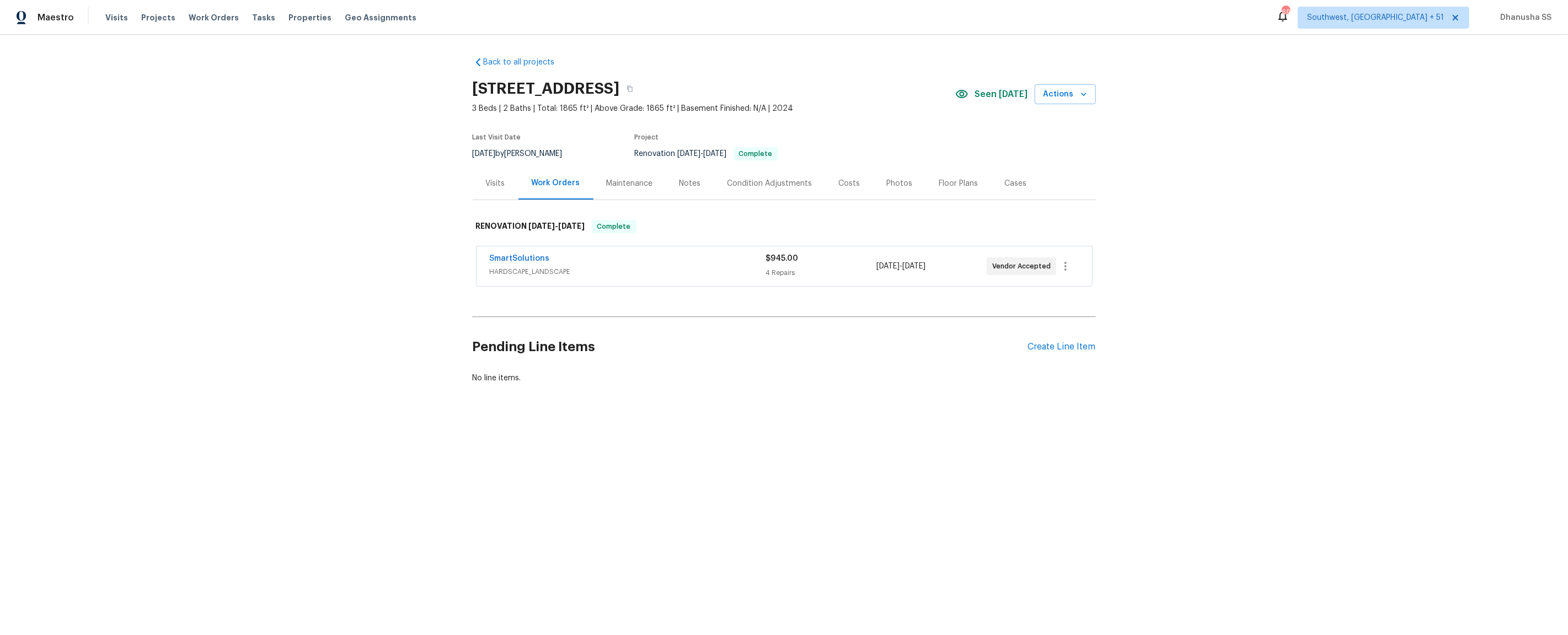
click at [688, 275] on span "HARDSCAPE_LANDSCAPE" at bounding box center [628, 272] width 276 height 11
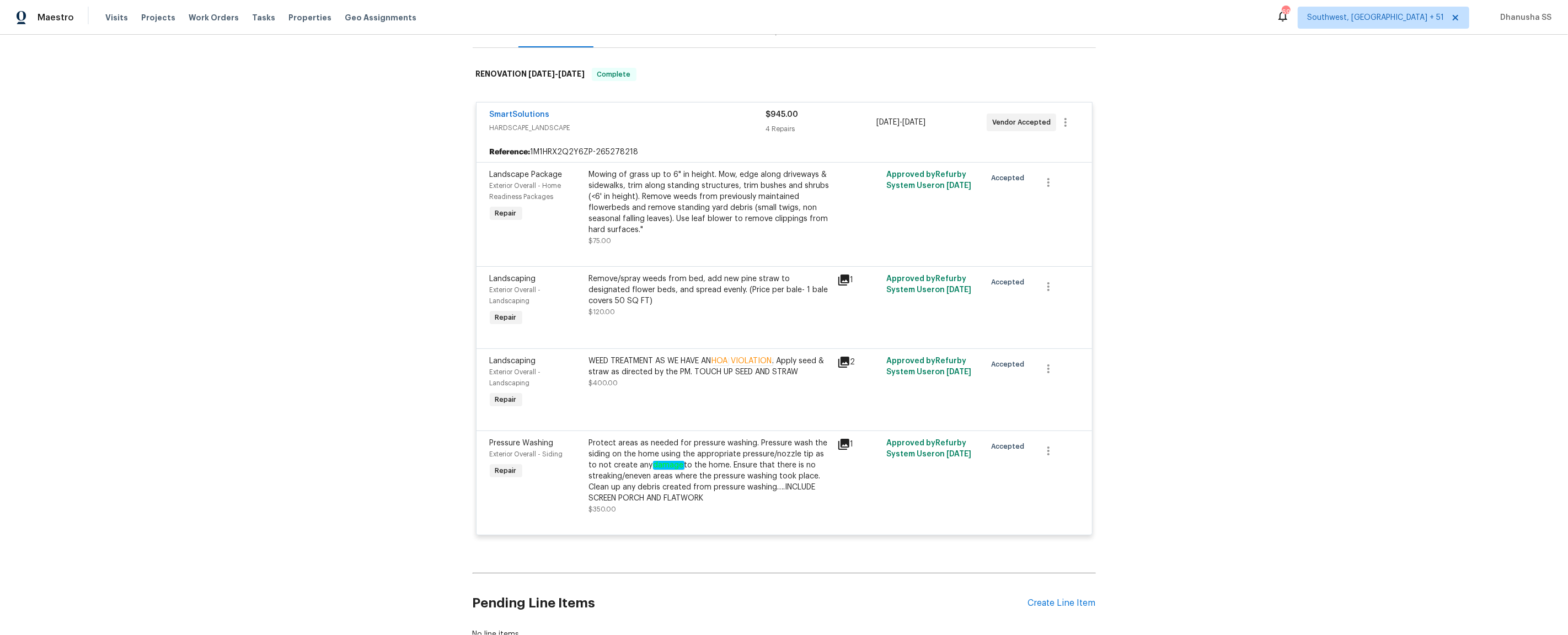
scroll to position [149, 0]
click at [709, 478] on div "Protect areas as needed for pressure washing. Pressure wash the siding on the h…" at bounding box center [710, 474] width 242 height 66
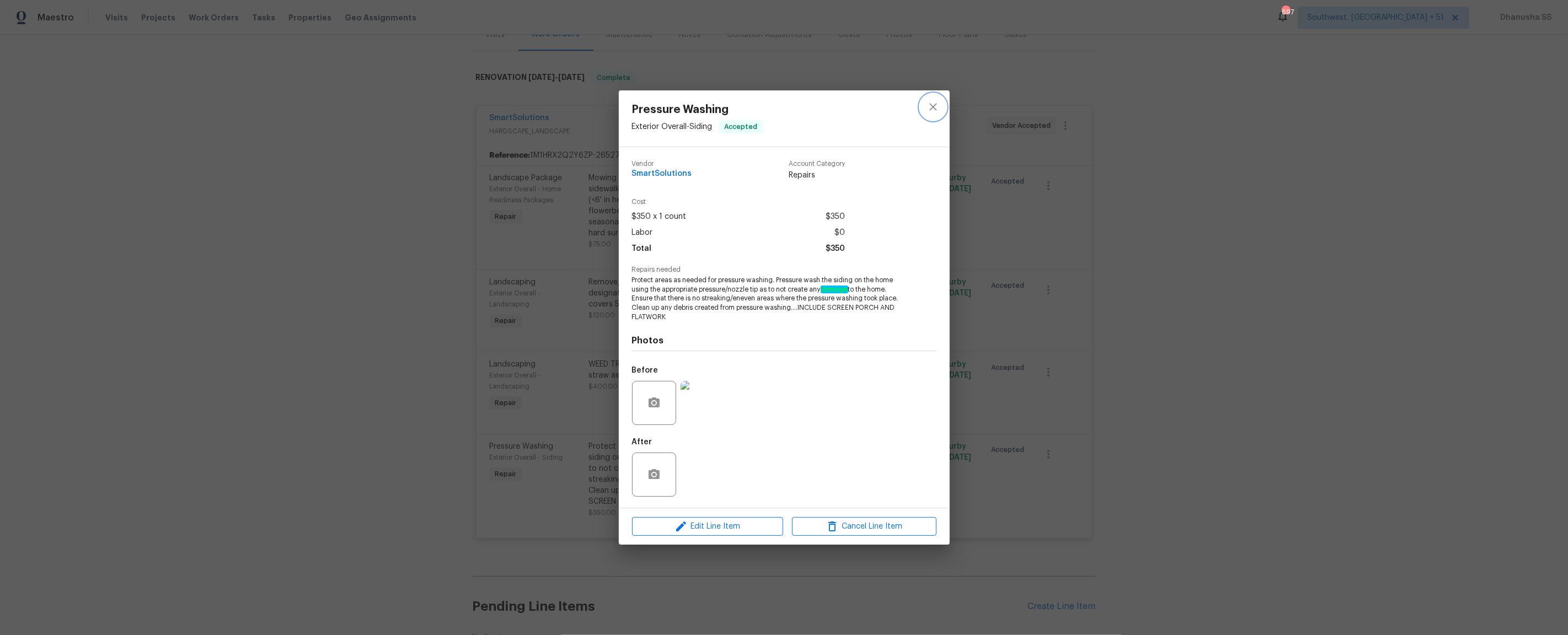
click at [920, 108] on button "close" at bounding box center [933, 106] width 26 height 26
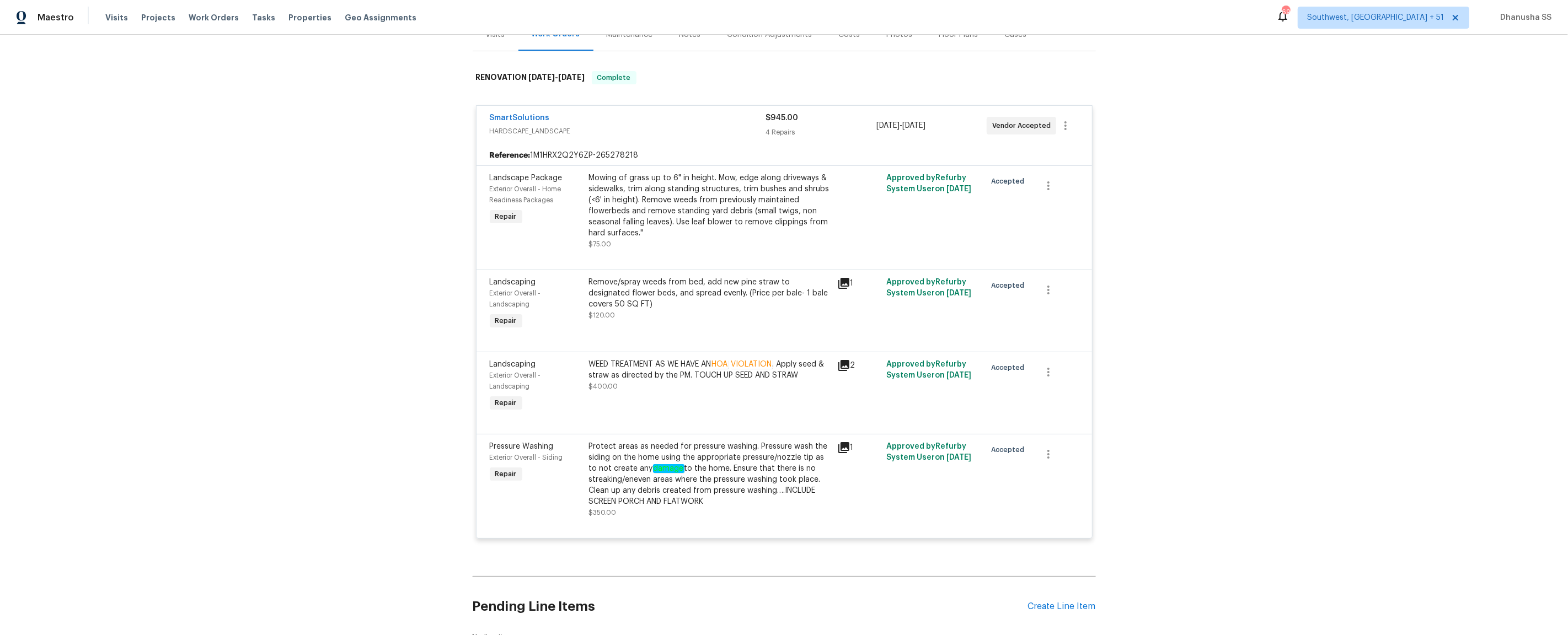
click at [646, 386] on div "WEED TREATMENT AS WE HAVE AN HOA VIOLATION . Apply seed & straw as directed by …" at bounding box center [710, 375] width 242 height 33
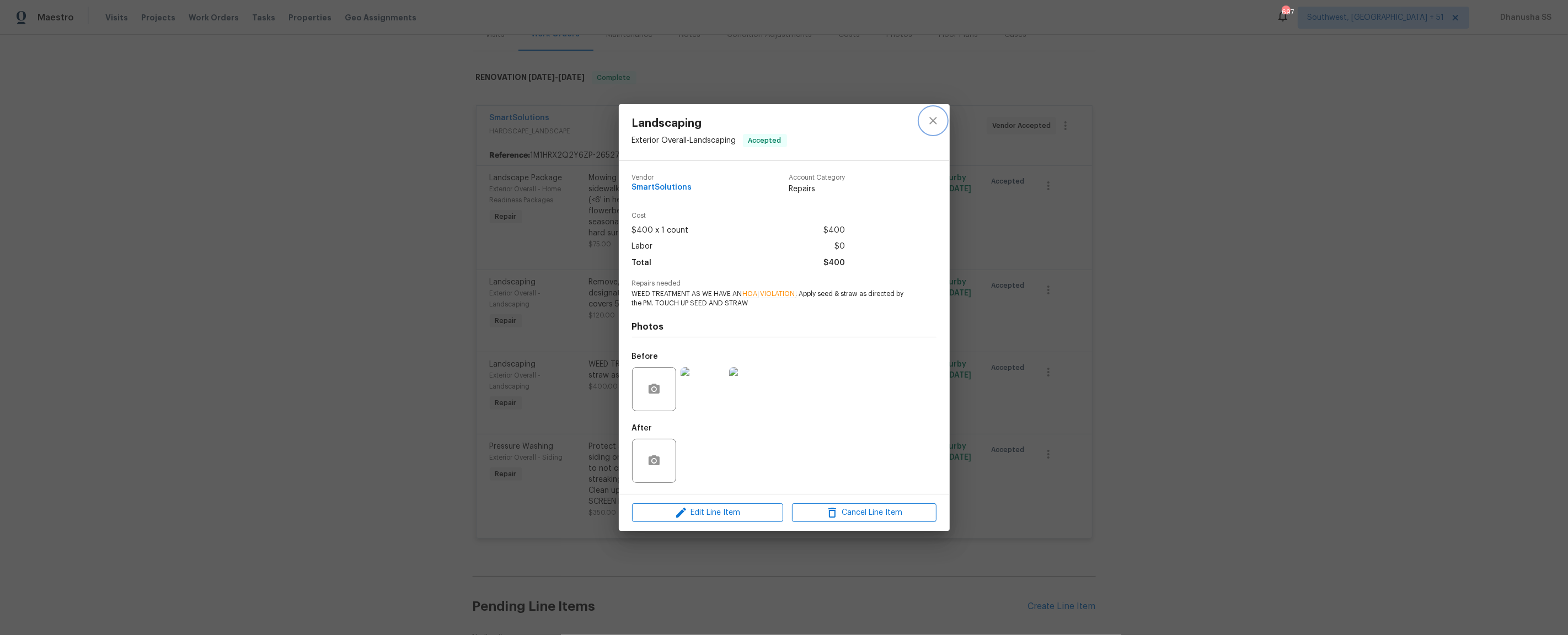
click at [931, 130] on button "close" at bounding box center [933, 120] width 26 height 26
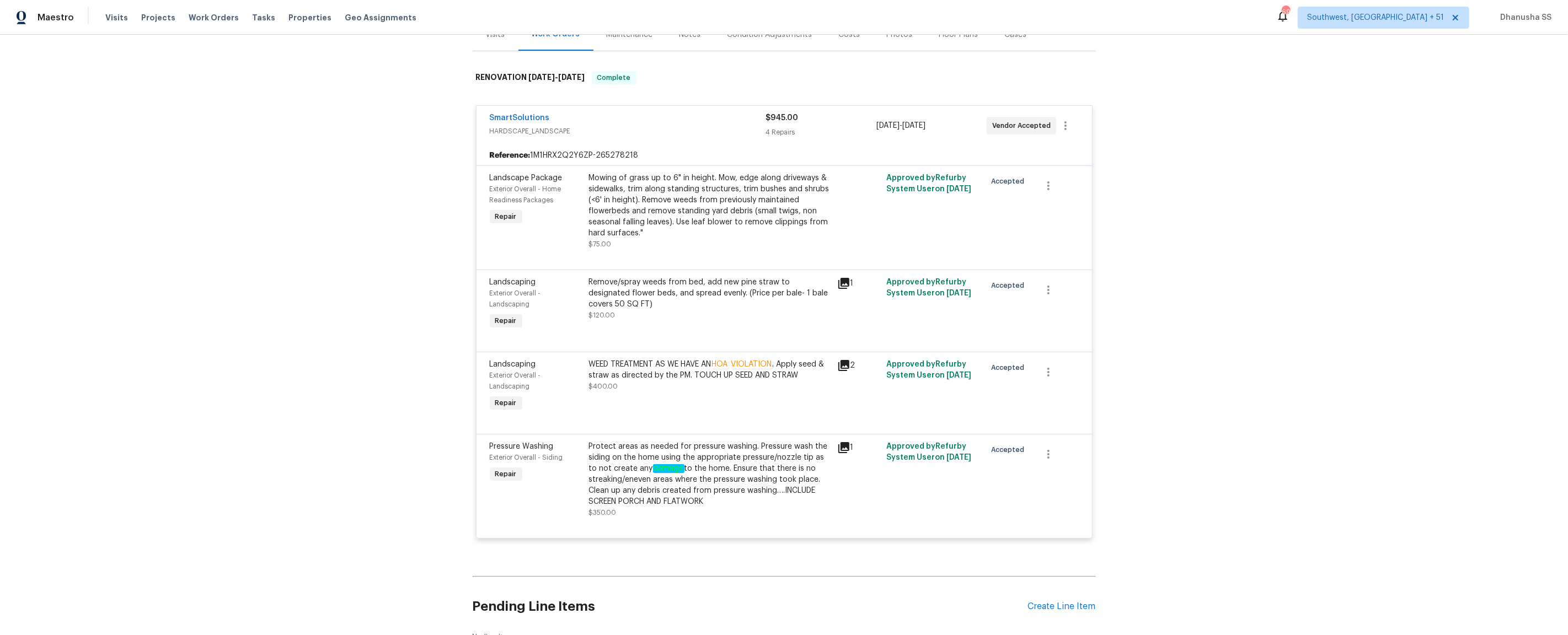
click at [653, 294] on div "Remove/spray weeds from bed, add new pine straw to designated flower beds, and …" at bounding box center [710, 293] width 242 height 33
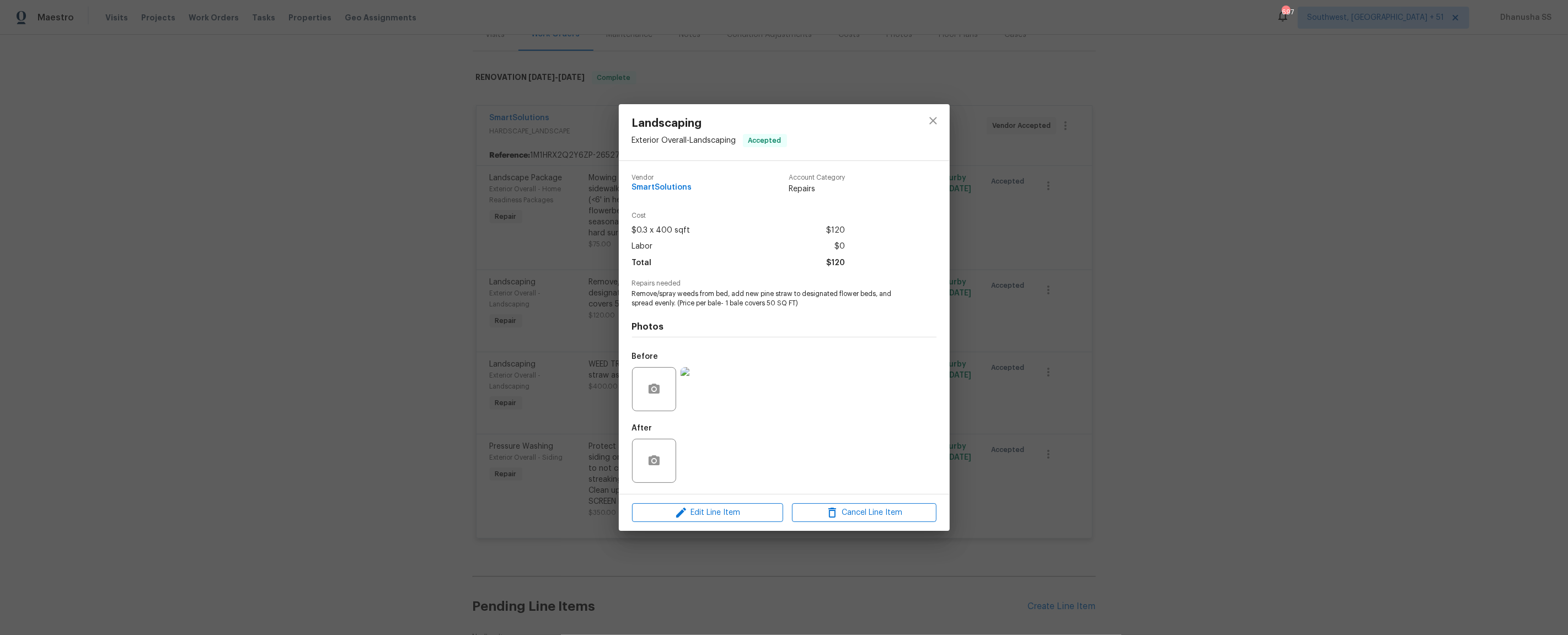
click at [943, 108] on div at bounding box center [933, 132] width 33 height 56
click at [934, 122] on icon "close" at bounding box center [933, 120] width 7 height 7
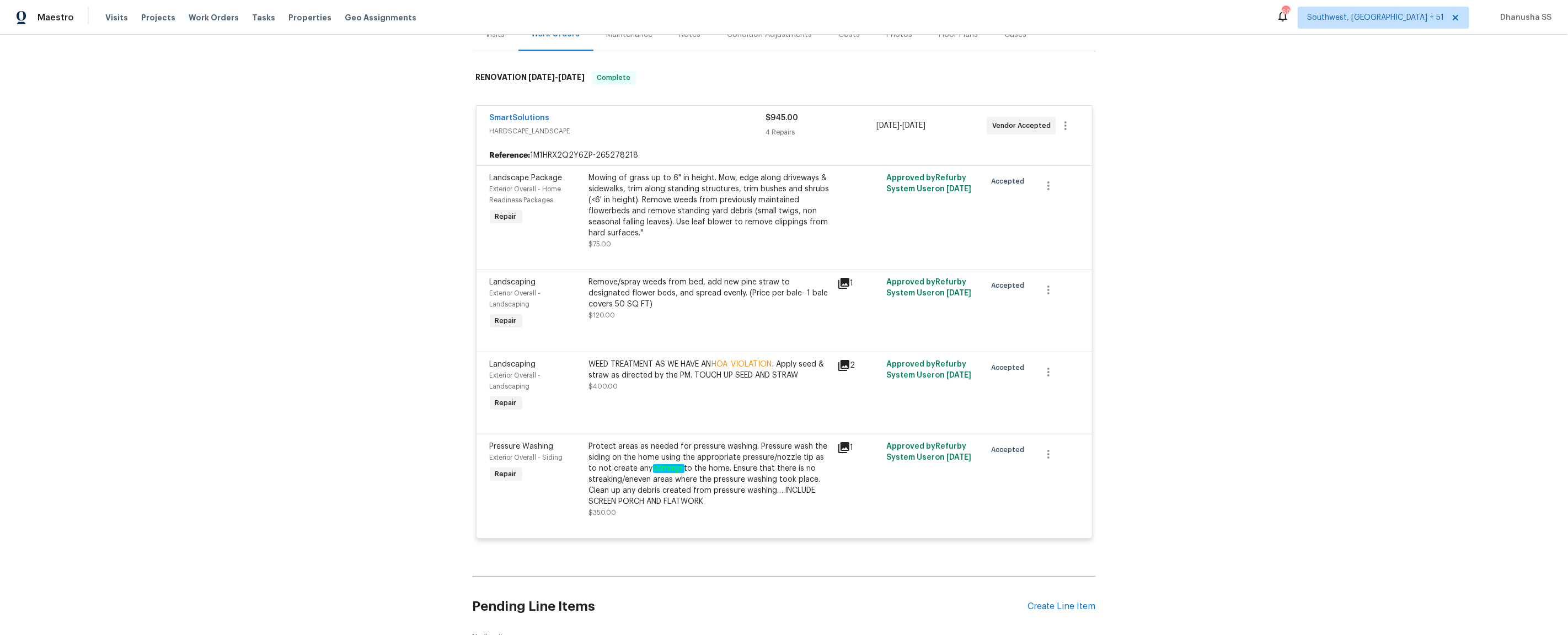
click at [695, 236] on div "Mowing of grass up to 6" in height. Mow, edge along driveways & sidewalks, trim…" at bounding box center [710, 206] width 242 height 66
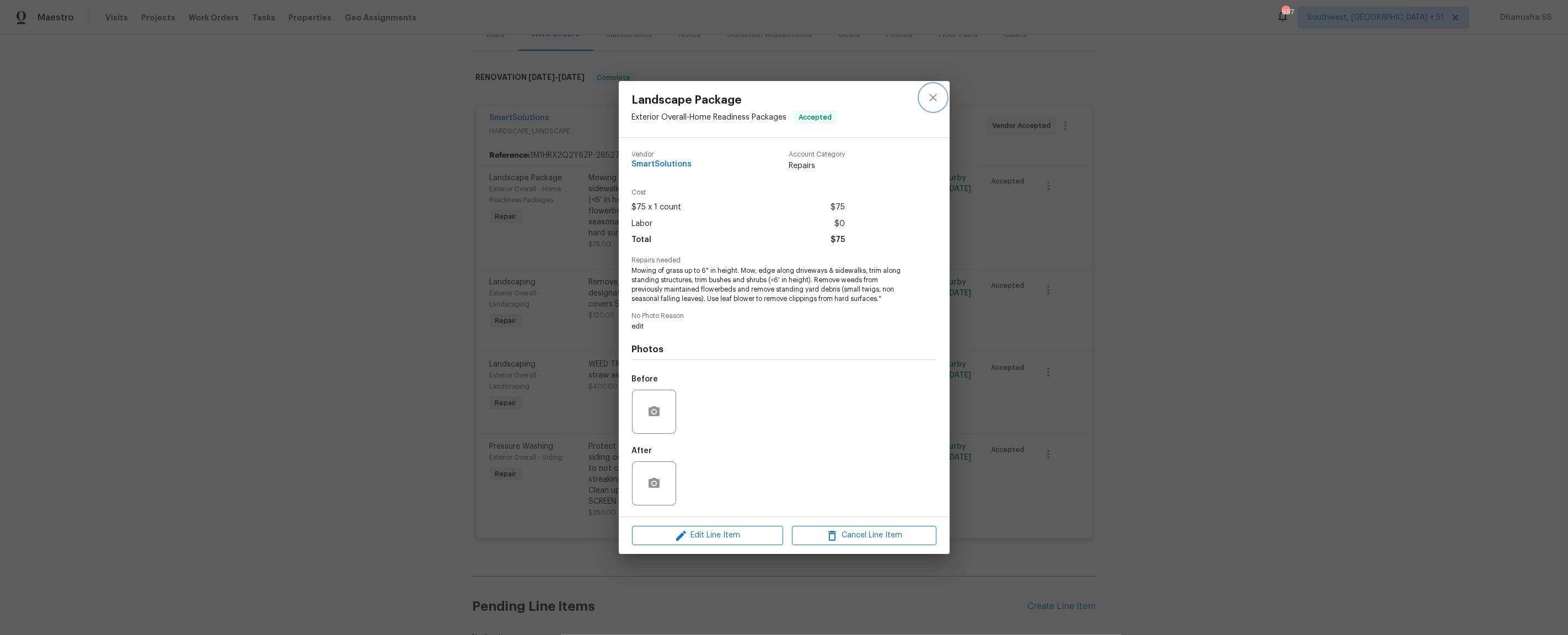
click at [931, 107] on button "close" at bounding box center [933, 97] width 26 height 26
